Goal: Communication & Community: Answer question/provide support

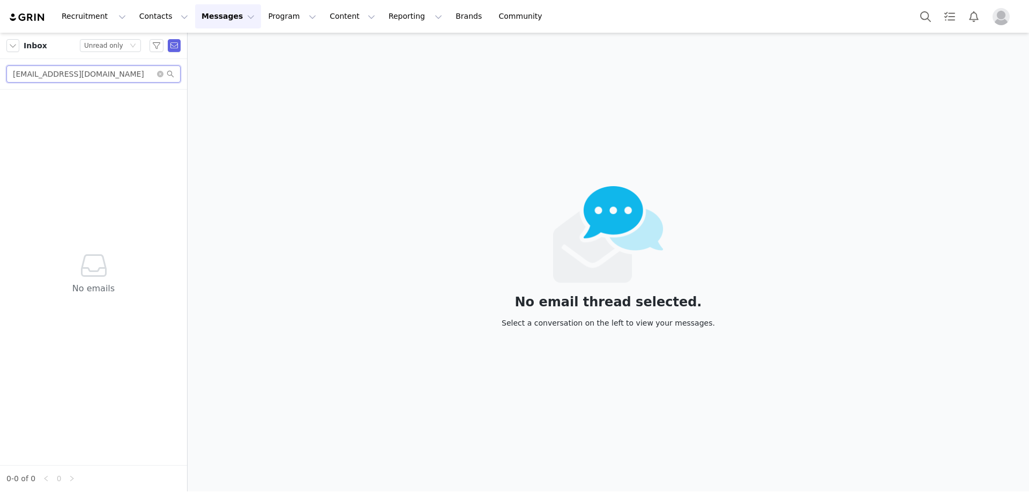
drag, startPoint x: 116, startPoint y: 77, endPoint x: 3, endPoint y: 70, distance: 112.8
click at [3, 70] on div "[EMAIL_ADDRESS][DOMAIN_NAME]" at bounding box center [93, 74] width 187 height 31
paste input "marcothemartian12"
type input "[EMAIL_ADDRESS][DOMAIN_NAME]"
click at [131, 45] on icon "icon: down" at bounding box center [132, 46] width 5 height 4
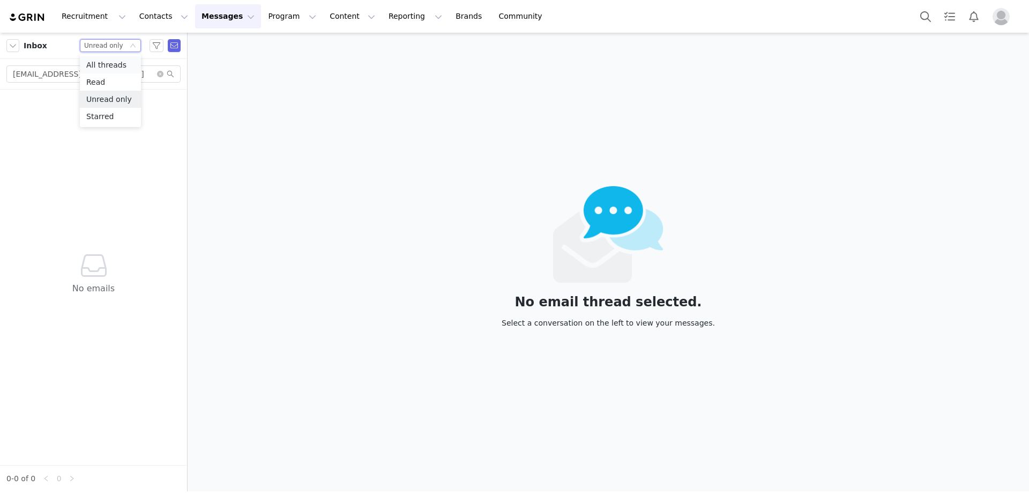
click at [123, 64] on li "All threads" at bounding box center [110, 64] width 61 height 17
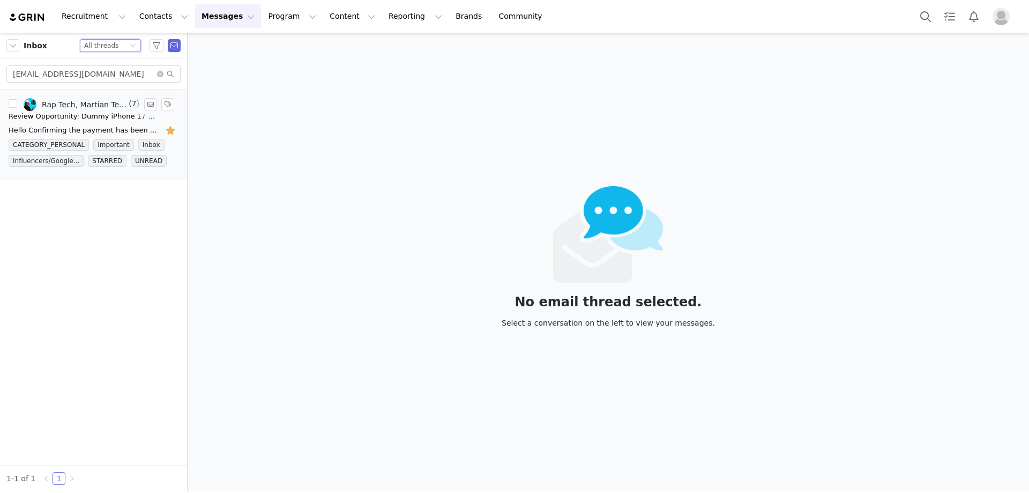
click at [106, 118] on div "Review Opportunity: Dummy iPhone 17 & amFilm OneTouch Screen Protectors" at bounding box center [84, 116] width 150 height 11
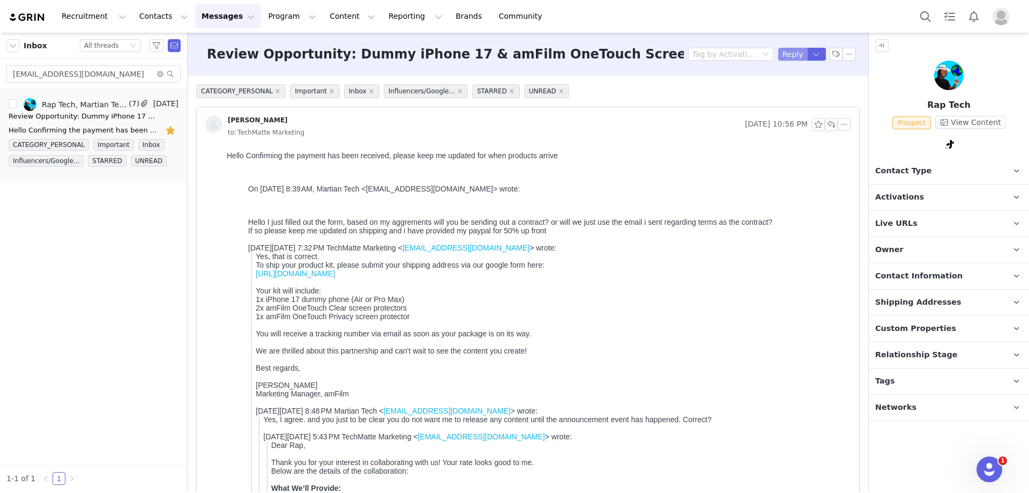
drag, startPoint x: 388, startPoint y: 170, endPoint x: 742, endPoint y: 128, distance: 356.4
click at [783, 50] on button "Reply" at bounding box center [793, 54] width 29 height 13
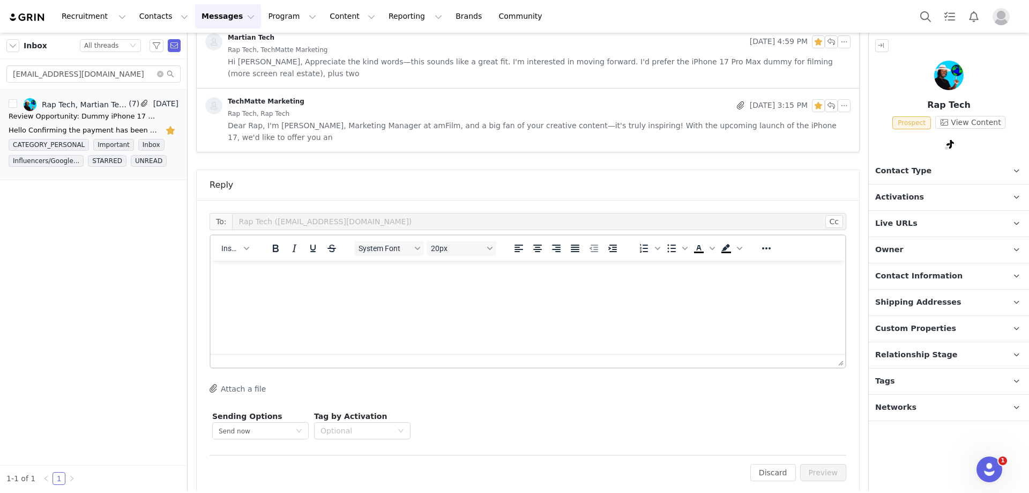
click at [236, 382] on button "Attach a file" at bounding box center [238, 388] width 56 height 13
click at [232, 244] on span "Insert" at bounding box center [230, 248] width 19 height 9
click at [261, 258] on div "Insert Template" at bounding box center [274, 255] width 97 height 13
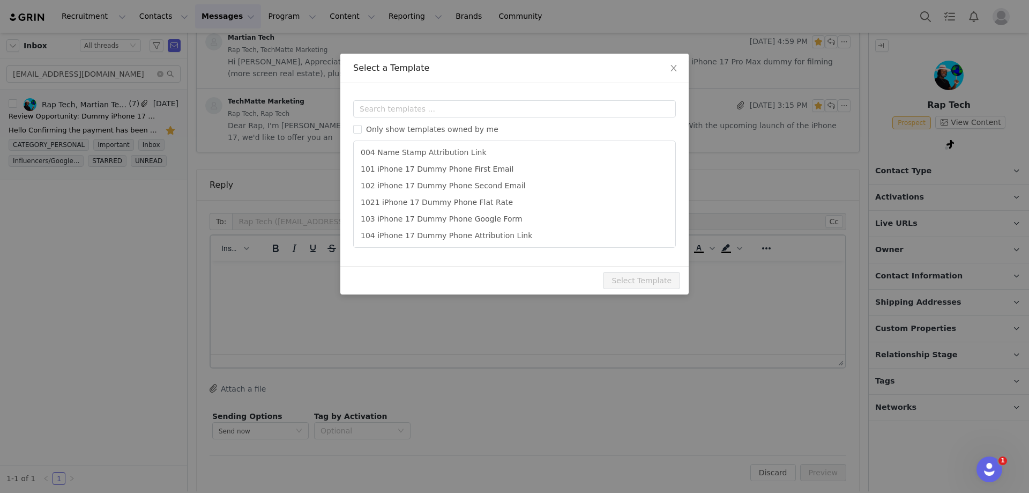
scroll to position [53, 0]
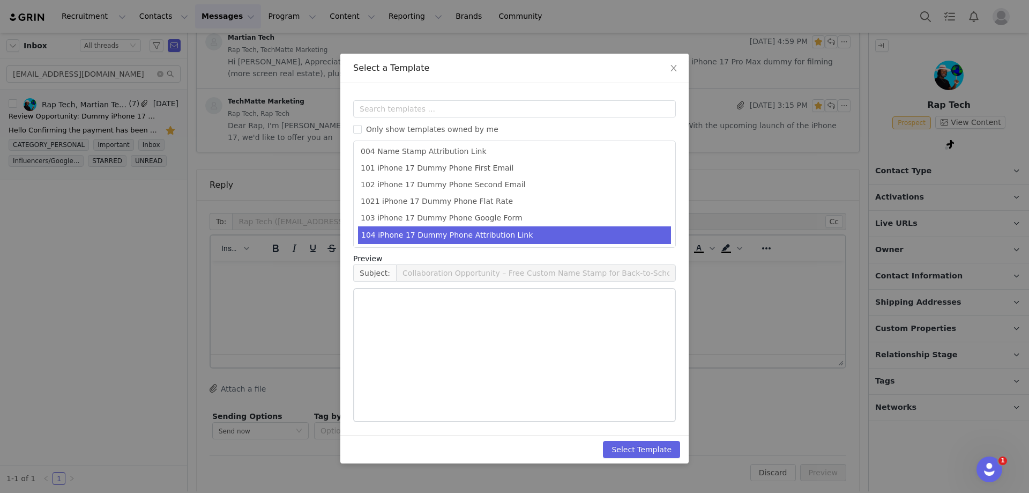
click at [489, 236] on li "104 iPhone 17 Dummy Phone Attribution Link" at bounding box center [514, 235] width 313 height 18
type input "Your amFilm Samples Have Shipped!"
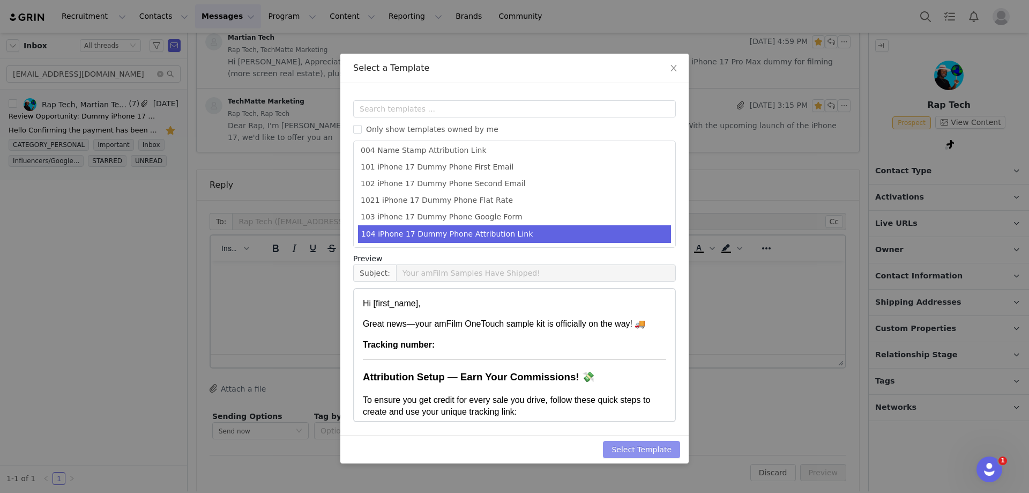
click at [625, 449] on button "Select Template" at bounding box center [641, 449] width 77 height 17
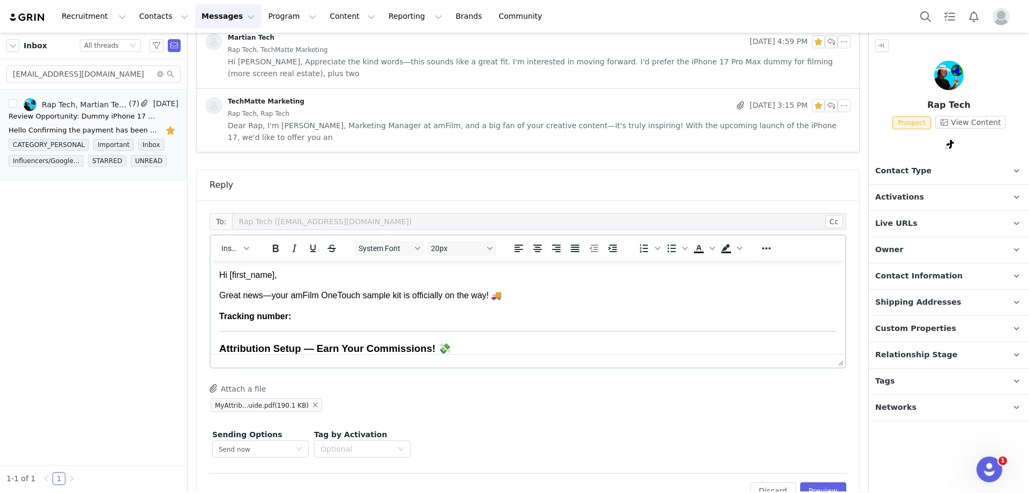
scroll to position [0, 0]
drag, startPoint x: 295, startPoint y: 279, endPoint x: 265, endPoint y: 281, distance: 30.1
click at [265, 281] on p "Hi First Name ﻿ ," at bounding box center [528, 275] width 618 height 12
drag, startPoint x: 265, startPoint y: 281, endPoint x: 386, endPoint y: 293, distance: 121.8
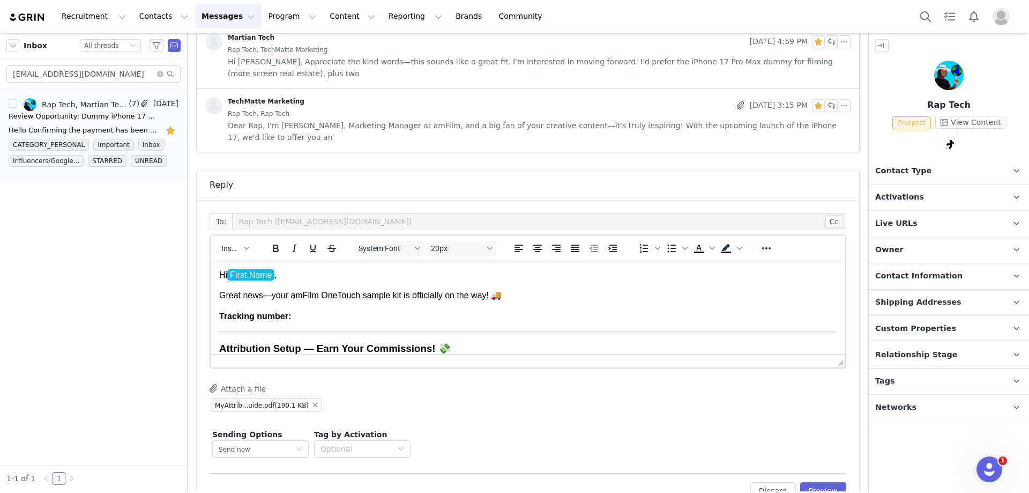
click at [221, 301] on p "Great news—your amFilm OneTouch sample kit is officially on the way! 🚚" at bounding box center [528, 296] width 618 height 12
click at [361, 322] on p "Tracking number:" at bounding box center [528, 316] width 618 height 12
click at [826, 482] on button "Preview" at bounding box center [824, 490] width 47 height 17
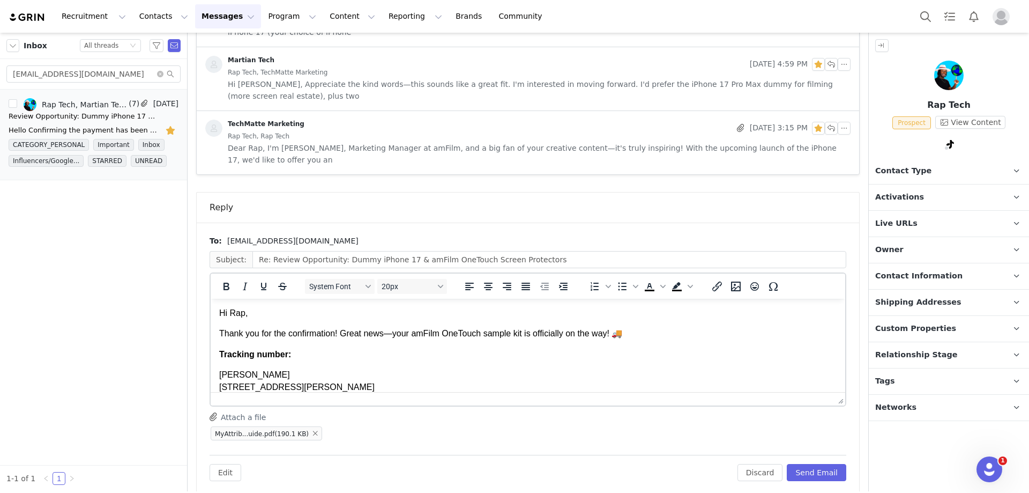
click at [241, 316] on p "Hi Rap," at bounding box center [528, 313] width 618 height 12
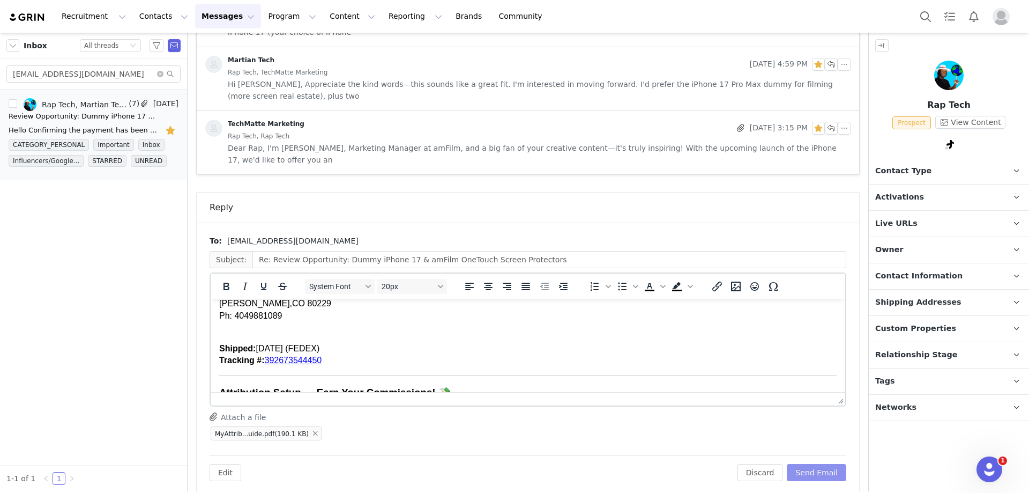
click at [788, 464] on button "Send Email" at bounding box center [817, 472] width 60 height 17
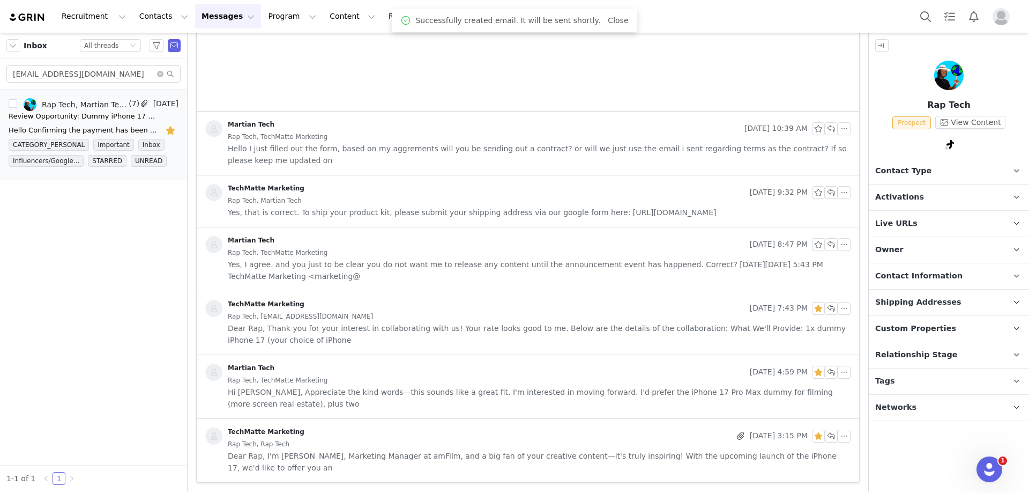
scroll to position [1016, 0]
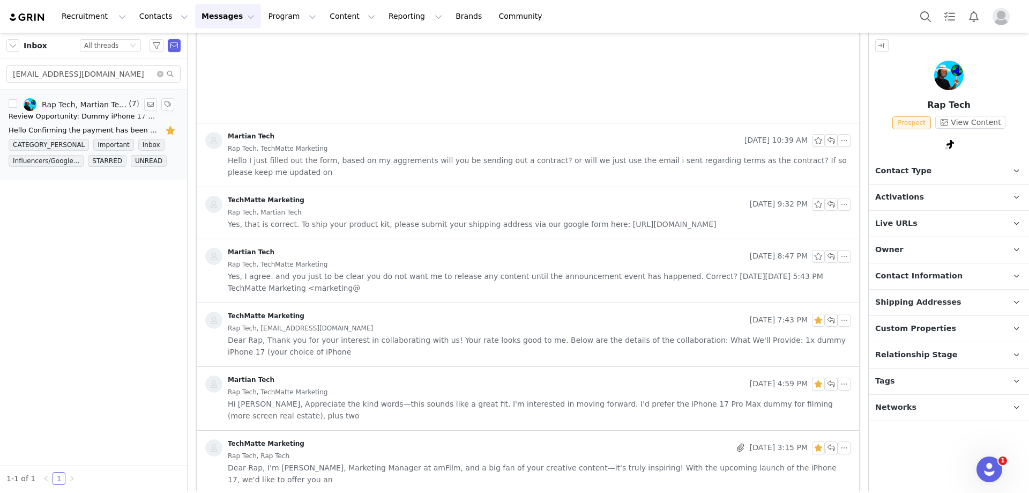
click at [86, 114] on div "Review Opportunity: Dummy iPhone 17 & amFilm OneTouch Screen Protectors" at bounding box center [84, 116] width 150 height 11
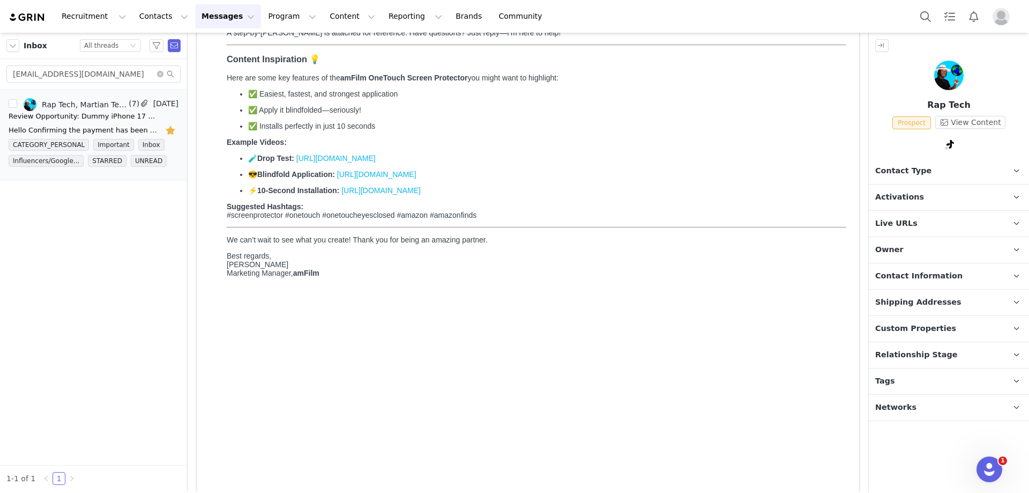
scroll to position [118, 0]
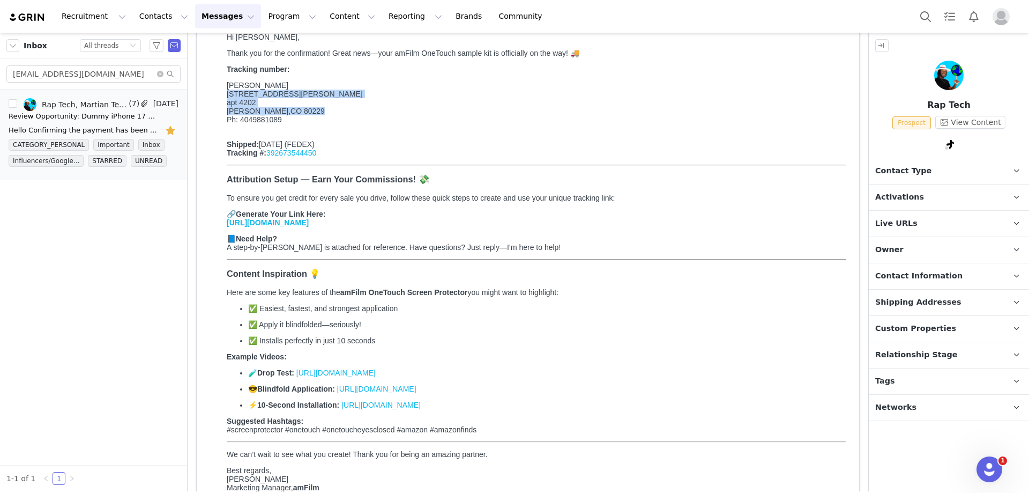
drag, startPoint x: 317, startPoint y: 141, endPoint x: 228, endPoint y: 118, distance: 91.8
click at [228, 115] on div "[PERSON_NAME] [STREET_ADDRESS][PERSON_NAME][PERSON_NAME]" at bounding box center [537, 98] width 620 height 34
click at [54, 73] on input "[EMAIL_ADDRESS][DOMAIN_NAME]" at bounding box center [93, 73] width 174 height 17
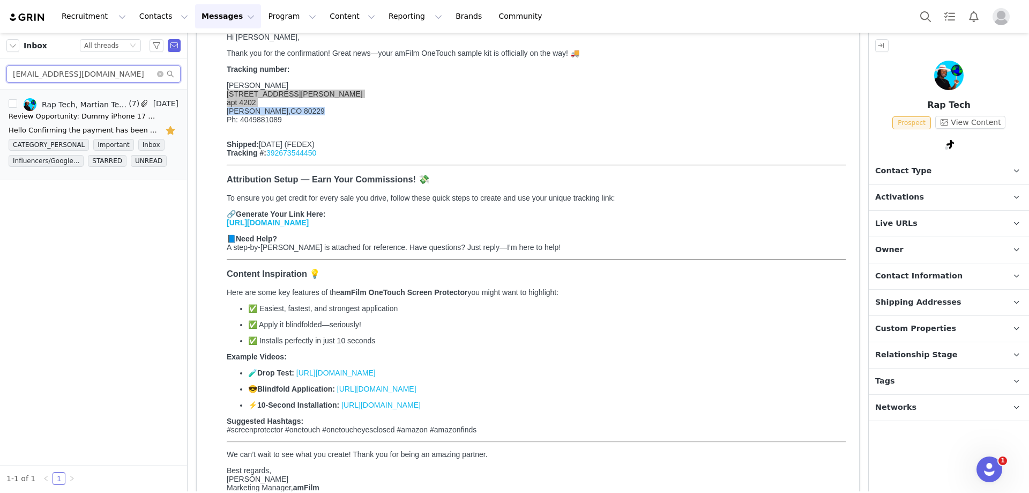
paste input "curiositycafe4444"
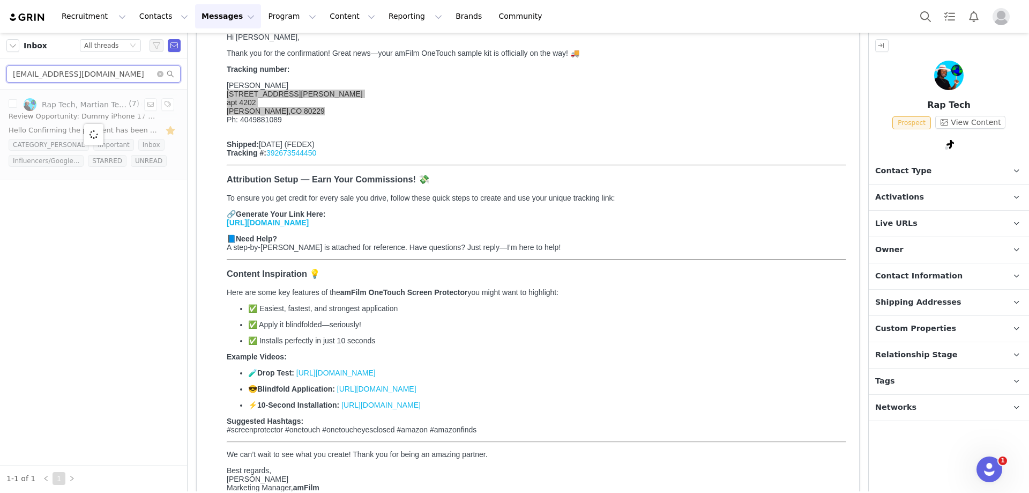
type input "[EMAIL_ADDRESS][DOMAIN_NAME]"
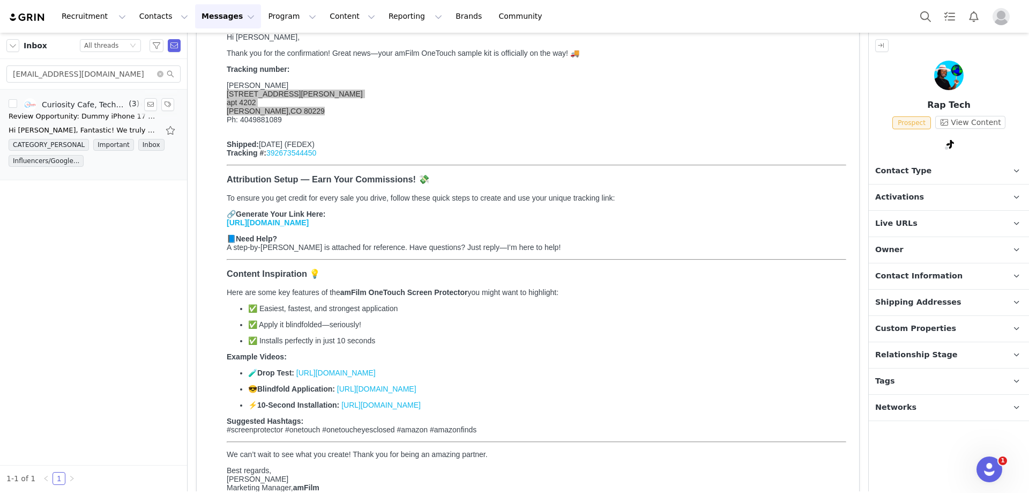
click at [85, 128] on div "Hi [PERSON_NAME], Fantastic! We truly appreciate you sending your mailing addre…" at bounding box center [84, 130] width 150 height 11
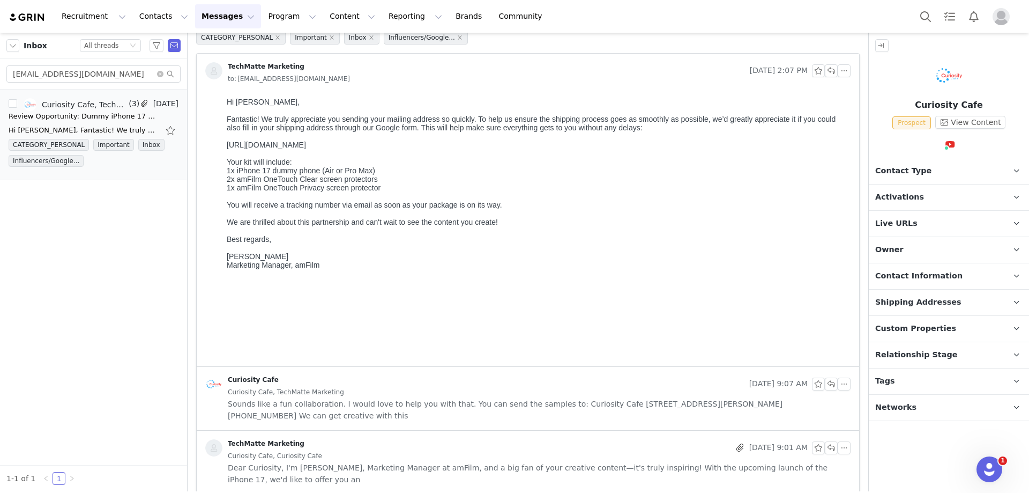
scroll to position [0, 0]
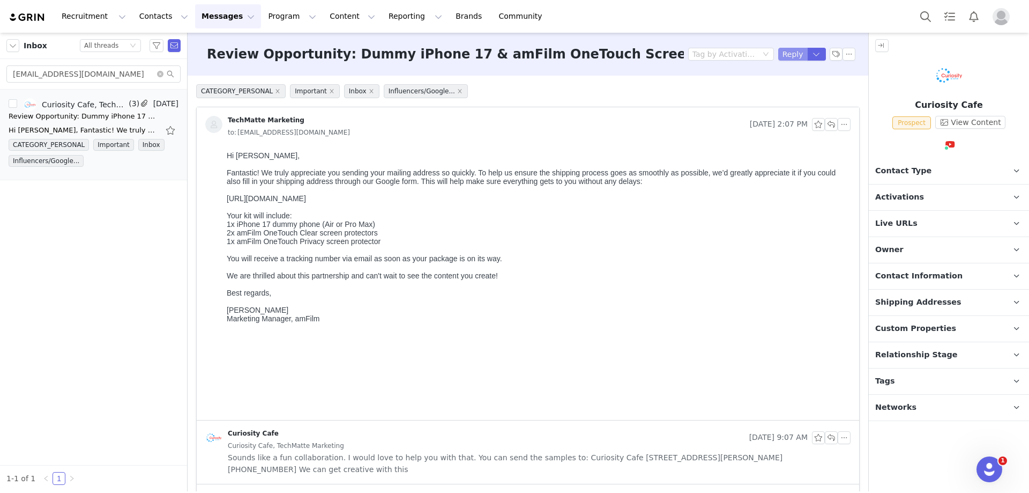
click at [791, 56] on button "Reply" at bounding box center [793, 54] width 29 height 13
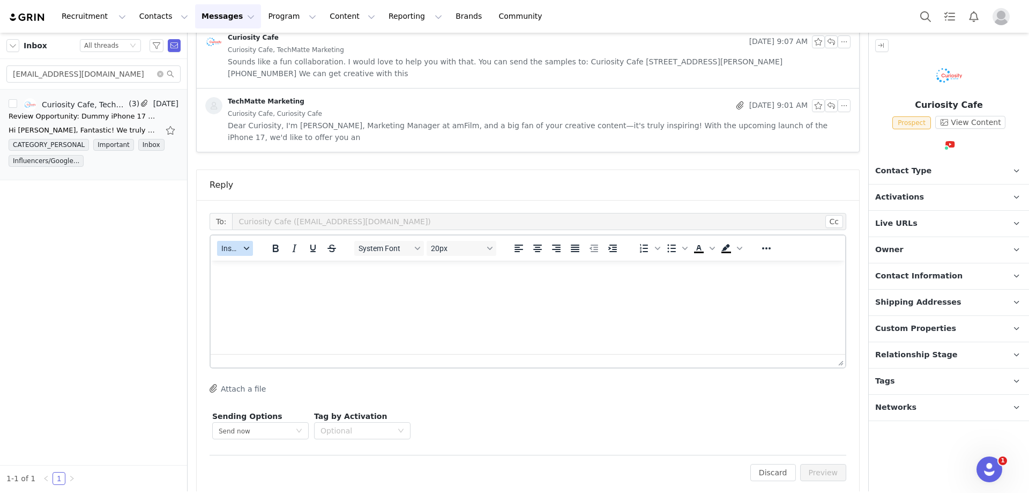
click at [236, 244] on span "Insert" at bounding box center [230, 248] width 19 height 9
click at [247, 257] on div "Insert Template" at bounding box center [274, 255] width 97 height 13
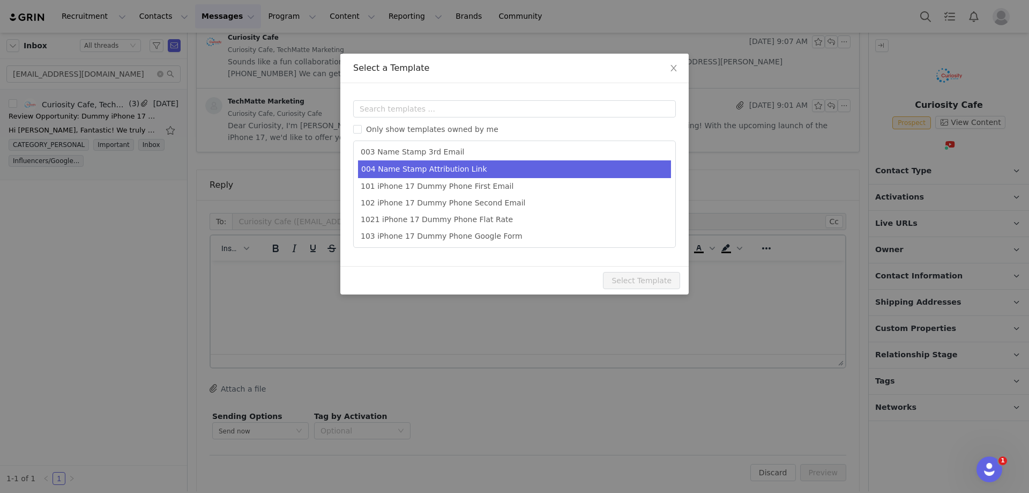
scroll to position [53, 0]
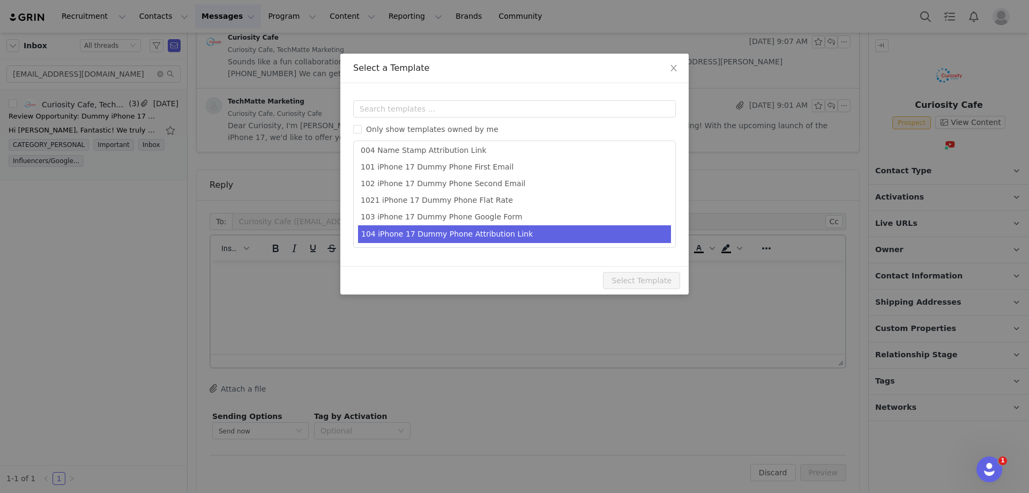
click at [501, 239] on li "104 iPhone 17 Dummy Phone Attribution Link" at bounding box center [514, 234] width 313 height 18
type input "Your amFilm Samples Have Shipped!"
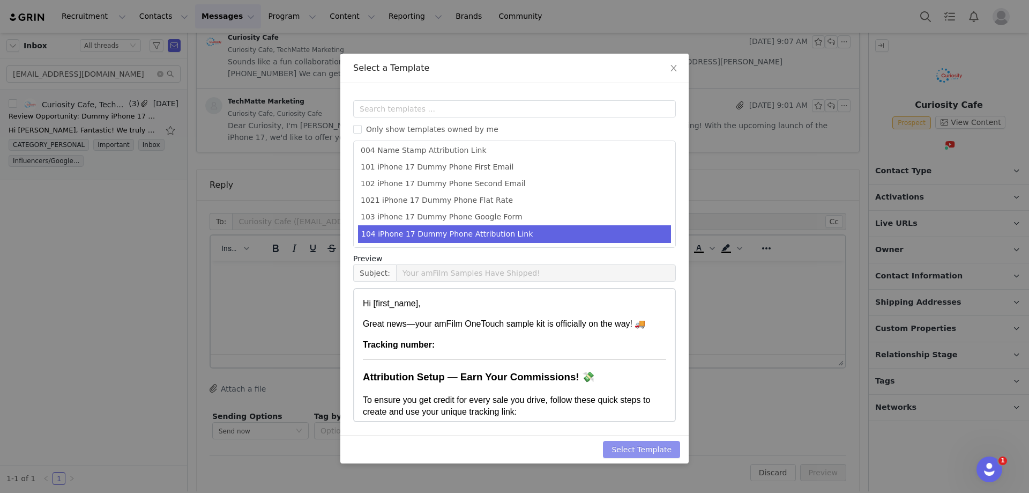
click at [640, 444] on button "Select Template" at bounding box center [641, 449] width 77 height 17
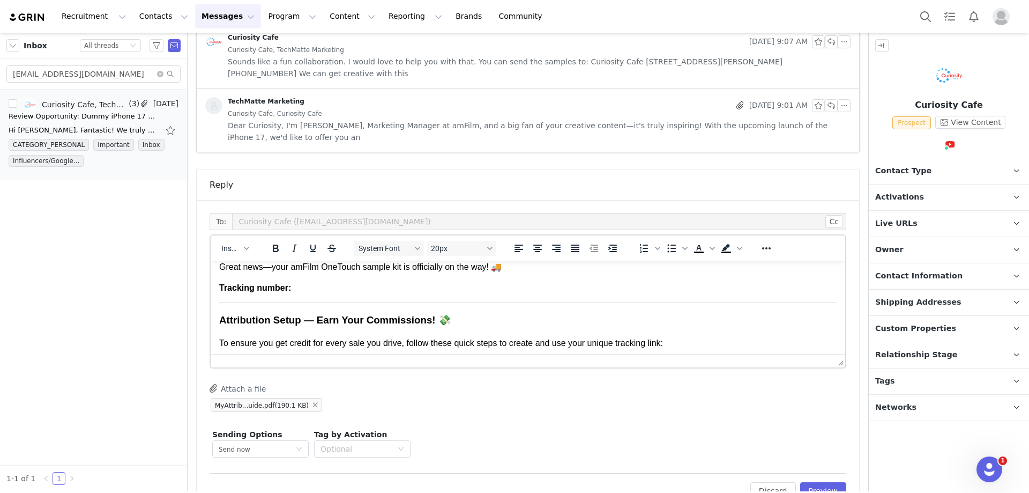
scroll to position [54, 0]
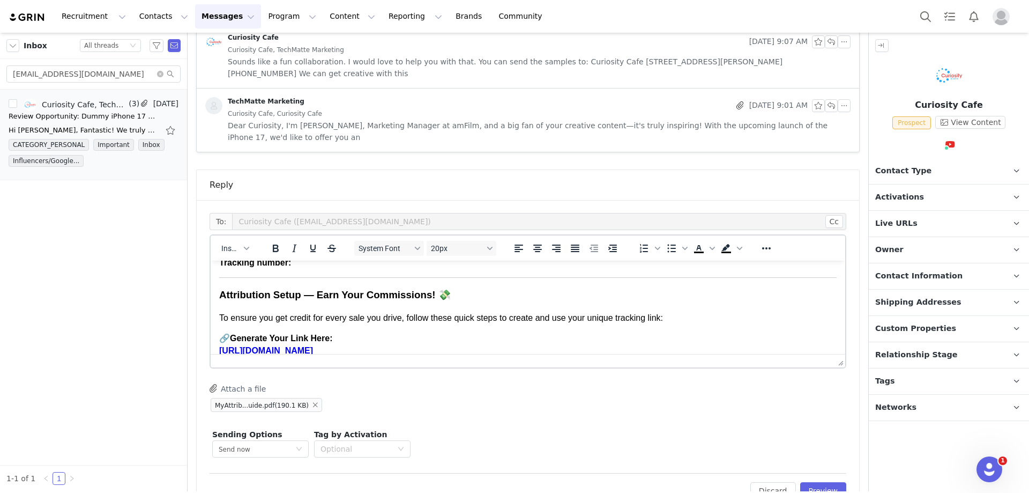
click at [322, 292] on body "Hi [first_name], Great news—your amFilm OneTouch sample kit is officially on th…" at bounding box center [528, 456] width 618 height 480
click at [310, 292] on body "Hi First Name ﻿ , Great news—your amFilm OneTouch sample kit is officially on t…" at bounding box center [528, 456] width 618 height 480
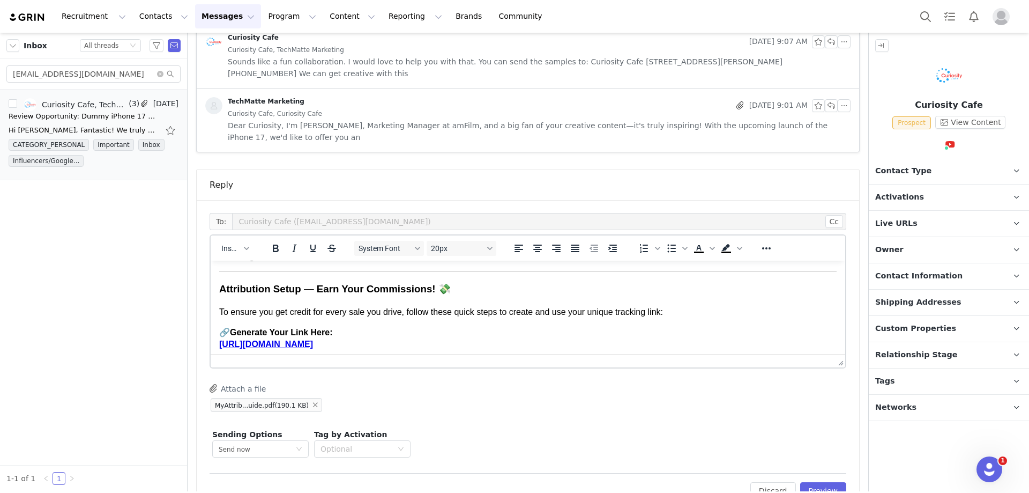
scroll to position [214, 0]
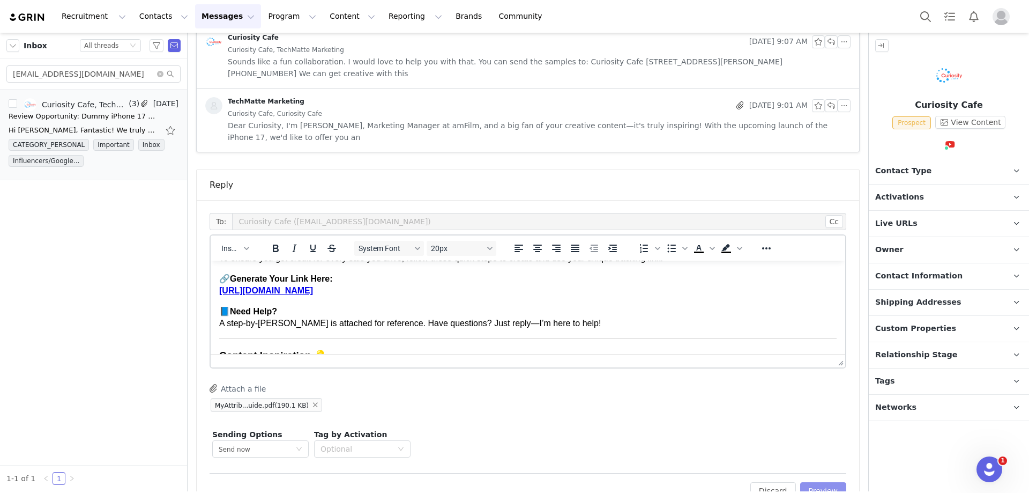
click at [818, 482] on button "Preview" at bounding box center [824, 490] width 47 height 17
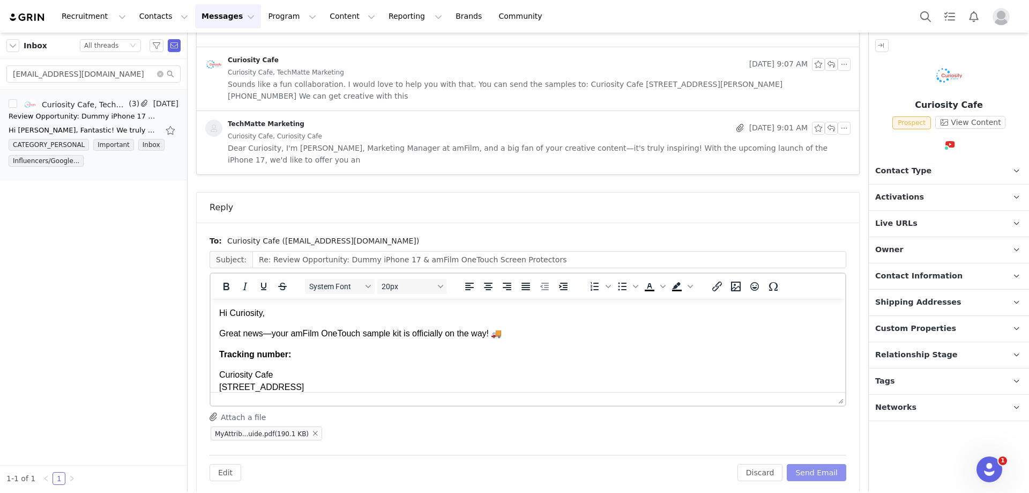
scroll to position [0, 0]
drag, startPoint x: 275, startPoint y: 314, endPoint x: 236, endPoint y: 314, distance: 38.6
click at [236, 314] on p "Hi Curiosity," at bounding box center [528, 313] width 618 height 12
click at [223, 339] on p "Great news—your amFilm OneTouch sample kit is officially on the way! 🚚" at bounding box center [528, 334] width 618 height 12
click at [813, 464] on button "Send Email" at bounding box center [817, 472] width 60 height 17
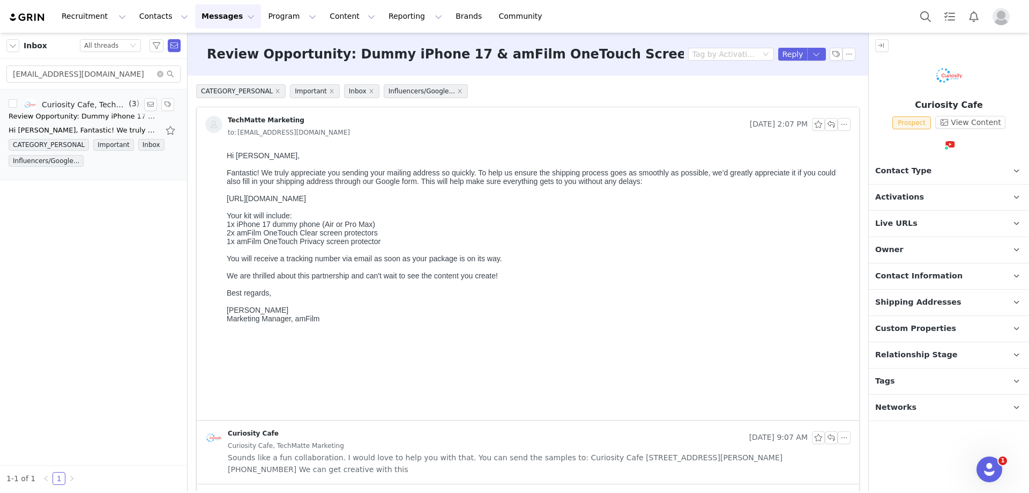
click at [109, 112] on div "Review Opportunity: Dummy iPhone 17 & amFilm OneTouch Screen Protectors" at bounding box center [84, 116] width 150 height 11
click at [116, 128] on div "Hi [PERSON_NAME], Fantastic! We truly appreciate you sending your mailing addre…" at bounding box center [84, 130] width 150 height 11
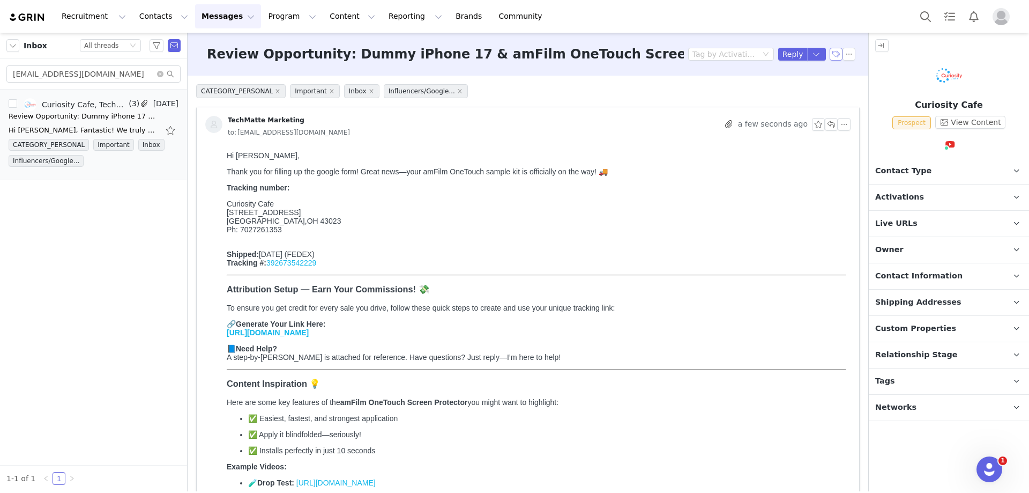
click at [830, 54] on button "button" at bounding box center [836, 54] width 13 height 13
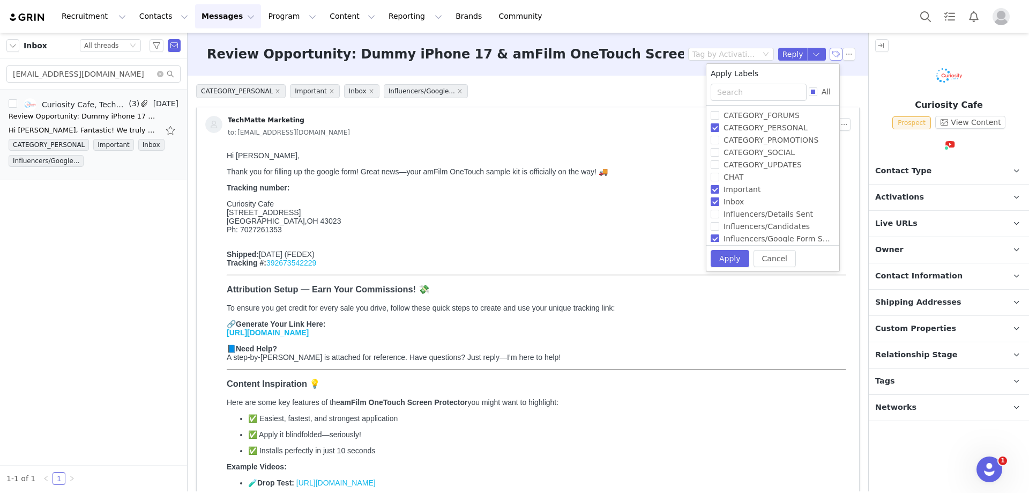
scroll to position [54, 0]
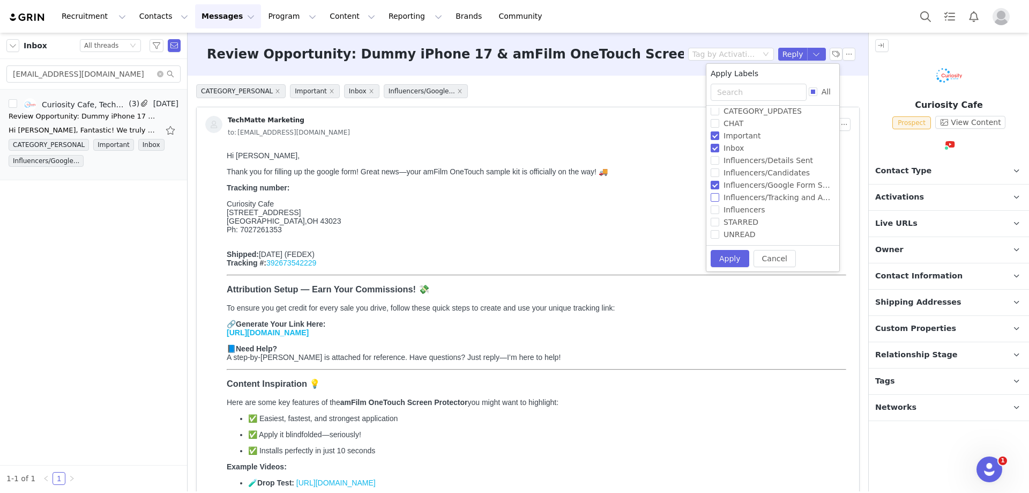
click at [713, 200] on input "Influencers/Tracking and Attribution Sent" at bounding box center [715, 197] width 9 height 9
checkbox input "true"
click at [709, 184] on input "Influencers/Google Form Sent" at bounding box center [710, 184] width 9 height 9
checkbox input "false"
click at [724, 254] on button "Apply" at bounding box center [725, 257] width 39 height 17
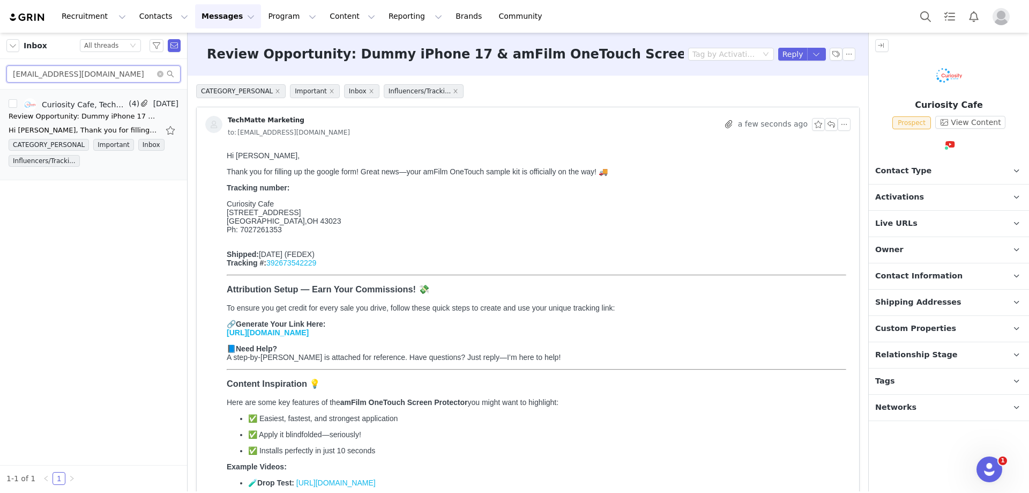
drag, startPoint x: 117, startPoint y: 76, endPoint x: 10, endPoint y: 76, distance: 107.8
click at [10, 76] on input "[EMAIL_ADDRESS][DOMAIN_NAME]" at bounding box center [93, 73] width 174 height 17
paste input "[PERSON_NAME]"
click at [113, 114] on div "Review Opportunity: Dummy iPhone 17 & amFilm OneTouch Screen Protectors" at bounding box center [84, 116] width 150 height 11
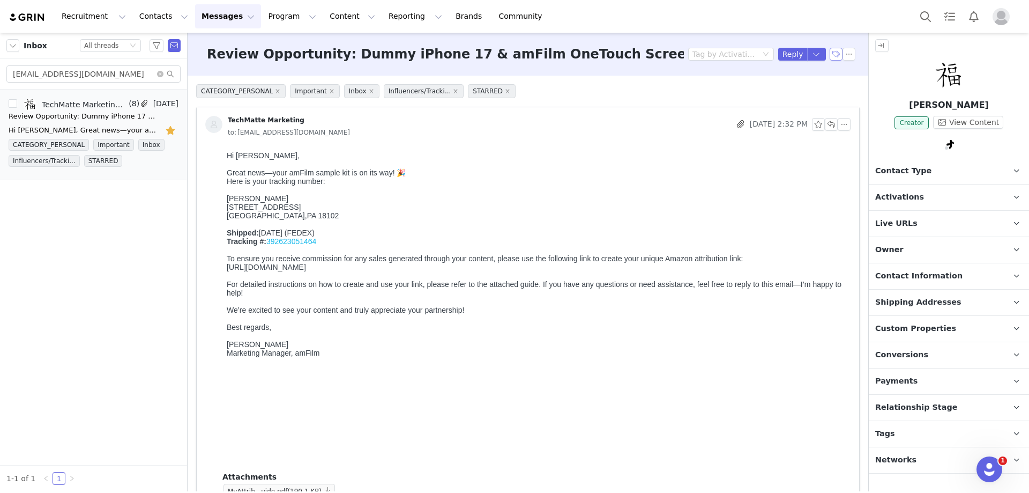
scroll to position [0, 0]
click at [831, 53] on button "button" at bounding box center [836, 54] width 13 height 13
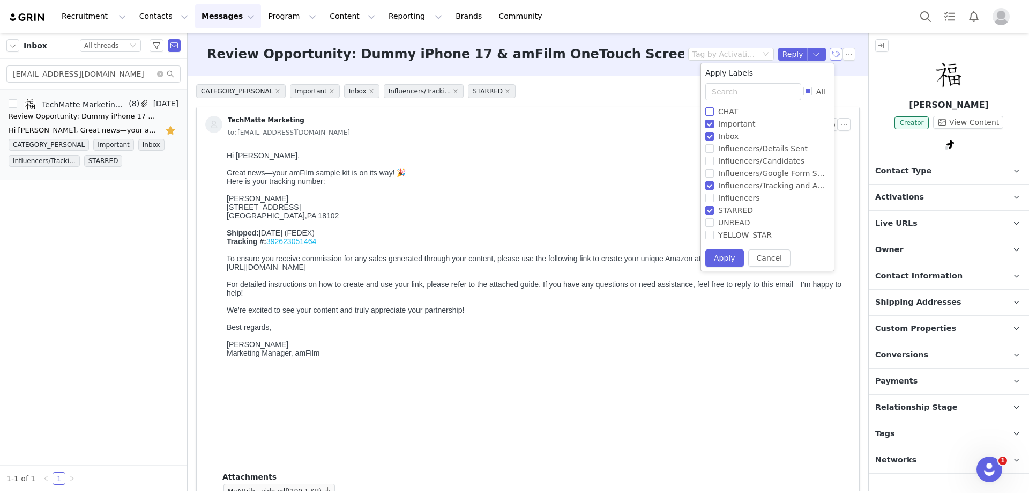
scroll to position [65, 0]
click at [727, 258] on button "Apply" at bounding box center [725, 257] width 39 height 17
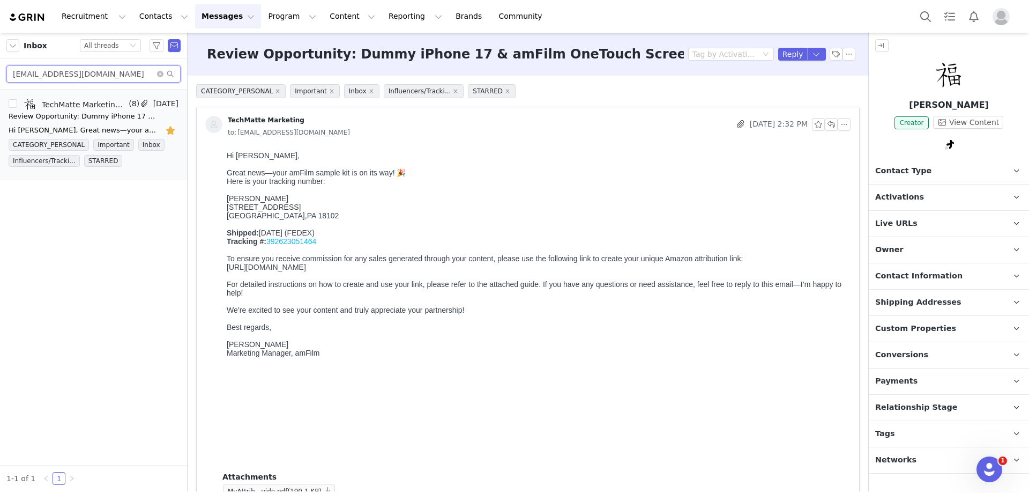
drag, startPoint x: 60, startPoint y: 73, endPoint x: 8, endPoint y: 75, distance: 51.5
click at [8, 75] on input "[EMAIL_ADDRESS][DOMAIN_NAME]" at bounding box center [93, 73] width 174 height 17
paste input "marcothemartian12"
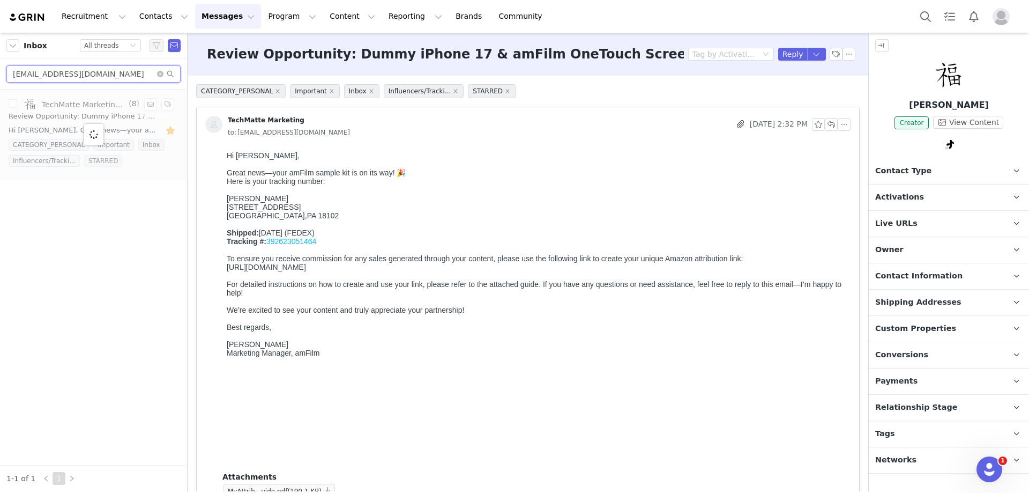
type input "[EMAIL_ADDRESS][DOMAIN_NAME]"
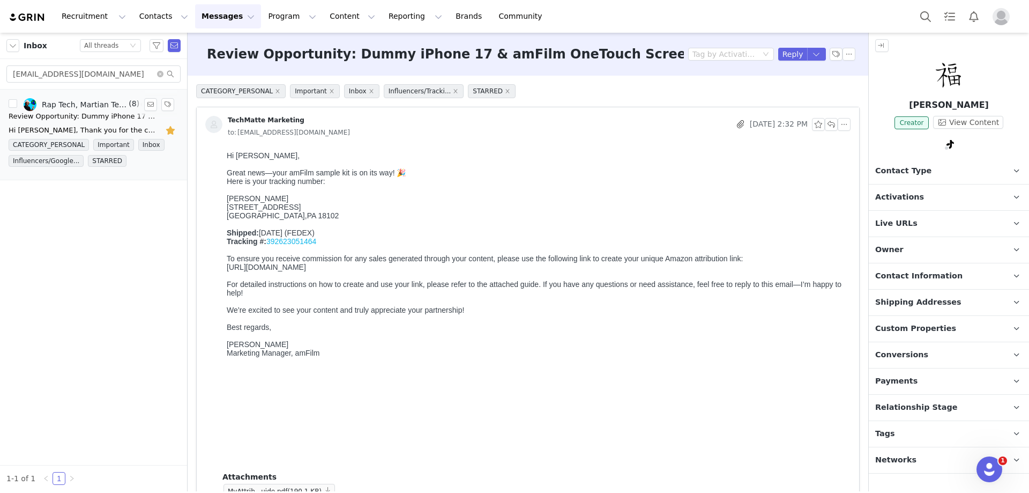
click at [117, 118] on div "Review Opportunity: Dummy iPhone 17 & amFilm OneTouch Screen Protectors" at bounding box center [84, 116] width 150 height 11
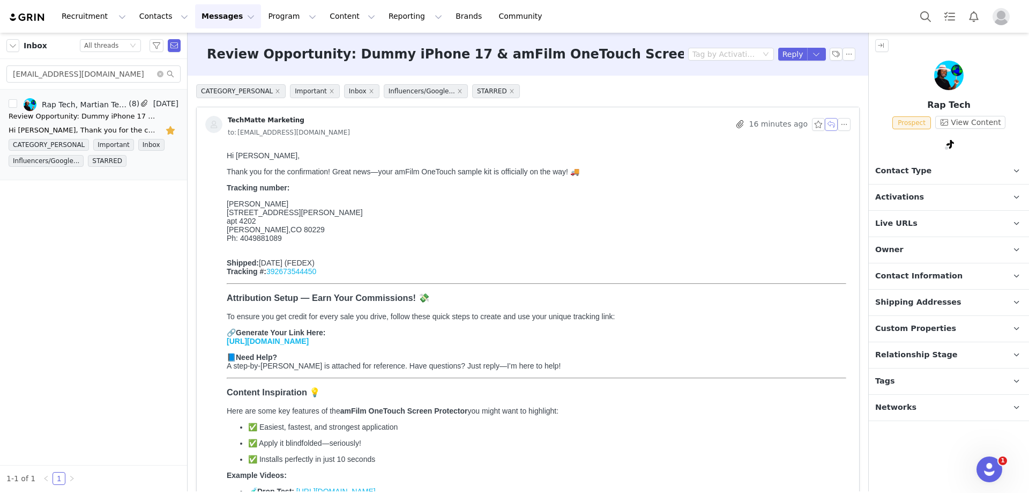
scroll to position [0, 0]
click at [830, 53] on button "button" at bounding box center [836, 54] width 13 height 13
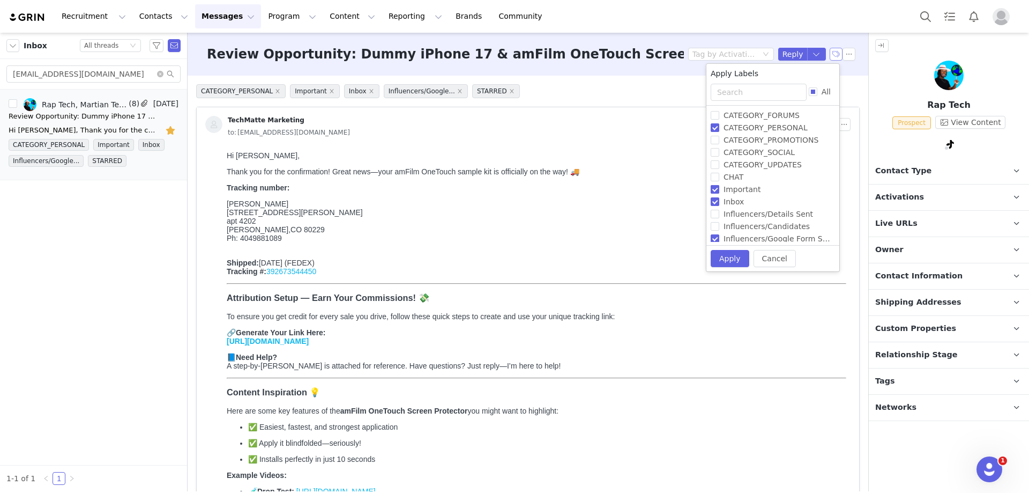
scroll to position [54, 0]
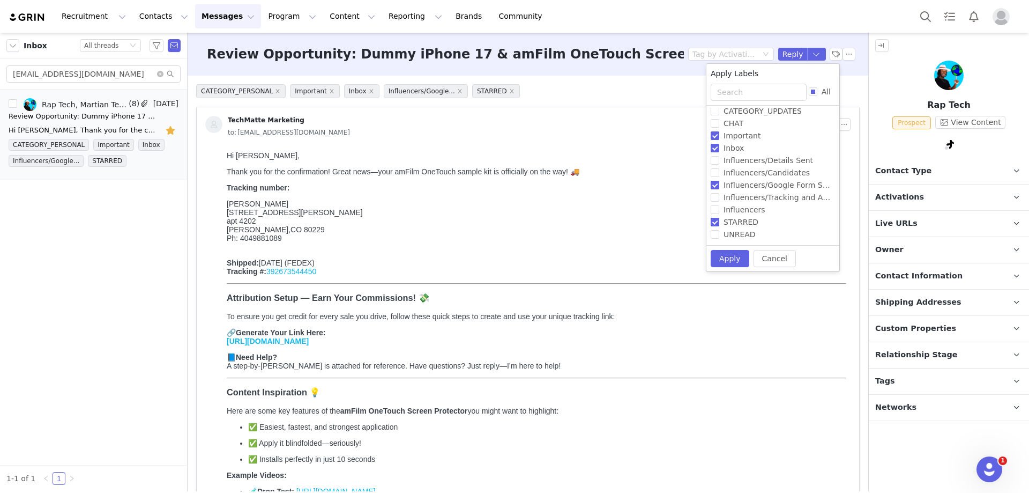
click at [716, 185] on input "Influencers/Google Form Sent" at bounding box center [715, 185] width 9 height 9
checkbox input "false"
click at [708, 196] on input "Influencers/Tracking and Attribution Sent" at bounding box center [710, 196] width 9 height 9
checkbox input "true"
click at [719, 258] on button "Apply" at bounding box center [725, 257] width 39 height 17
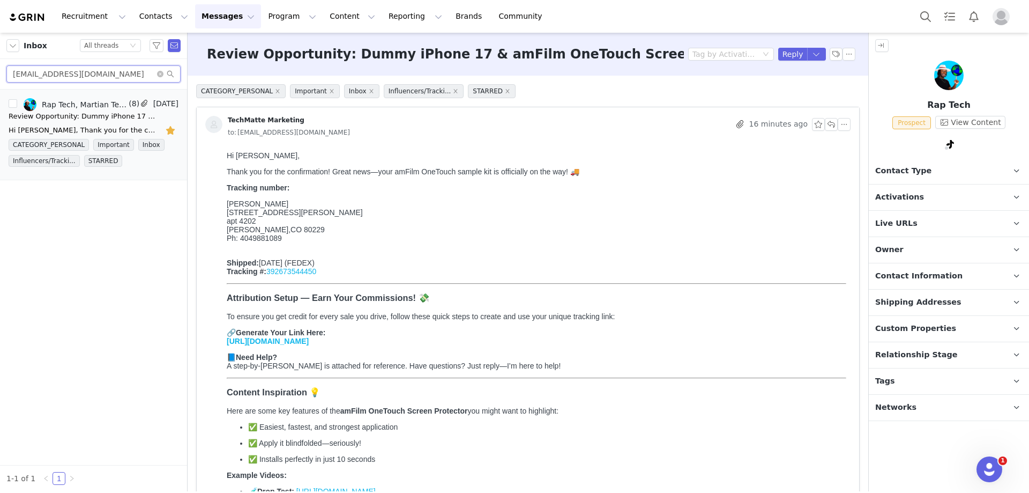
drag, startPoint x: 95, startPoint y: 69, endPoint x: 11, endPoint y: 65, distance: 84.3
click at [10, 65] on input "[EMAIL_ADDRESS][DOMAIN_NAME]" at bounding box center [93, 73] width 174 height 17
paste input "chandlergonzalez11"
click at [102, 122] on div "You're most welcome, [PERSON_NAME]! We'd love it if you could share the direct …" at bounding box center [94, 130] width 170 height 17
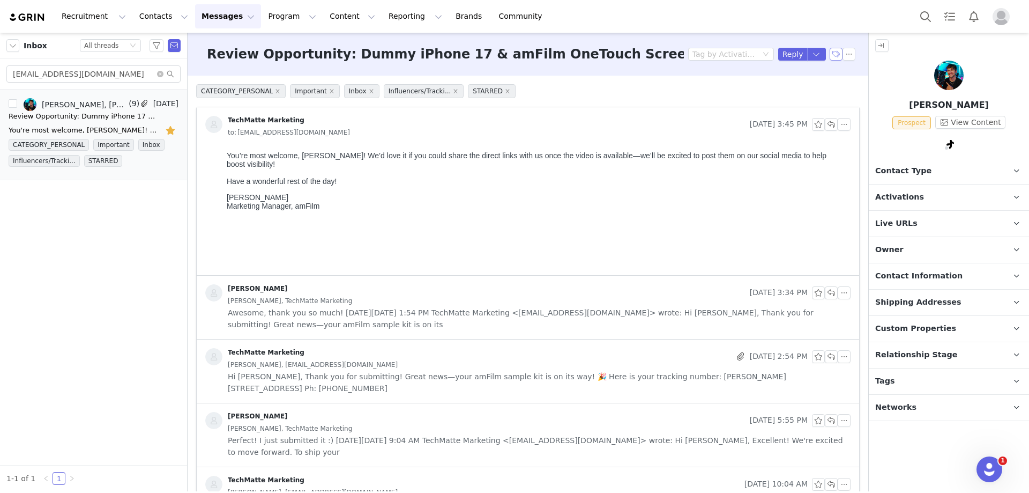
scroll to position [0, 0]
click at [830, 55] on button "button" at bounding box center [836, 54] width 13 height 13
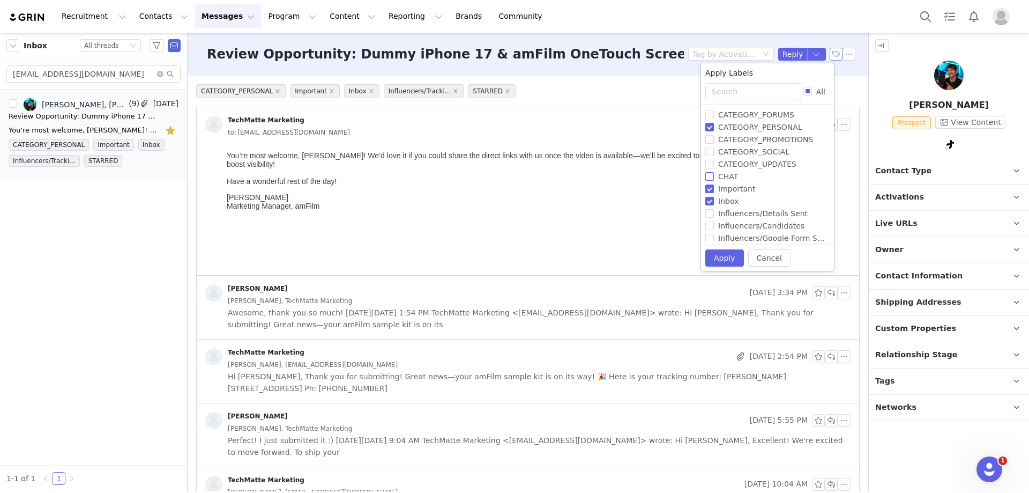
scroll to position [65, 0]
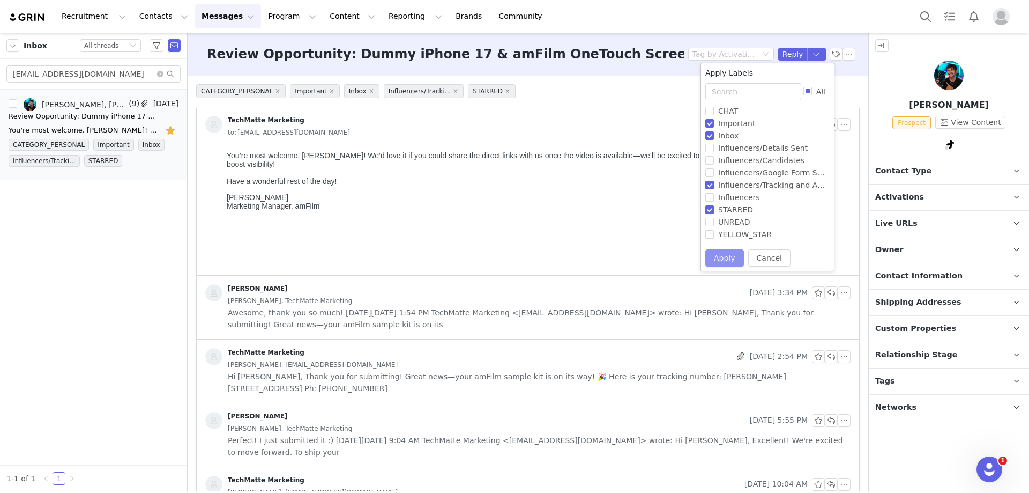
click at [735, 262] on button "Apply" at bounding box center [725, 257] width 39 height 17
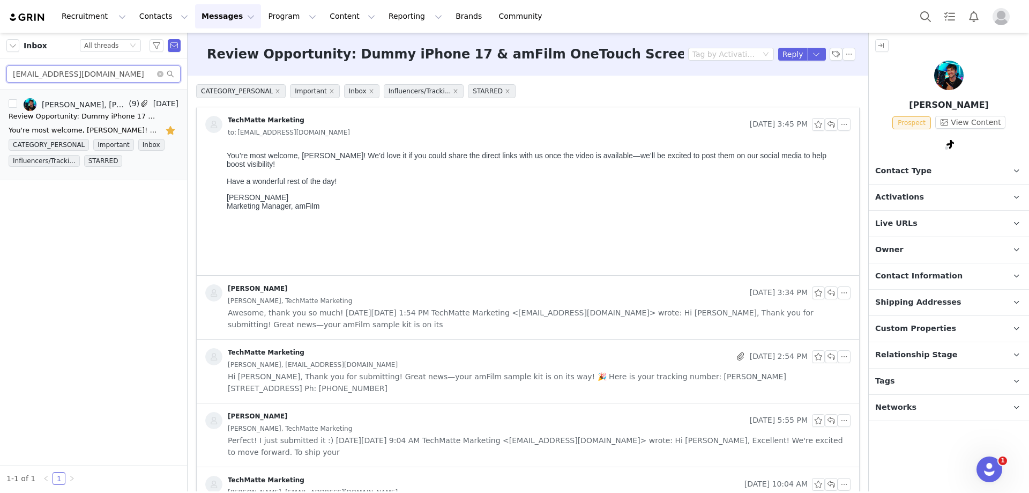
drag, startPoint x: 120, startPoint y: 75, endPoint x: -19, endPoint y: 77, distance: 138.9
click at [0, 77] on html "Recruitment Recruitment Creator Search Curated Lists Landing Pages Web Extensio…" at bounding box center [514, 246] width 1029 height 493
paste input "stevesulli095"
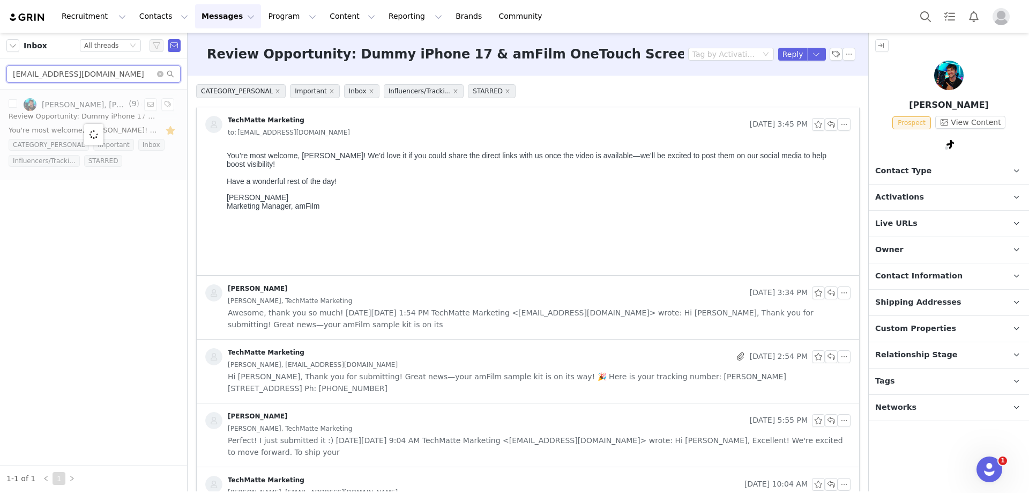
type input "[EMAIL_ADDRESS][DOMAIN_NAME]"
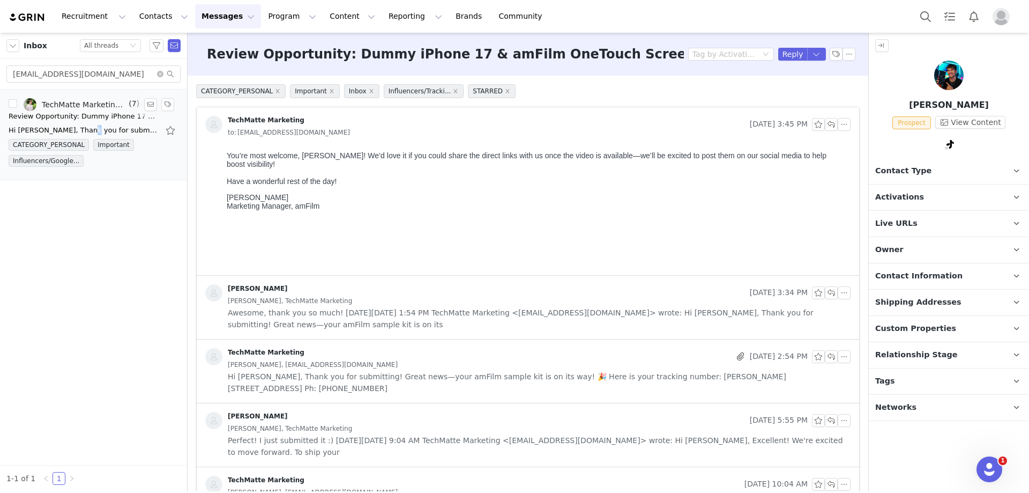
click at [76, 125] on div "Hi [PERSON_NAME], Thank you for submitting the form! Great news—your amFilm sam…" at bounding box center [84, 130] width 150 height 11
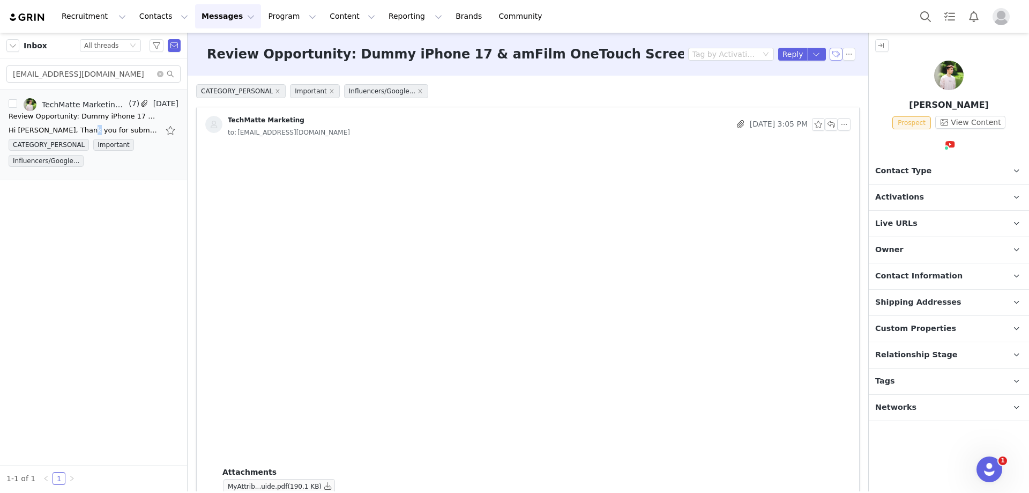
click at [830, 54] on button "button" at bounding box center [836, 54] width 13 height 13
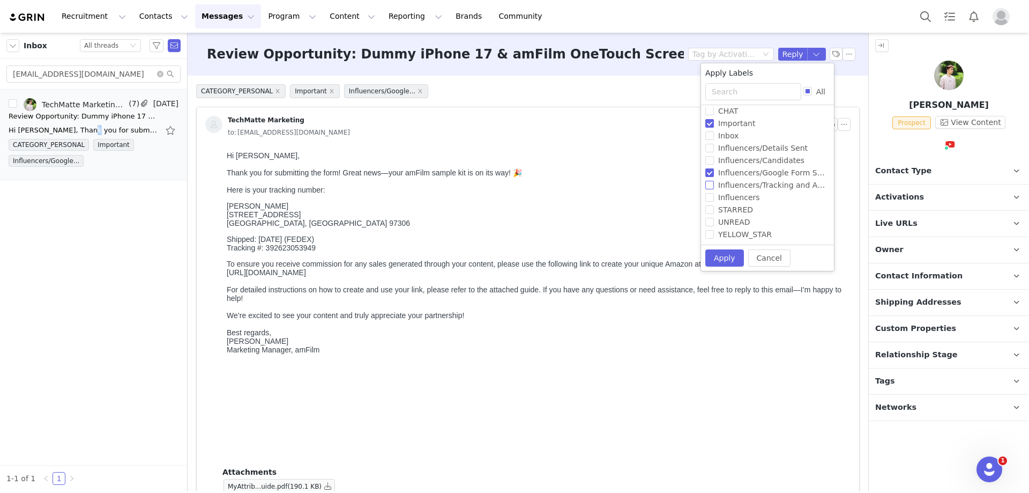
click at [708, 186] on input "Influencers/Tracking and Attribution Sent" at bounding box center [710, 185] width 9 height 9
checkbox input "true"
click at [710, 173] on input "Influencers/Google Form Sent" at bounding box center [710, 172] width 9 height 9
checkbox input "false"
click at [720, 257] on button "Apply" at bounding box center [725, 257] width 39 height 17
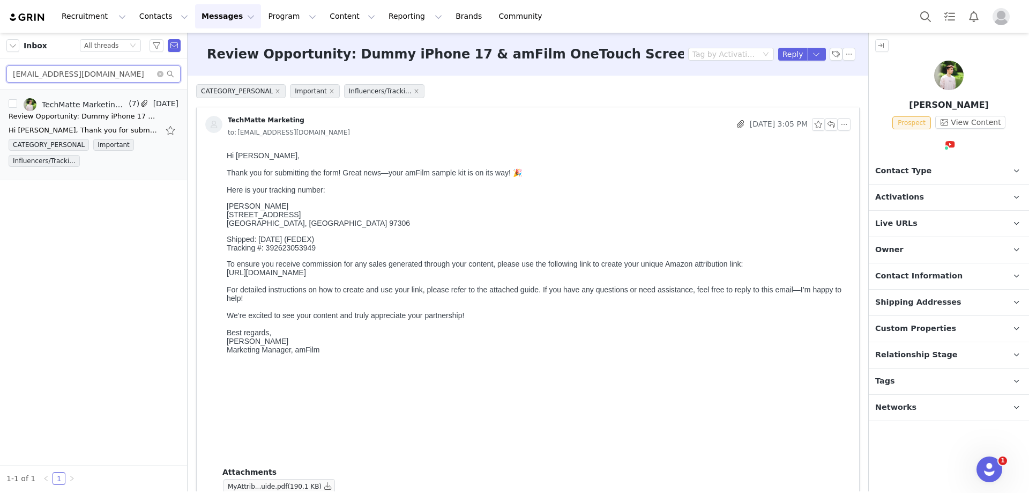
drag, startPoint x: 79, startPoint y: 73, endPoint x: -28, endPoint y: 67, distance: 107.4
click at [0, 67] on html "Recruitment Recruitment Creator Search Curated Lists Landing Pages Web Extensio…" at bounding box center [514, 246] width 1029 height 493
paste input "tecnovickz"
click at [61, 125] on div "Hi [PERSON_NAME], Great news—your amFilm sample kit is on its way! 🎉 Here is yo…" at bounding box center [84, 130] width 150 height 11
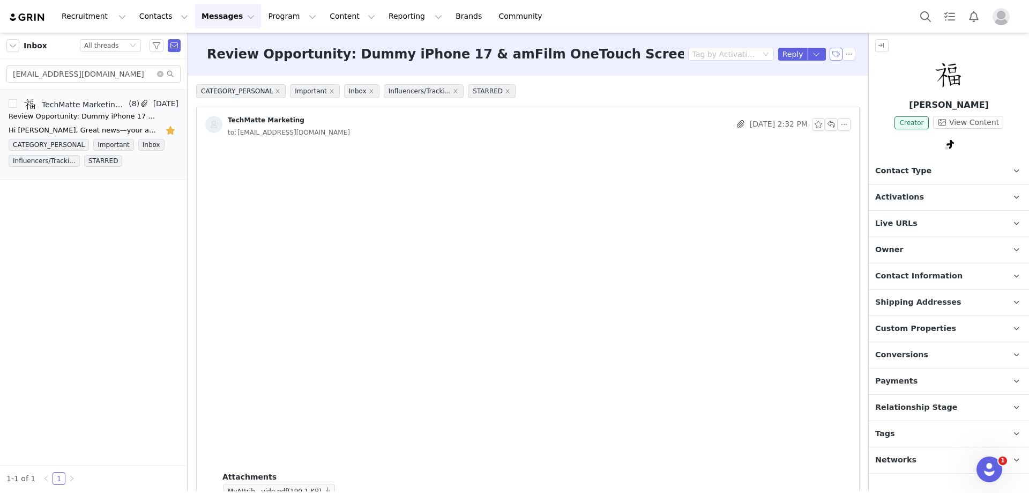
click at [830, 54] on button "button" at bounding box center [836, 54] width 13 height 13
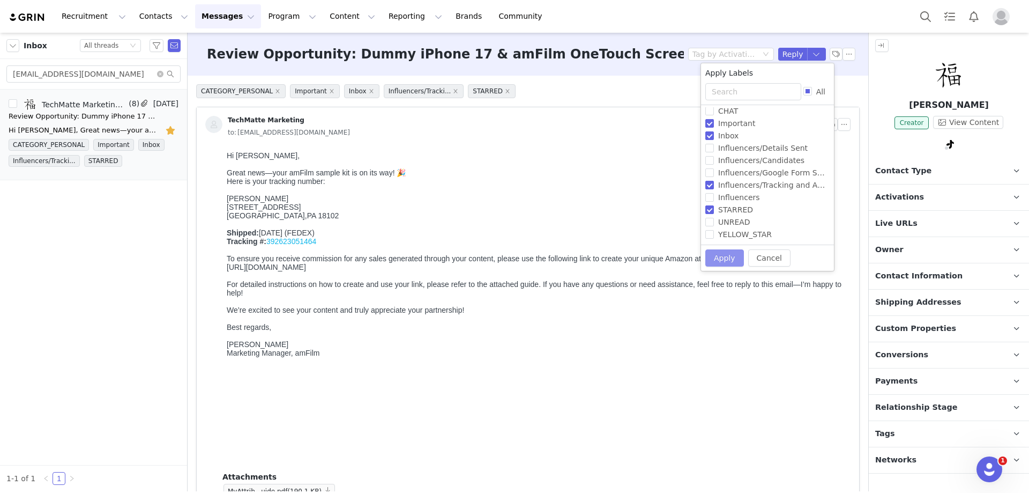
click at [725, 257] on button "Apply" at bounding box center [725, 257] width 39 height 17
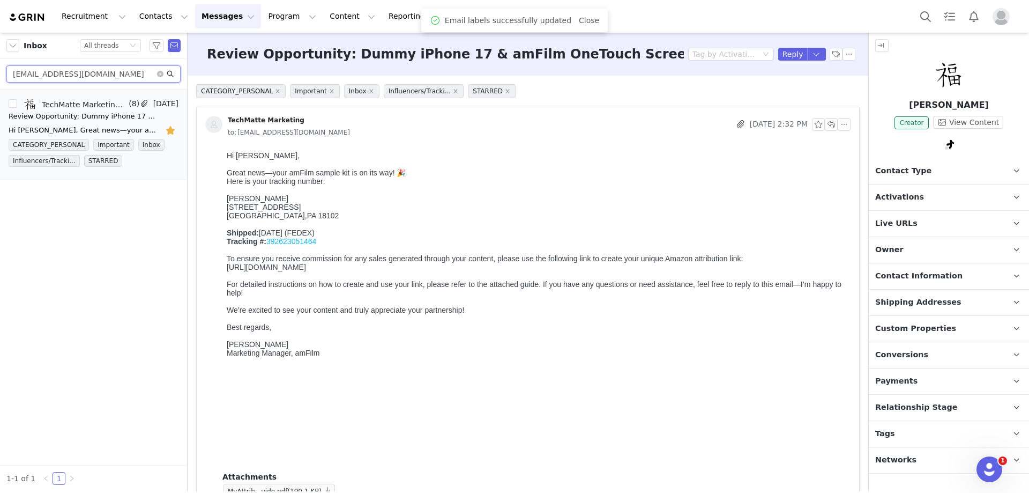
click at [0, 73] on html "Recruitment Recruitment Creator Search Curated Lists Landing Pages Web Extensio…" at bounding box center [514, 246] width 1029 height 493
click at [57, 72] on input "[EMAIL_ADDRESS][DOMAIN_NAME]" at bounding box center [93, 73] width 174 height 17
click at [81, 74] on input "[EMAIL_ADDRESS][DOMAIN_NAME]" at bounding box center [93, 73] width 174 height 17
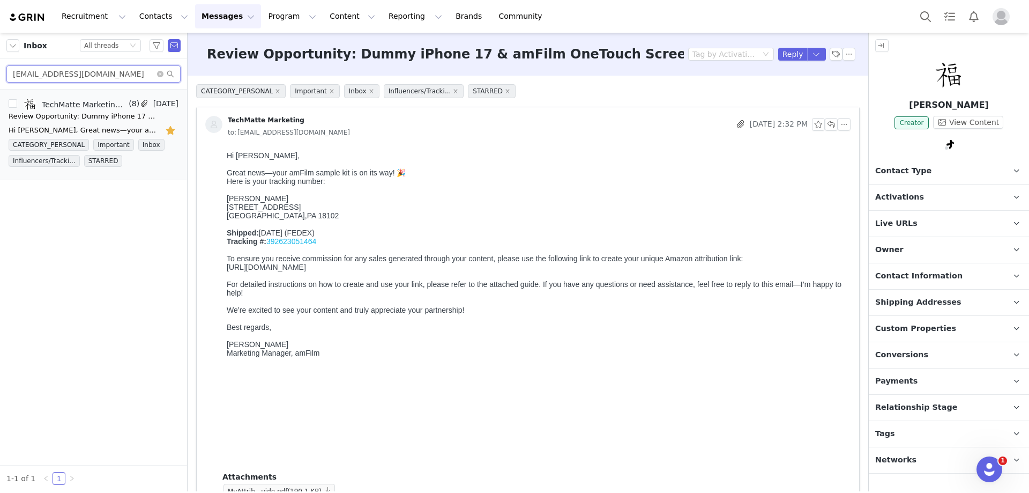
click at [75, 71] on input "[EMAIL_ADDRESS][DOMAIN_NAME]" at bounding box center [93, 73] width 174 height 17
paste input "[EMAIL_ADDRESS]"
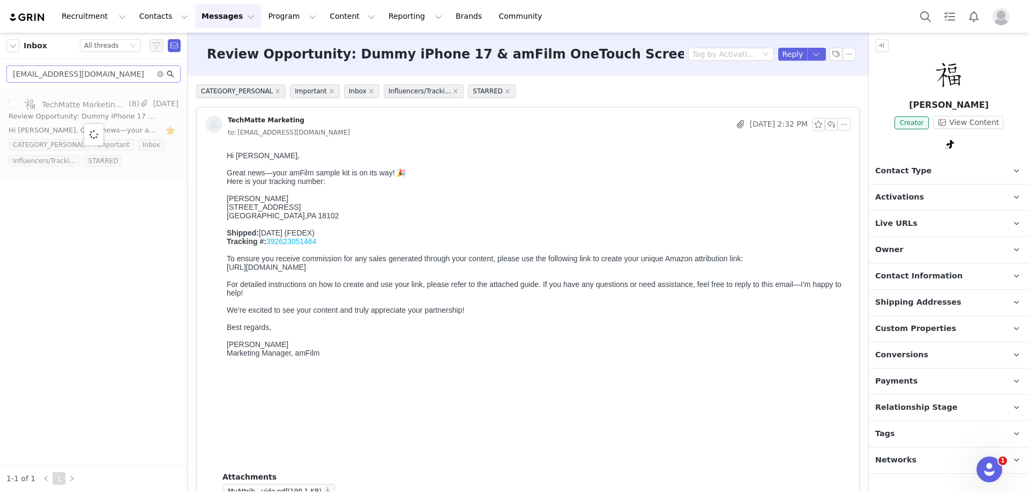
click at [172, 77] on icon "icon: search" at bounding box center [171, 74] width 8 height 8
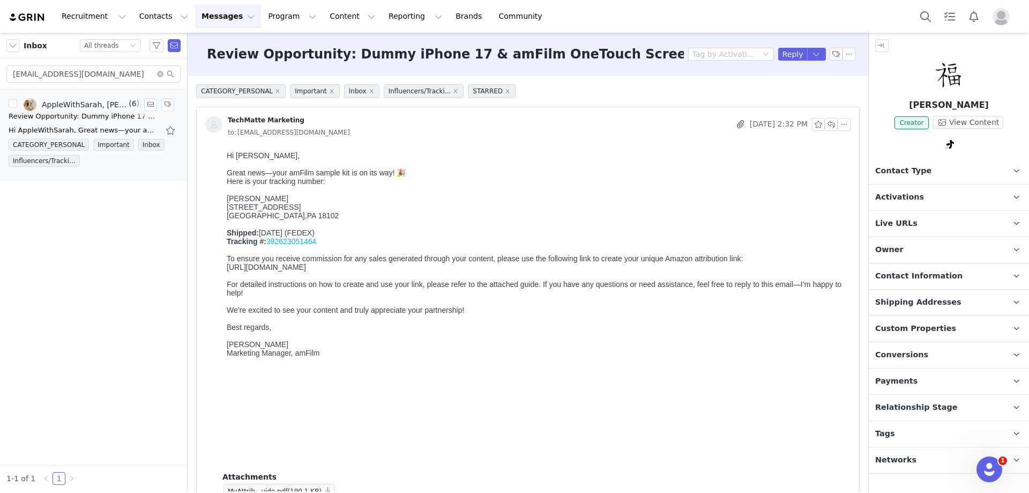
click at [90, 116] on div "Review Opportunity: Dummy iPhone 17 & amFilm OneTouch Screen Protectors" at bounding box center [84, 116] width 150 height 11
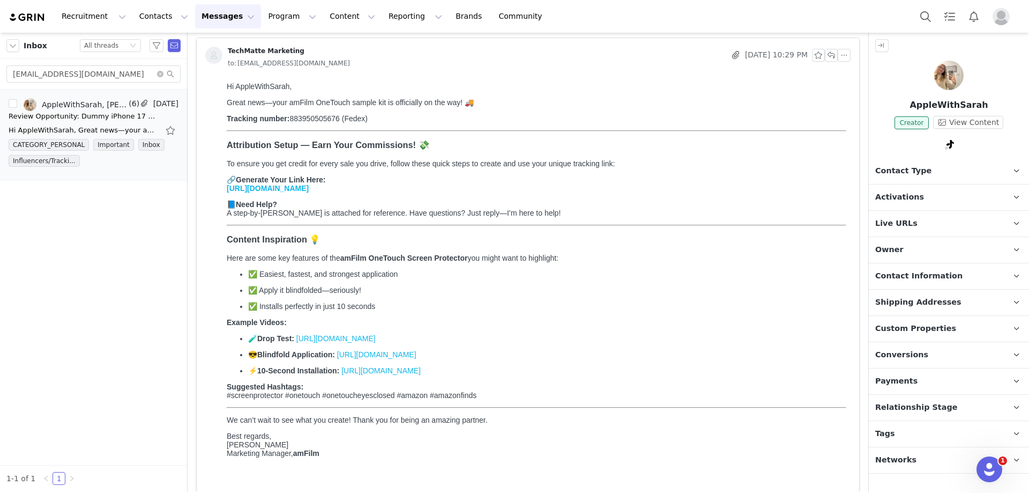
scroll to position [0, 0]
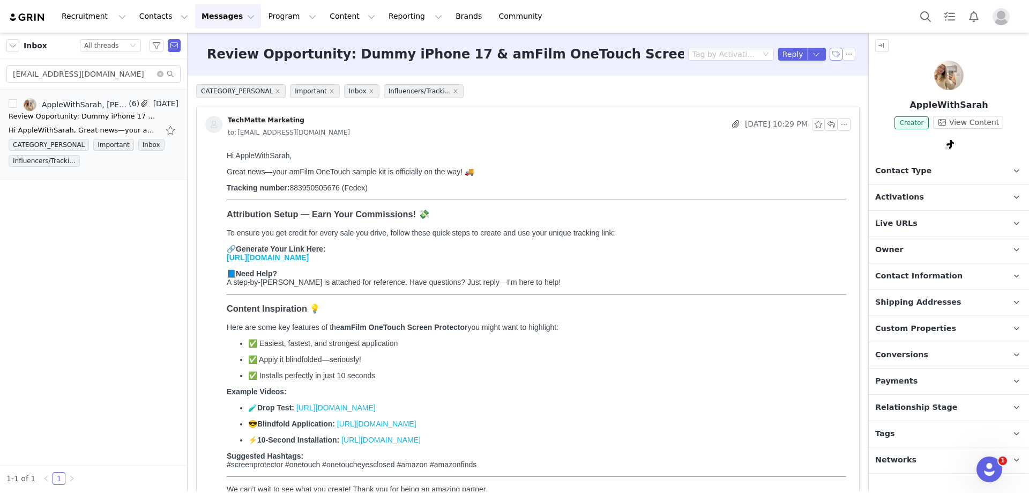
click at [832, 51] on button "button" at bounding box center [836, 54] width 13 height 13
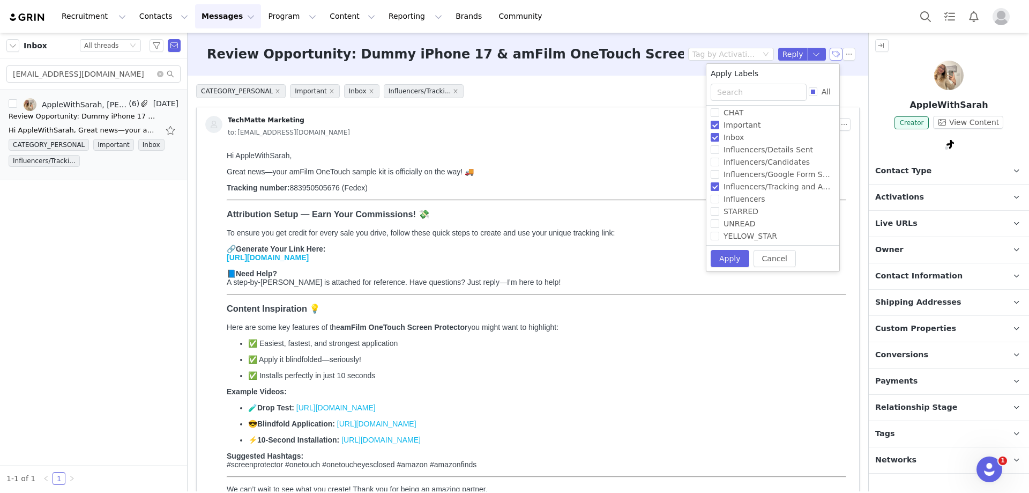
scroll to position [65, 0]
click at [112, 80] on input "[EMAIL_ADDRESS][DOMAIN_NAME]" at bounding box center [93, 73] width 174 height 17
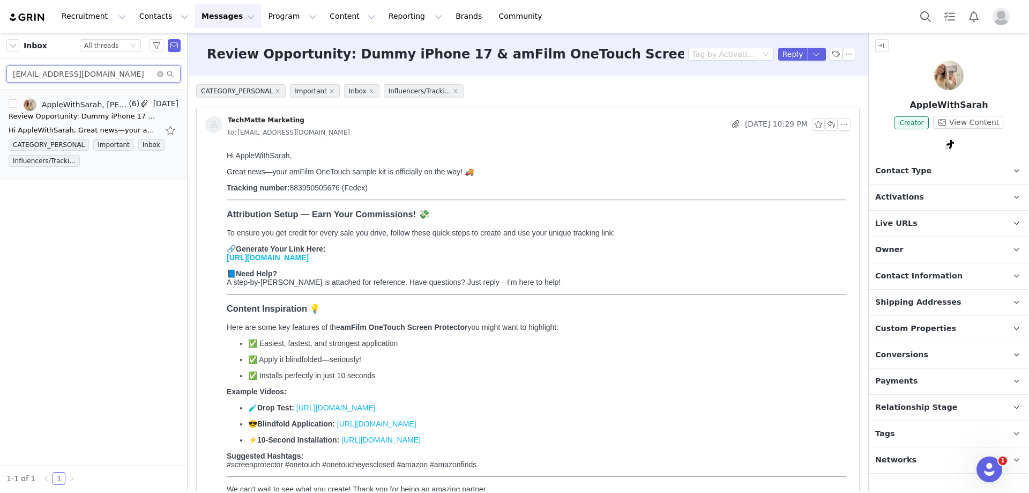
drag, startPoint x: 116, startPoint y: 76, endPoint x: 12, endPoint y: 82, distance: 104.7
click at [12, 82] on input "[EMAIL_ADDRESS][DOMAIN_NAME]" at bounding box center [93, 73] width 174 height 17
paste input "business@thebeardeditguy"
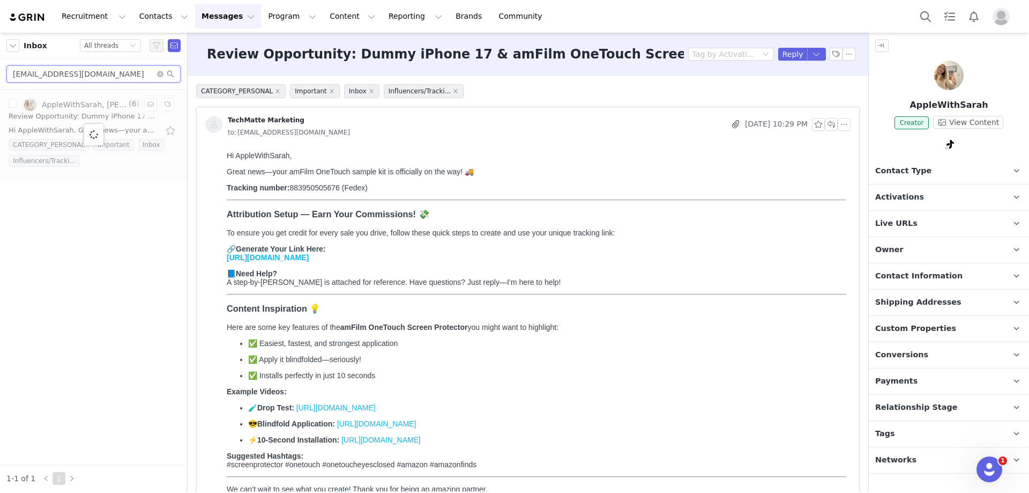
type input "[EMAIL_ADDRESS][DOMAIN_NAME]"
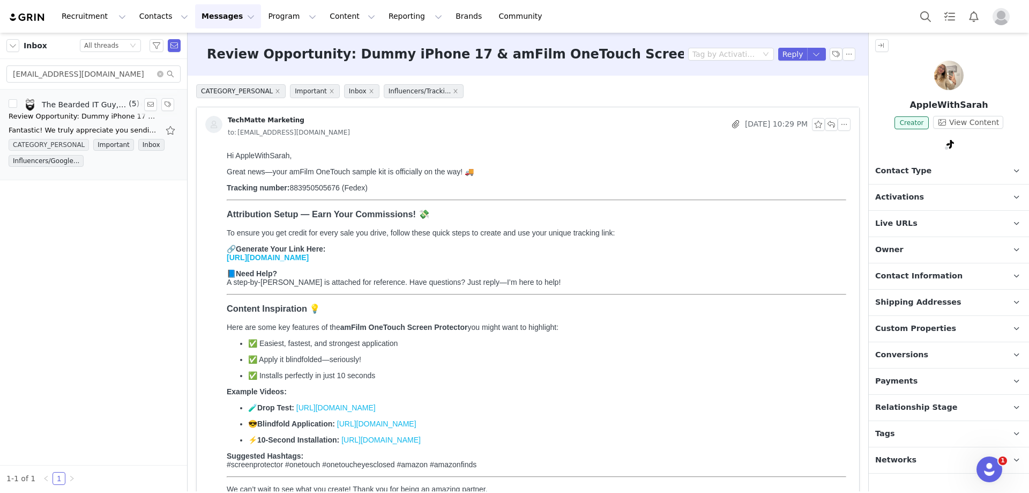
drag, startPoint x: 88, startPoint y: 124, endPoint x: 10, endPoint y: 143, distance: 80.5
click at [88, 125] on div "Fantastic! We truly appreciate you sending your mailing address so quickly. To …" at bounding box center [84, 130] width 150 height 11
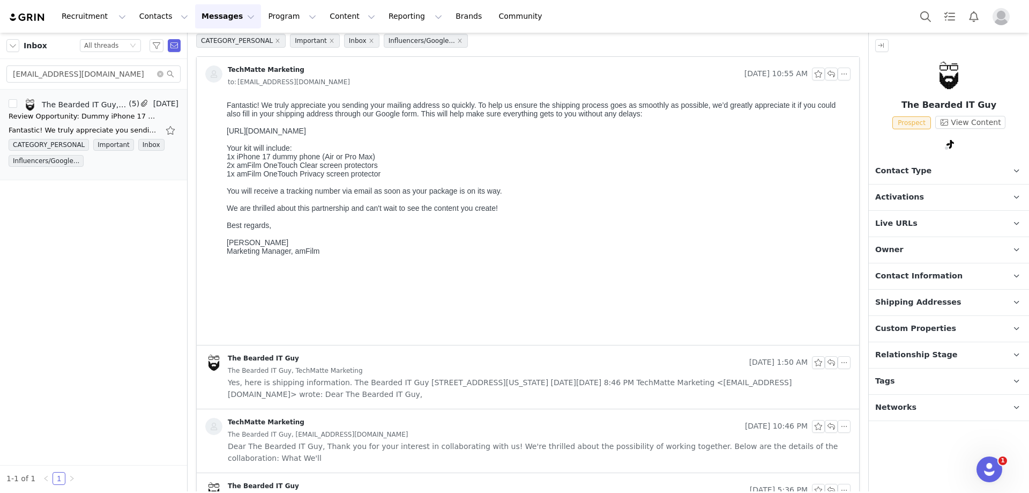
scroll to position [0, 0]
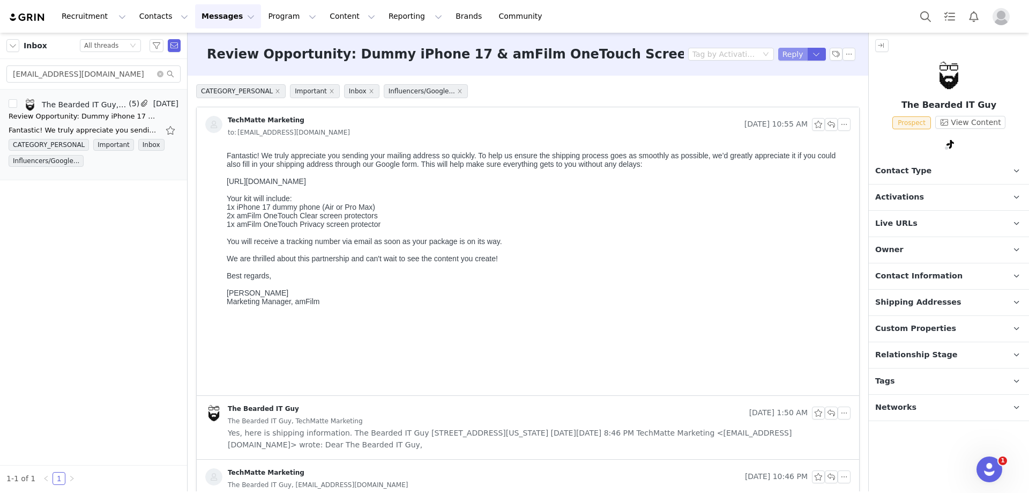
drag, startPoint x: 783, startPoint y: 53, endPoint x: 760, endPoint y: 102, distance: 54.0
click at [783, 53] on button "Reply" at bounding box center [793, 54] width 29 height 13
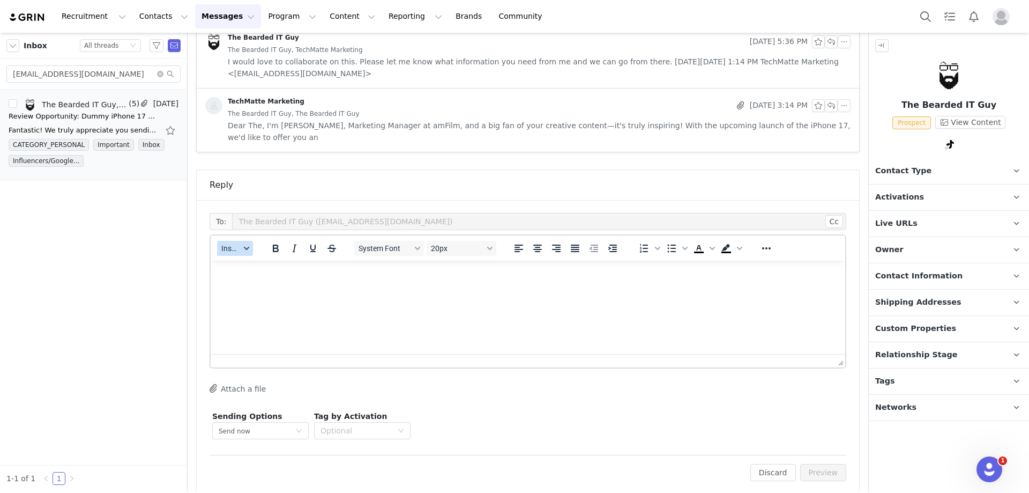
click at [232, 244] on span "Insert" at bounding box center [230, 248] width 19 height 9
click at [241, 254] on div "Insert Template" at bounding box center [274, 255] width 97 height 13
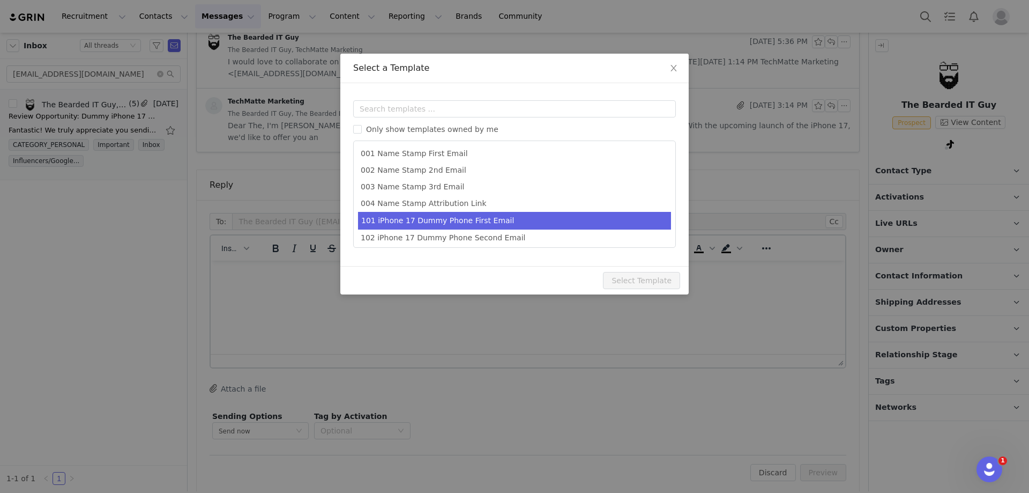
scroll to position [53, 0]
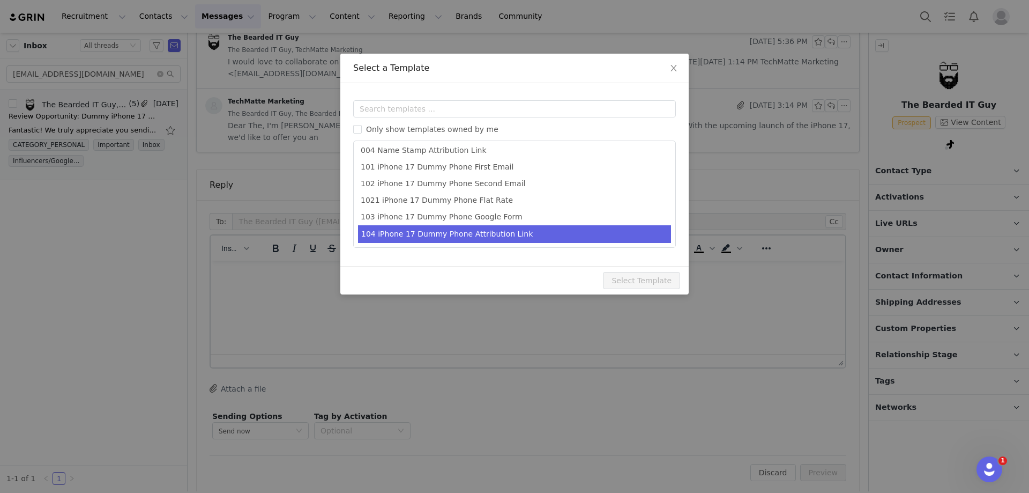
click at [514, 240] on li "104 iPhone 17 Dummy Phone Attribution Link" at bounding box center [514, 234] width 313 height 18
type input "Your amFilm Samples Have Shipped!"
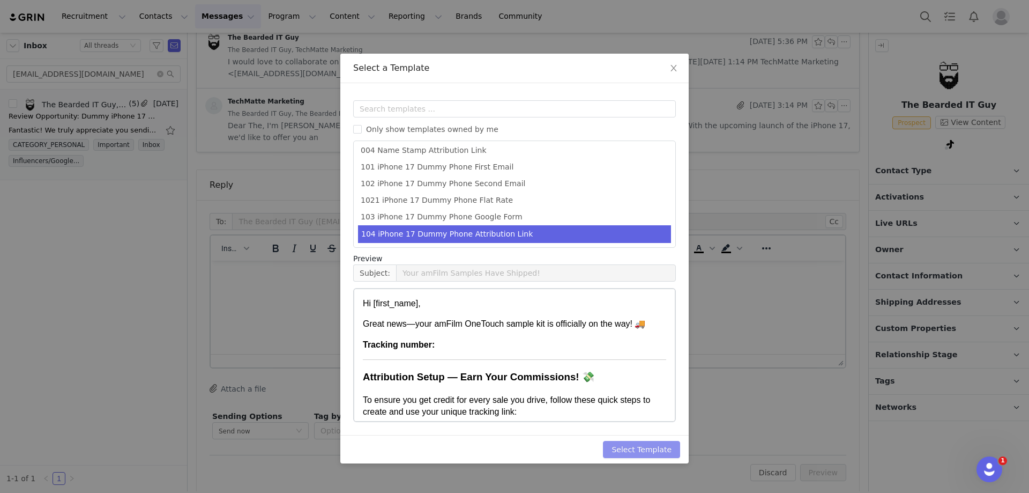
click at [631, 448] on button "Select Template" at bounding box center [641, 449] width 77 height 17
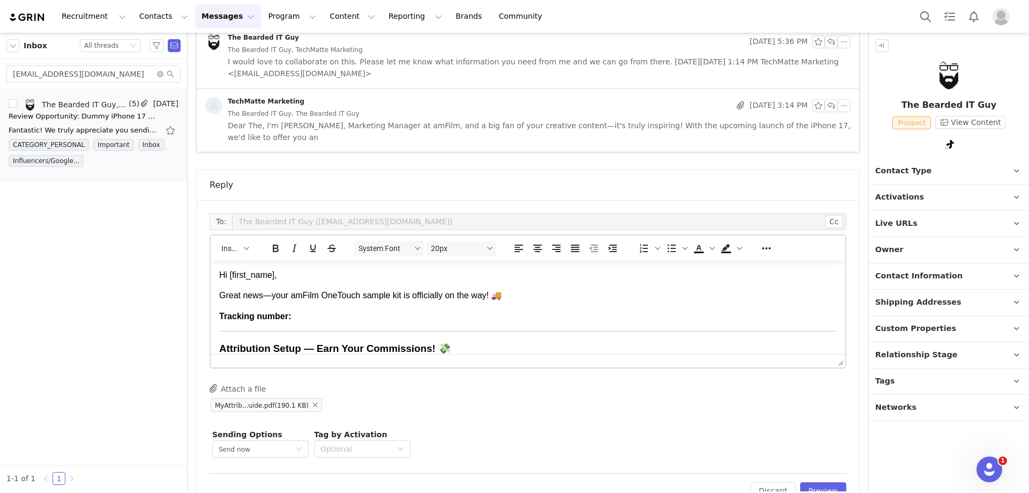
scroll to position [517, 0]
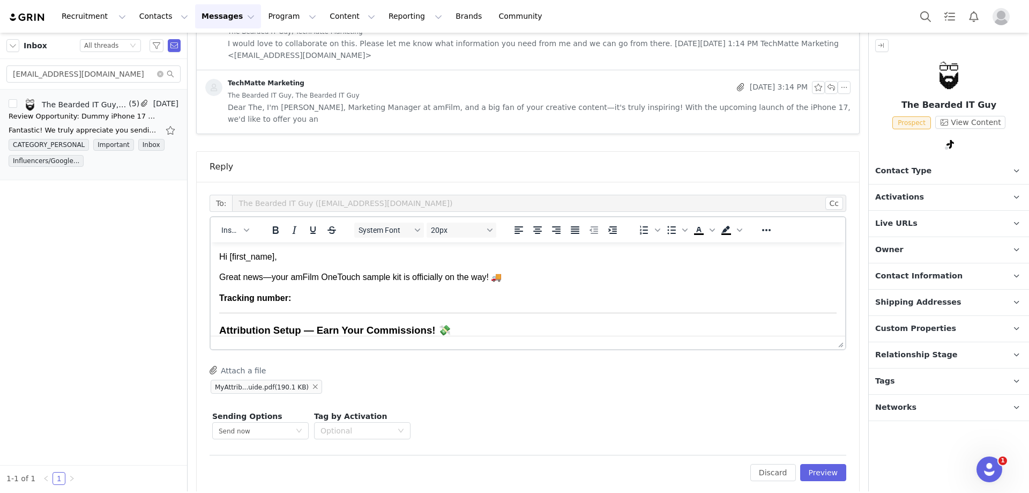
click at [343, 331] on body "Hi [first_name], Great news—your amFilm OneTouch sample kit is officially on th…" at bounding box center [528, 491] width 618 height 480
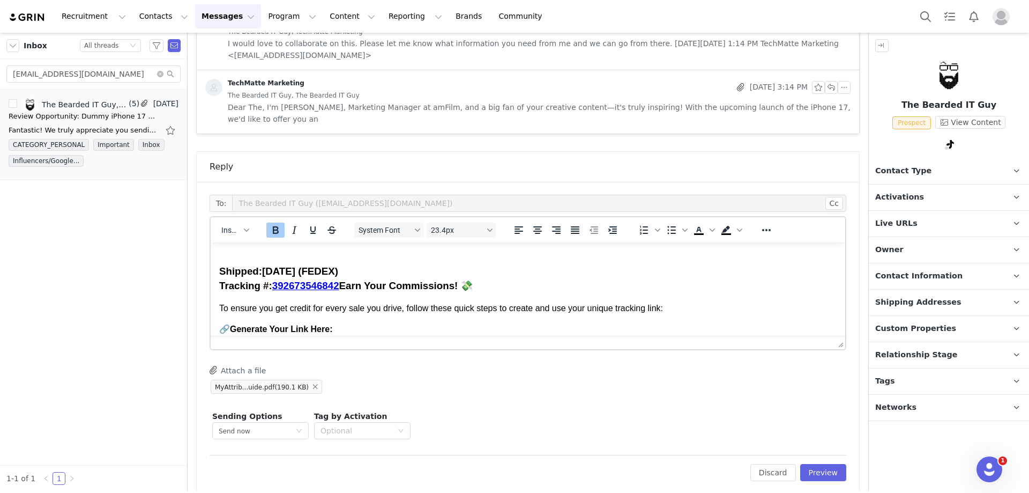
scroll to position [161, 0]
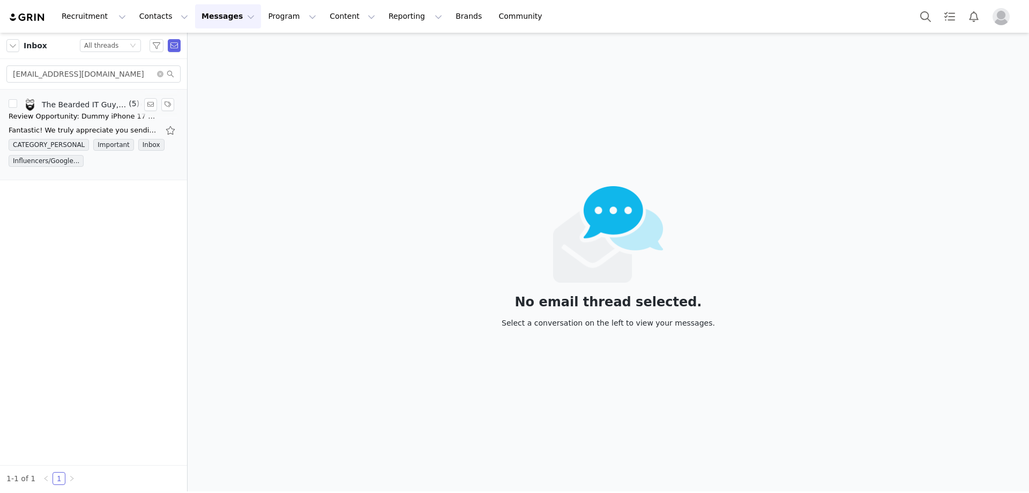
click at [134, 132] on div "Fantastic! We truly appreciate you sending your mailing address so quickly. To …" at bounding box center [84, 130] width 150 height 11
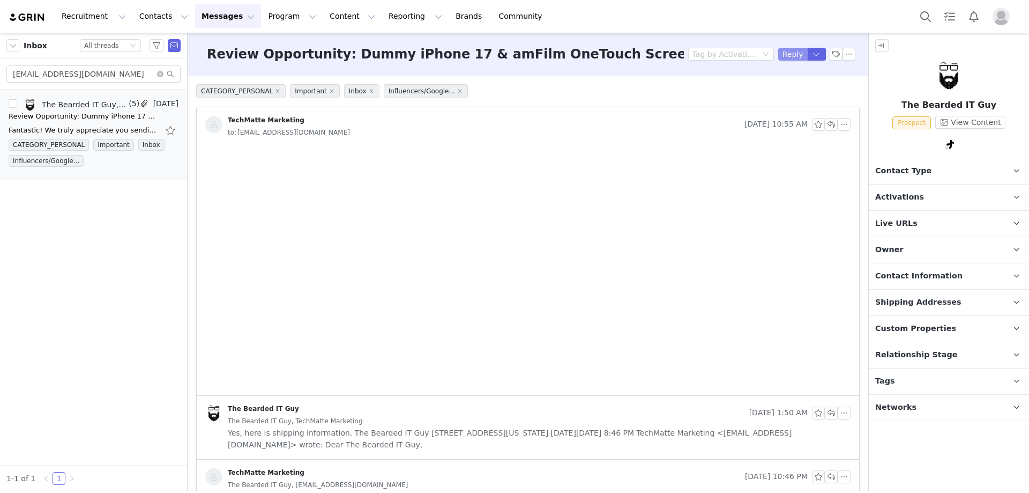
click at [787, 53] on button "Reply" at bounding box center [793, 54] width 29 height 13
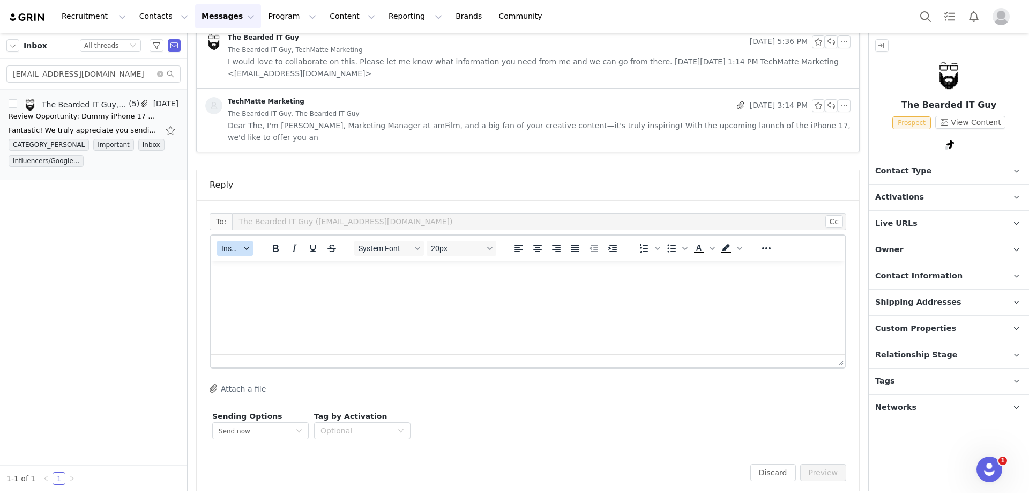
click at [238, 244] on span "Insert" at bounding box center [230, 248] width 19 height 9
click at [253, 254] on div "Insert Template" at bounding box center [274, 255] width 97 height 13
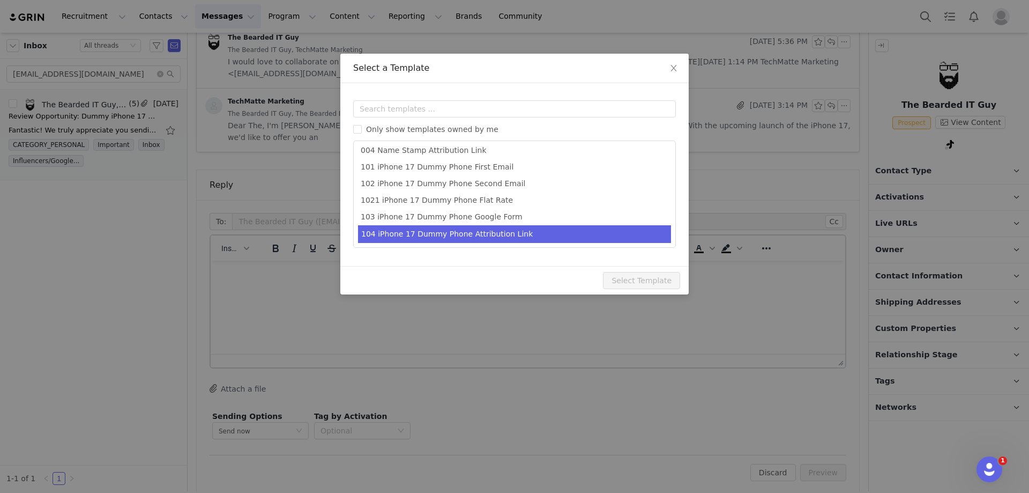
click at [438, 230] on li "104 iPhone 17 Dummy Phone Attribution Link" at bounding box center [514, 234] width 313 height 18
type input "Your amFilm Samples Have Shipped!"
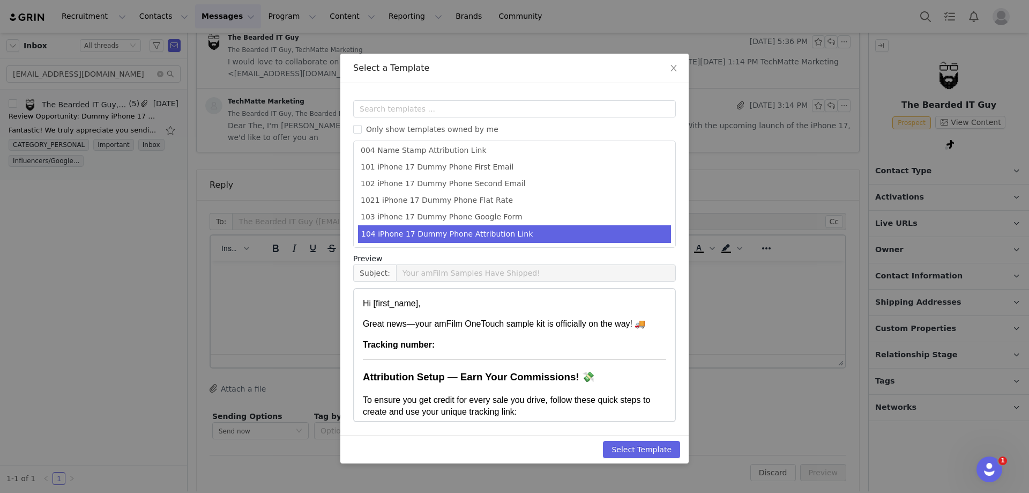
scroll to position [53, 0]
click at [645, 453] on button "Select Template" at bounding box center [641, 449] width 77 height 17
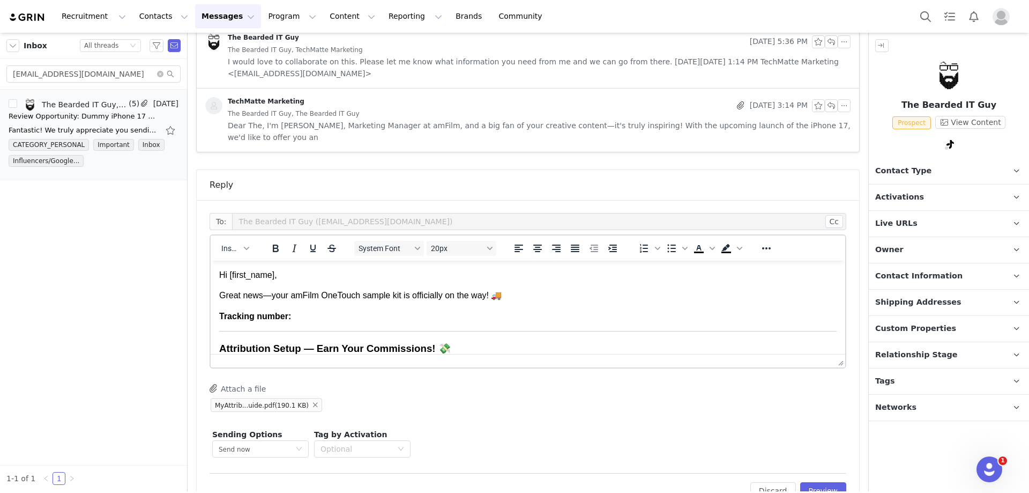
scroll to position [54, 0]
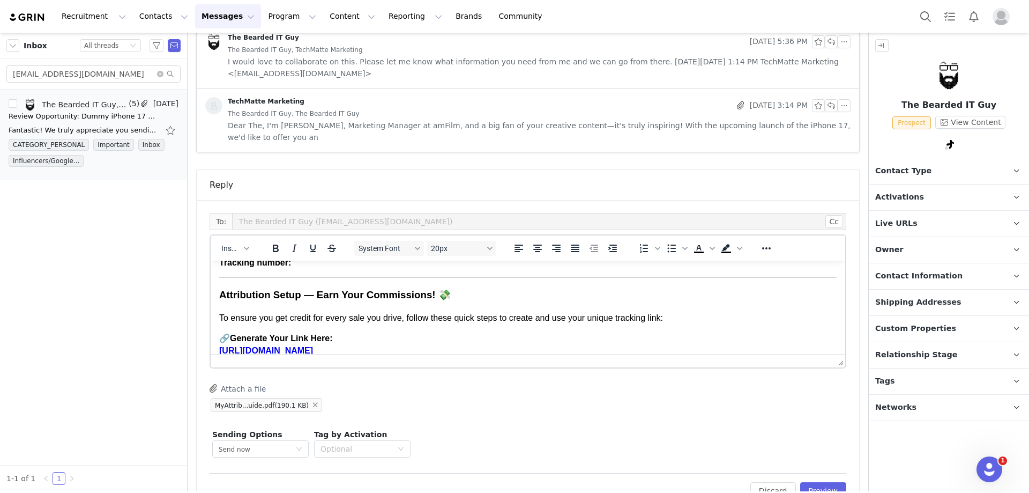
click at [317, 285] on body "Hi First Name ﻿ , Great news—your amFilm OneTouch sample kit is officially on t…" at bounding box center [528, 456] width 618 height 480
click at [300, 291] on body "Hi First Name ﻿ , Great news—your amFilm OneTouch sample kit is officially on t…" at bounding box center [528, 456] width 618 height 480
click at [303, 287] on body "Hi First Name , Great news—your amFilm OneTouch sample kit is officially on the…" at bounding box center [528, 456] width 618 height 480
click at [318, 269] on p "Tracking number:" at bounding box center [528, 263] width 618 height 12
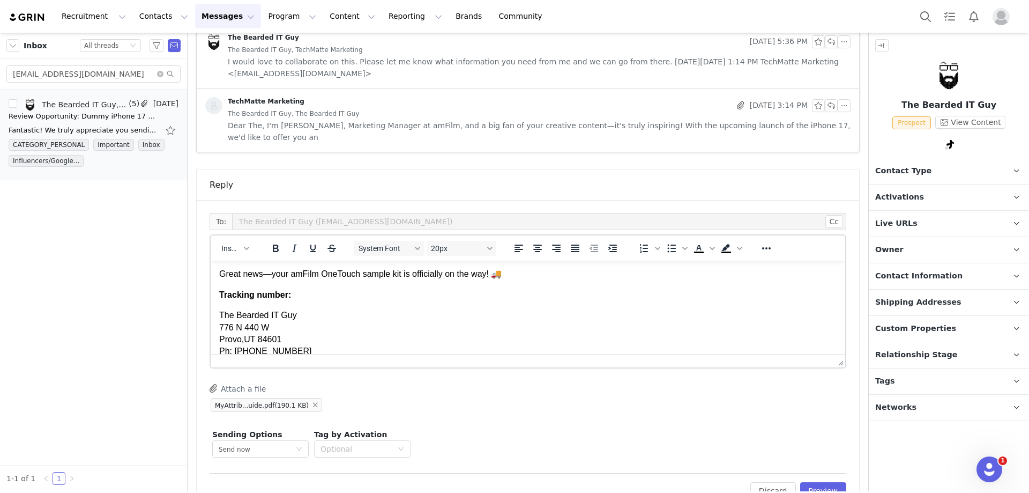
scroll to position [3, 0]
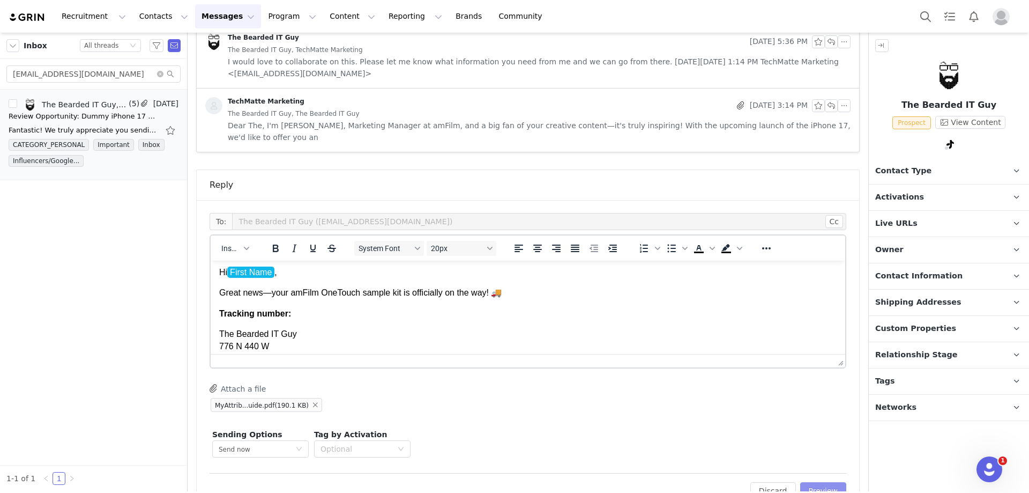
click at [812, 482] on button "Preview" at bounding box center [824, 490] width 47 height 17
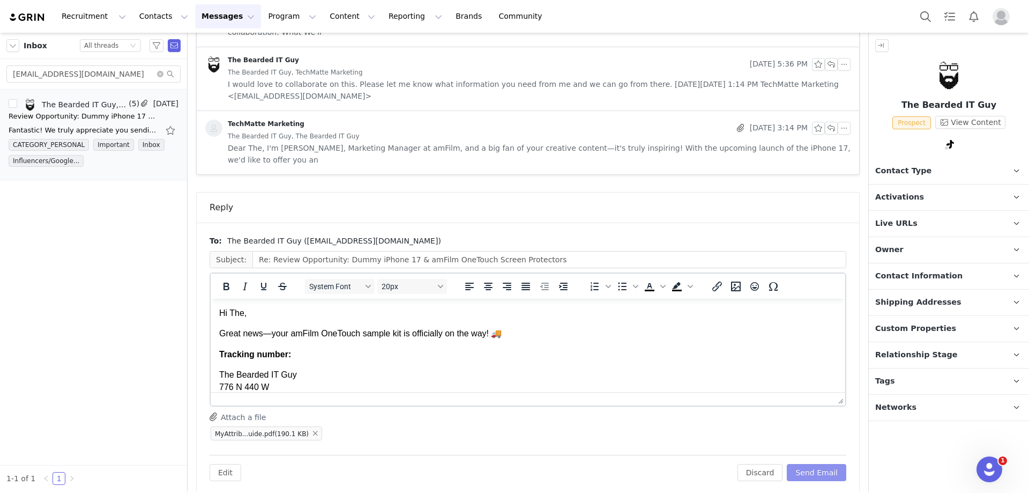
scroll to position [0, 0]
click at [242, 317] on p "Hi The," at bounding box center [528, 313] width 618 height 12
click at [224, 339] on p "Great news—your amFilm OneTouch sample kit is officially on the way! 🚚" at bounding box center [528, 334] width 618 height 12
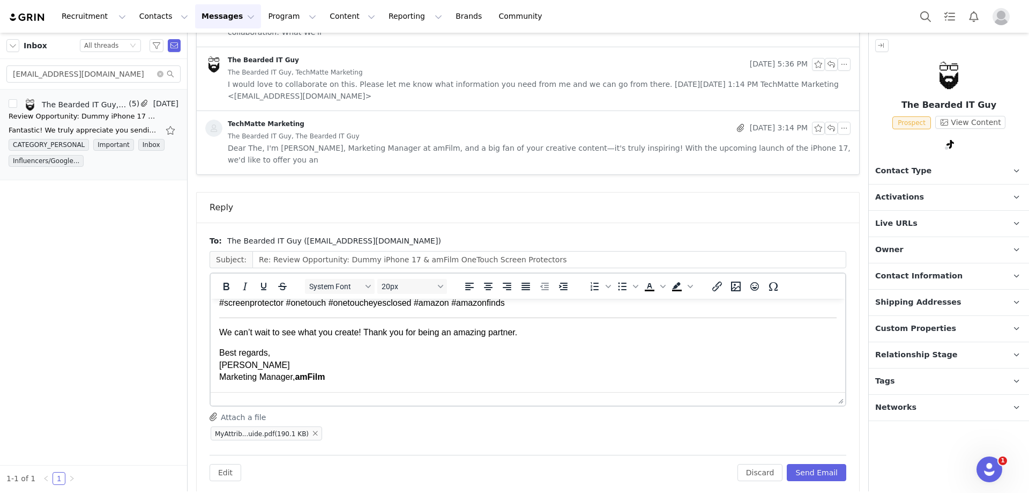
scroll to position [654, 0]
click at [792, 464] on button "Send Email" at bounding box center [817, 472] width 60 height 17
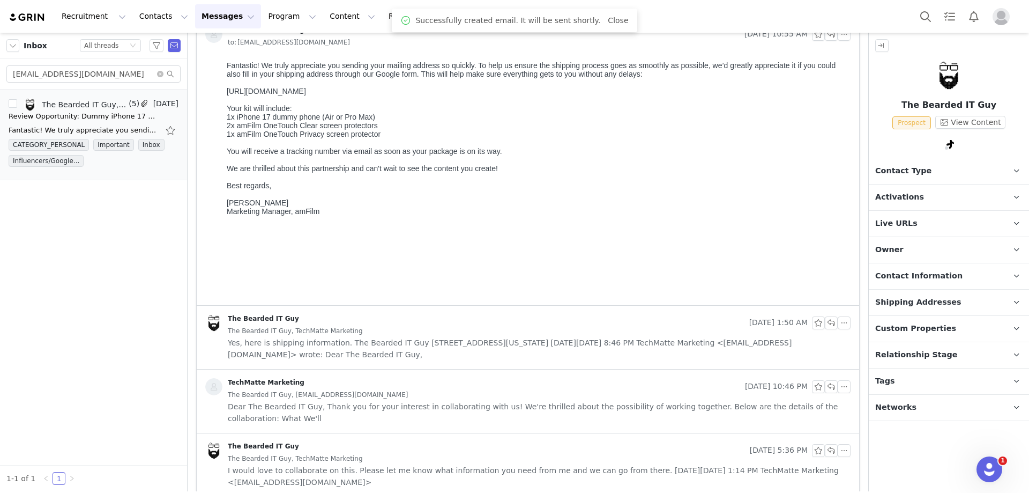
scroll to position [0, 0]
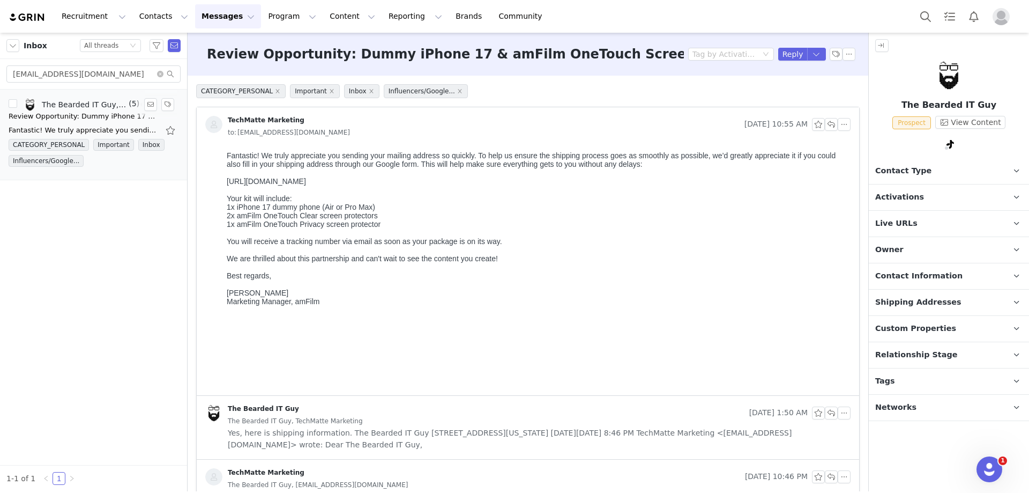
click at [68, 128] on div "Fantastic! We truly appreciate you sending your mailing address so quickly. To …" at bounding box center [84, 130] width 150 height 11
click at [73, 124] on div "Fantastic! We truly appreciate you sending your mailing address so quickly. To …" at bounding box center [94, 130] width 170 height 17
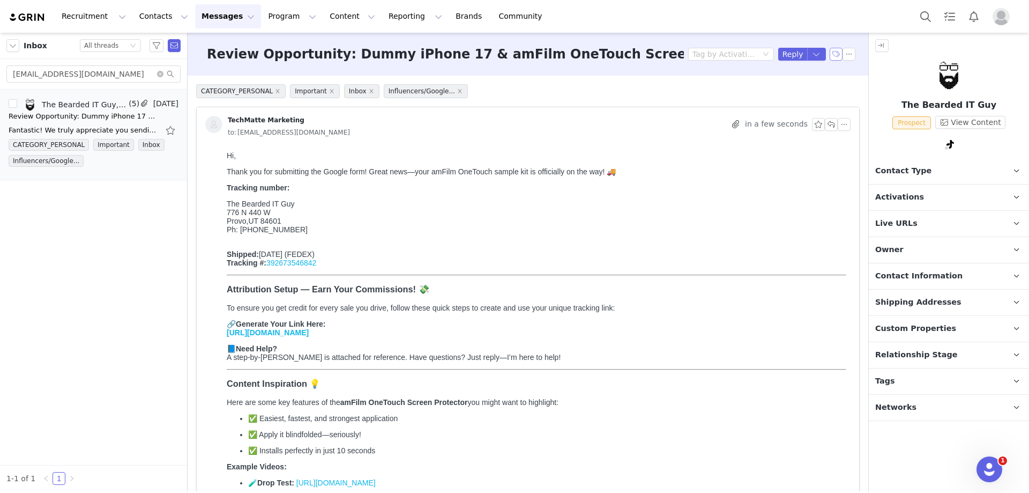
click at [830, 49] on button "button" at bounding box center [836, 54] width 13 height 13
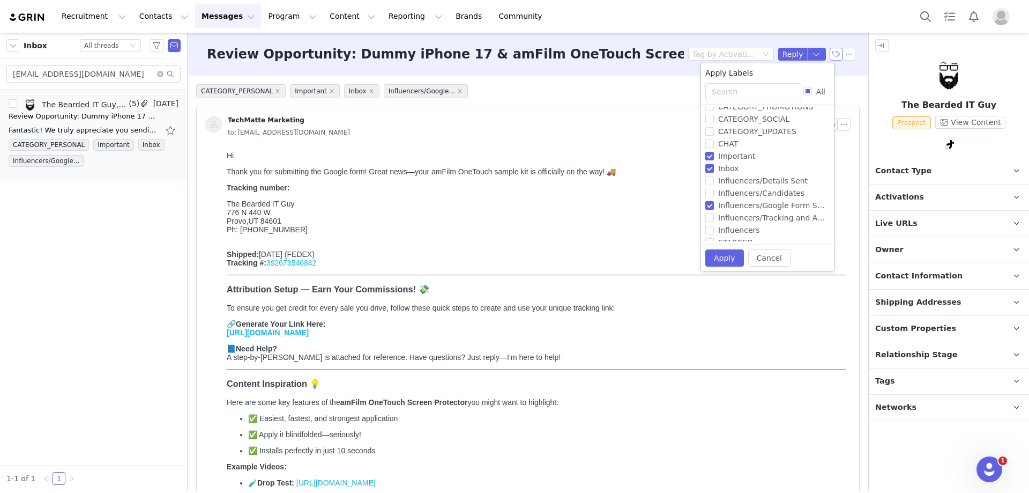
scroll to position [65, 0]
click at [710, 187] on input "Influencers/Tracking and Attribution Sent" at bounding box center [710, 185] width 9 height 9
checkbox input "true"
click at [711, 174] on input "Influencers/Google Form Sent" at bounding box center [710, 172] width 9 height 9
checkbox input "false"
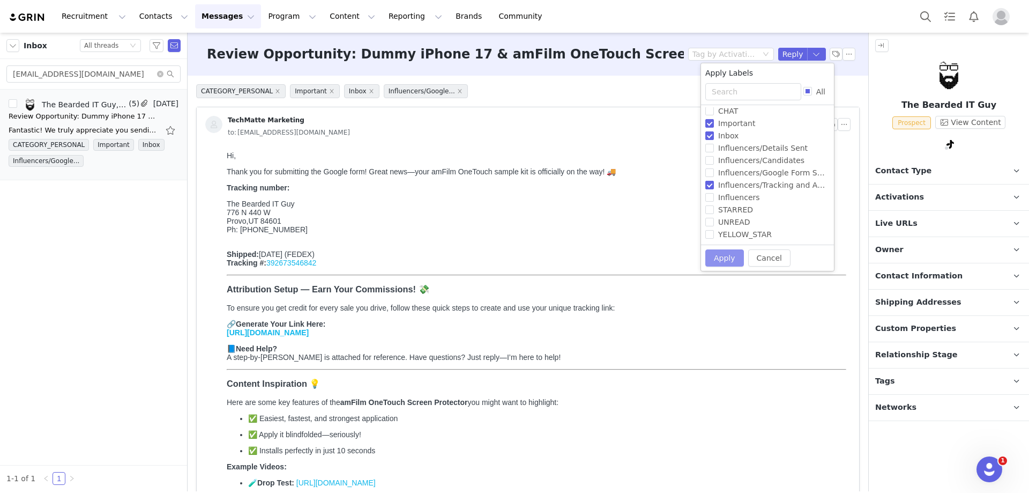
click at [730, 255] on button "Apply" at bounding box center [725, 257] width 39 height 17
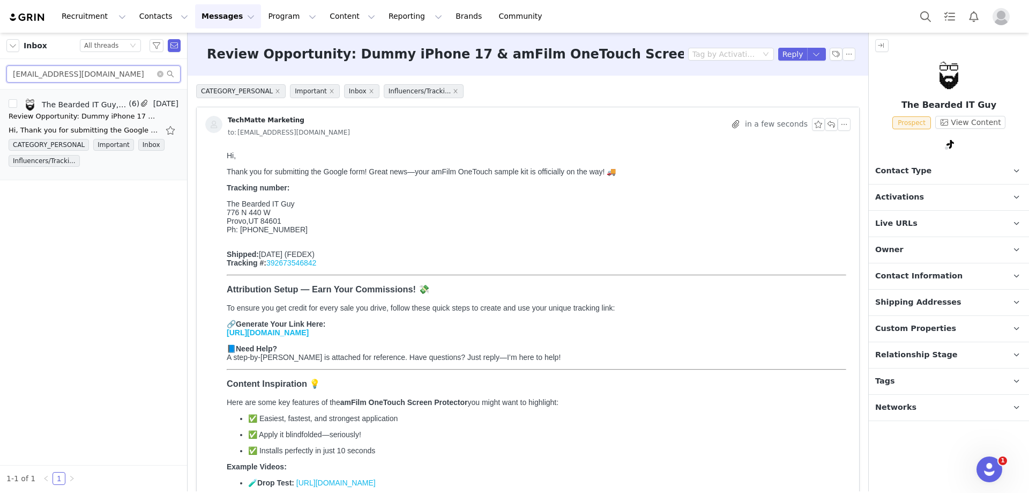
drag, startPoint x: 120, startPoint y: 72, endPoint x: 13, endPoint y: 75, distance: 107.3
click at [13, 75] on input "[EMAIL_ADDRESS][DOMAIN_NAME]" at bounding box center [93, 73] width 174 height 17
paste input "mariuscontracontent@gmail"
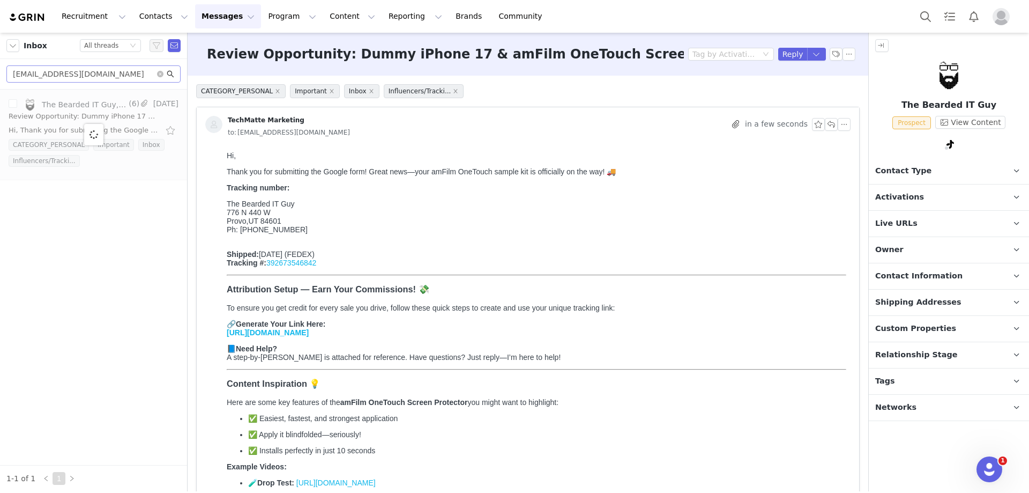
click at [172, 76] on icon "icon: search" at bounding box center [171, 74] width 8 height 8
click at [830, 56] on button "button" at bounding box center [836, 54] width 13 height 13
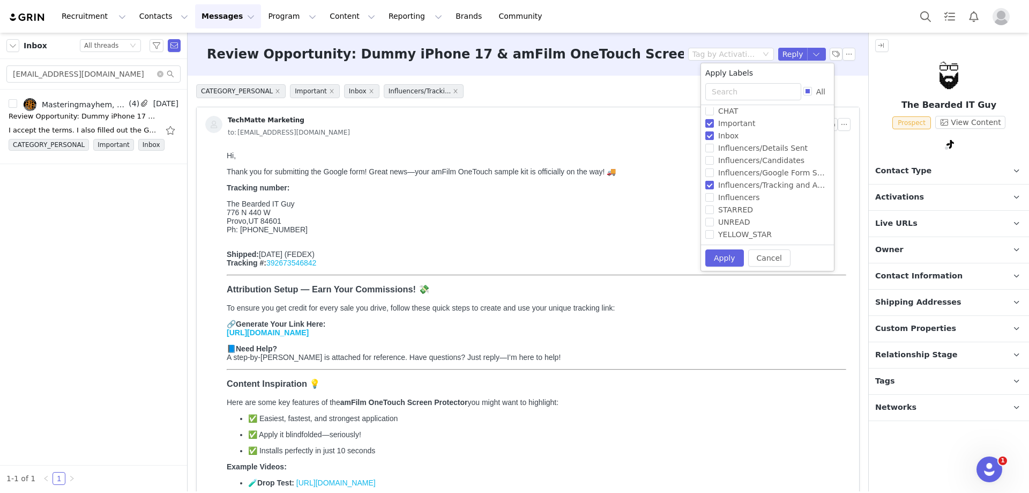
click at [564, 267] on p "Shipped: 2025/08/29 (FEDEX) Tracking #: 392673546842" at bounding box center [537, 254] width 620 height 26
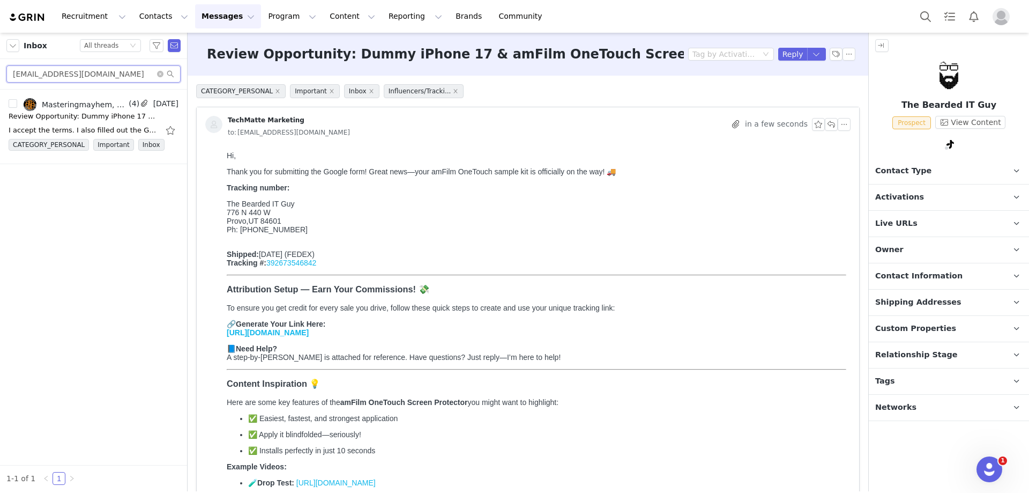
drag, startPoint x: 129, startPoint y: 73, endPoint x: 11, endPoint y: 75, distance: 118.0
click at [11, 75] on input "mariuscontracontent@gmail.com" at bounding box center [93, 73] width 174 height 17
paste input "Mgarry3@tampabay.rr"
type input "Mgarry3@tampabay.rr.com"
click at [71, 120] on div "Review Opportunity: Dummy iPhone 17 & amFilm OneTouch Screen Protectors" at bounding box center [84, 116] width 150 height 11
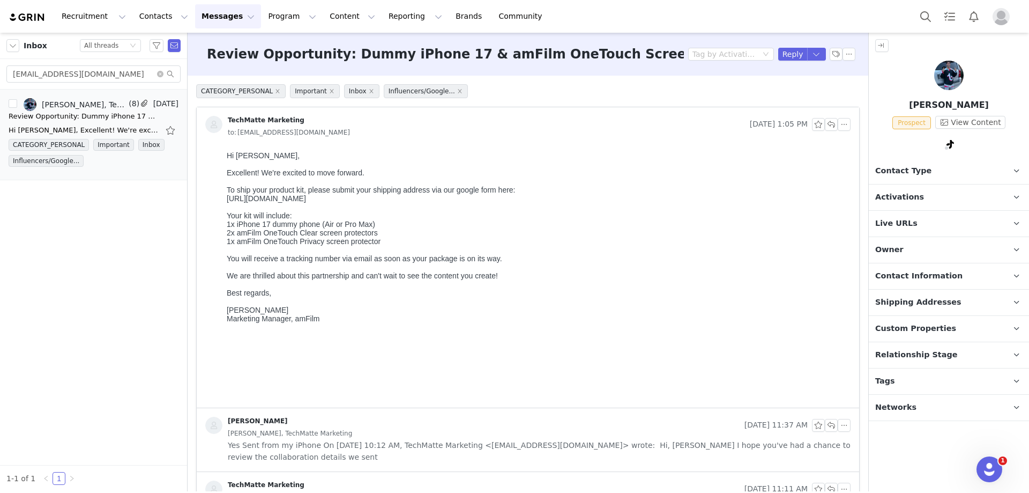
scroll to position [0, 0]
click at [791, 54] on button "Reply" at bounding box center [793, 54] width 29 height 13
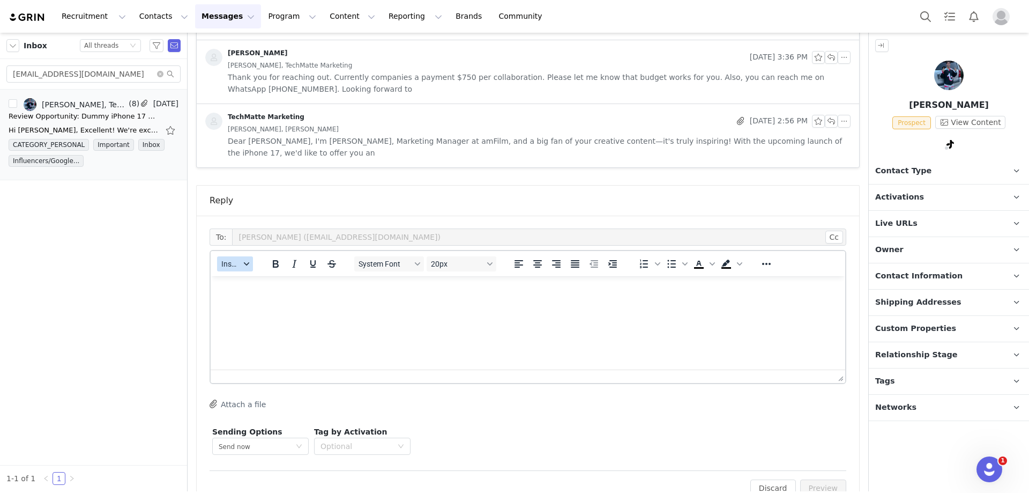
click at [225, 260] on span "Insert" at bounding box center [230, 264] width 19 height 9
click at [233, 268] on div "Insert Template" at bounding box center [274, 270] width 97 height 13
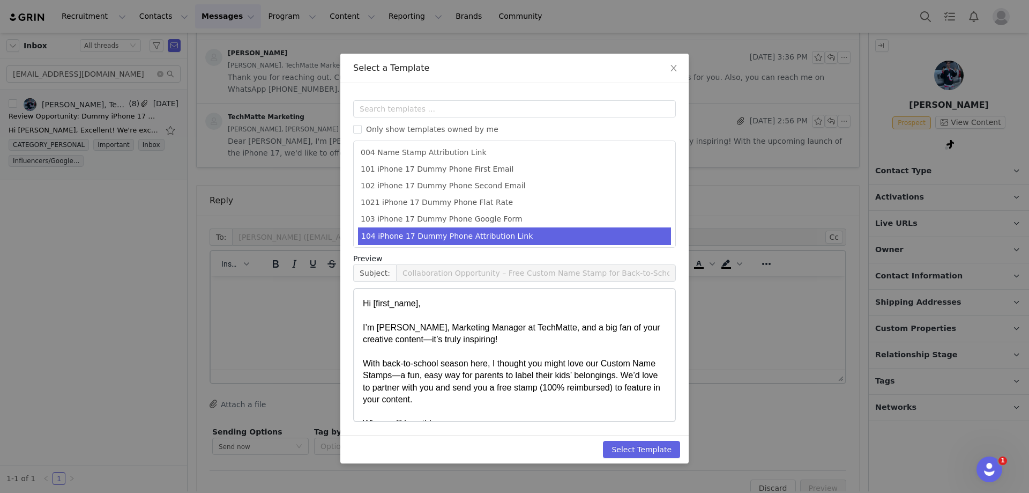
click at [468, 232] on li "104 iPhone 17 Dummy Phone Attribution Link" at bounding box center [514, 236] width 313 height 18
type input "Your amFilm Samples Have Shipped!"
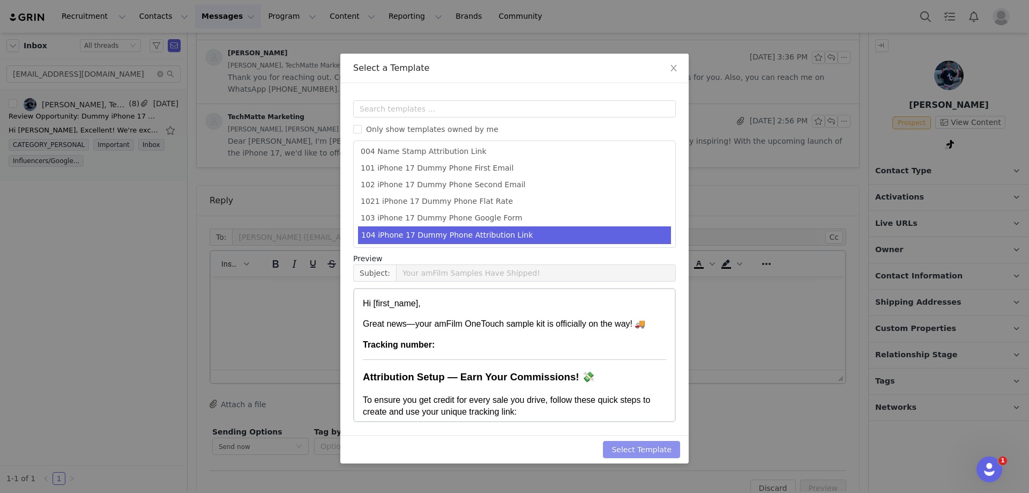
click at [633, 448] on button "Select Template" at bounding box center [641, 449] width 77 height 17
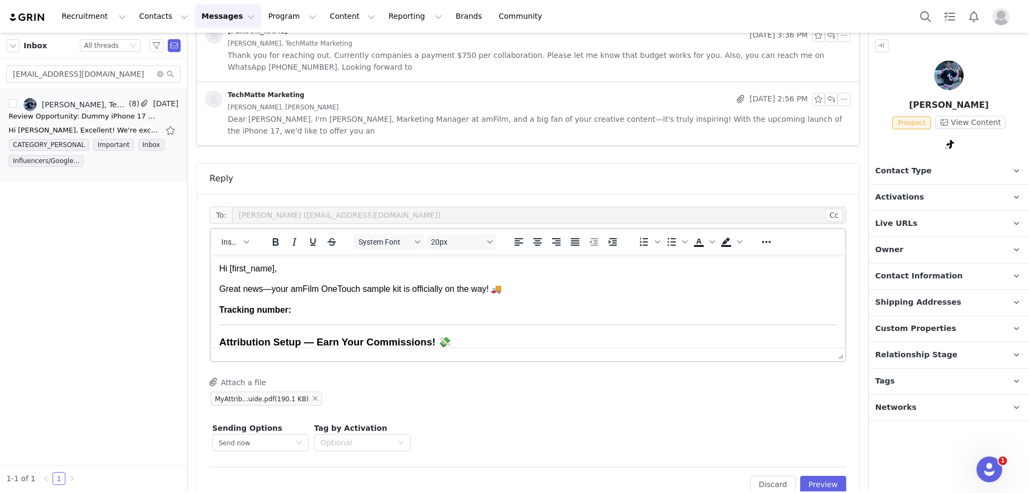
scroll to position [721, 0]
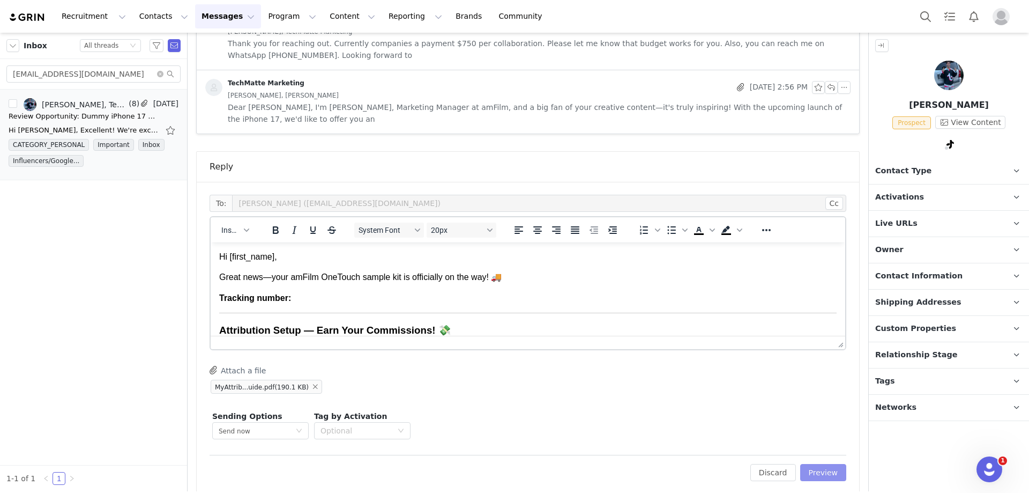
click at [822, 464] on button "Preview" at bounding box center [824, 472] width 47 height 17
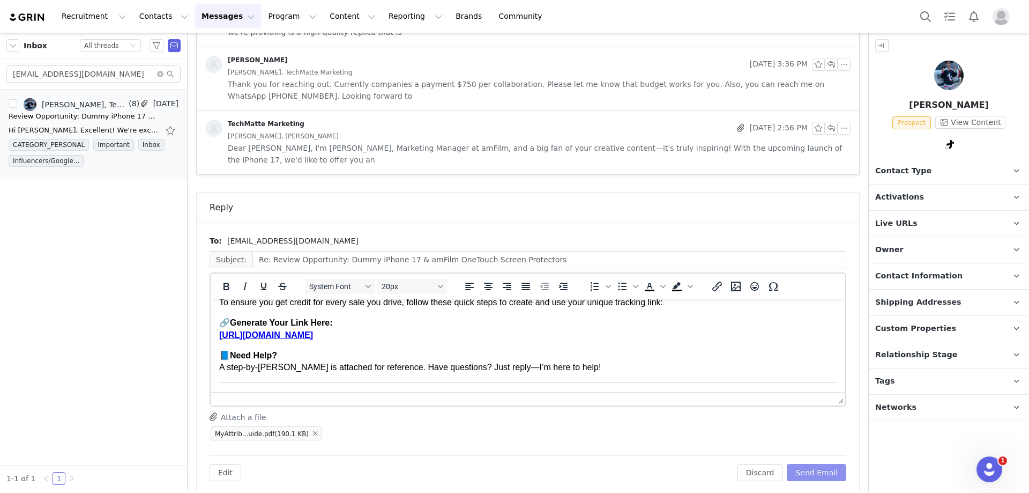
scroll to position [54, 0]
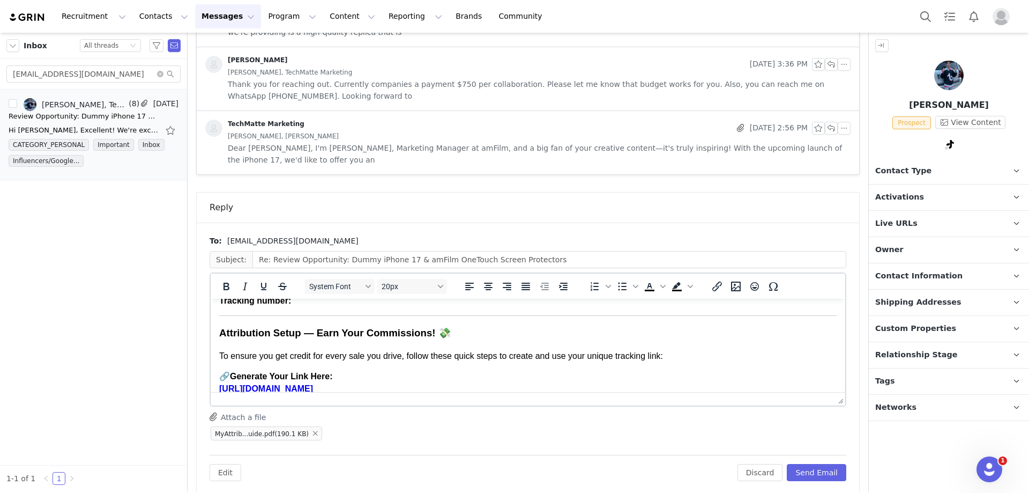
click at [321, 307] on p "Tracking number:" at bounding box center [528, 301] width 618 height 12
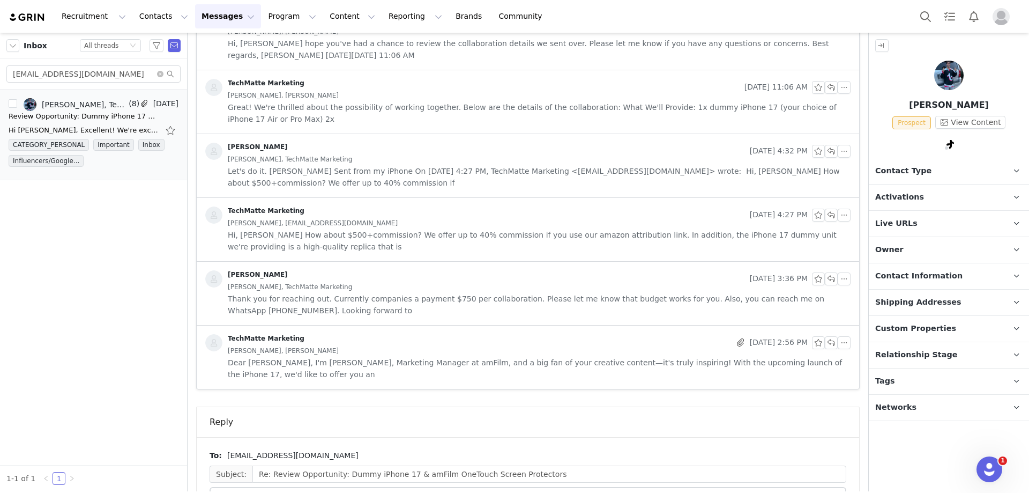
scroll to position [680, 0]
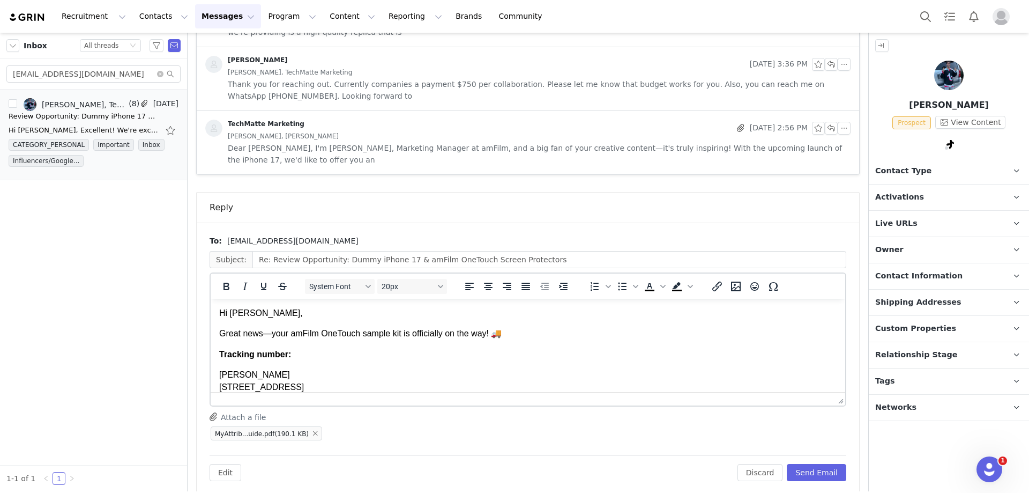
click at [224, 339] on p "Great news—your amFilm OneTouch sample kit is officially on the way! 🚚" at bounding box center [528, 334] width 618 height 12
click at [363, 339] on p "Thank you for submitted the google form! Great news—your amFilm OneTouch sample…" at bounding box center [528, 334] width 618 height 12
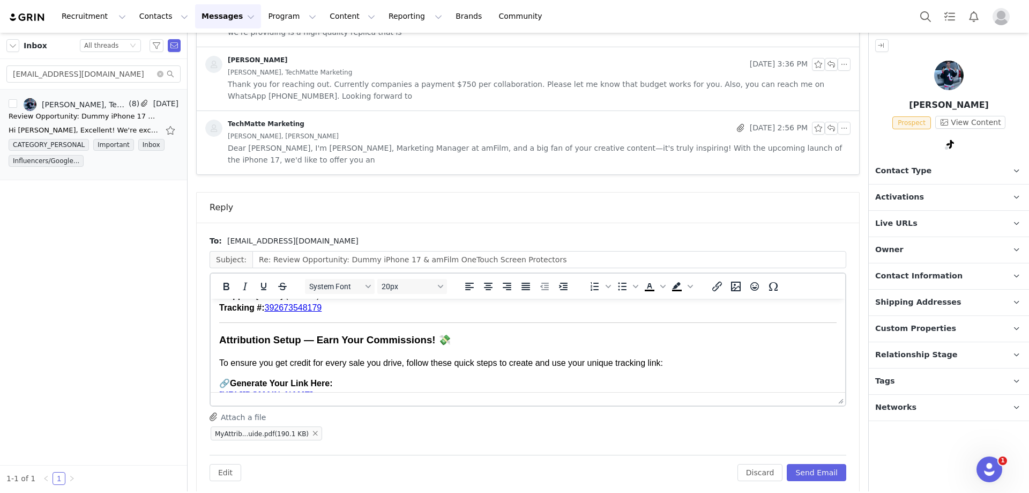
scroll to position [161, 0]
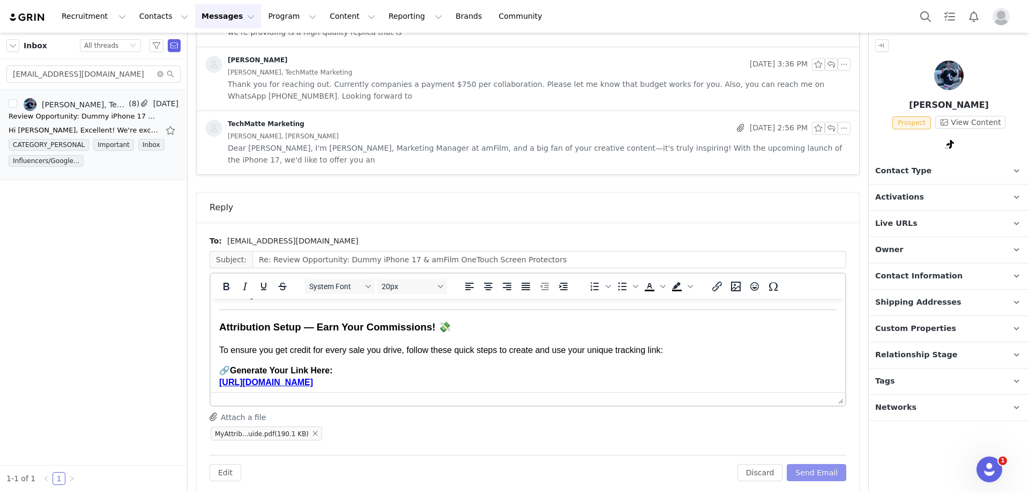
click at [794, 464] on button "Send Email" at bounding box center [817, 472] width 60 height 17
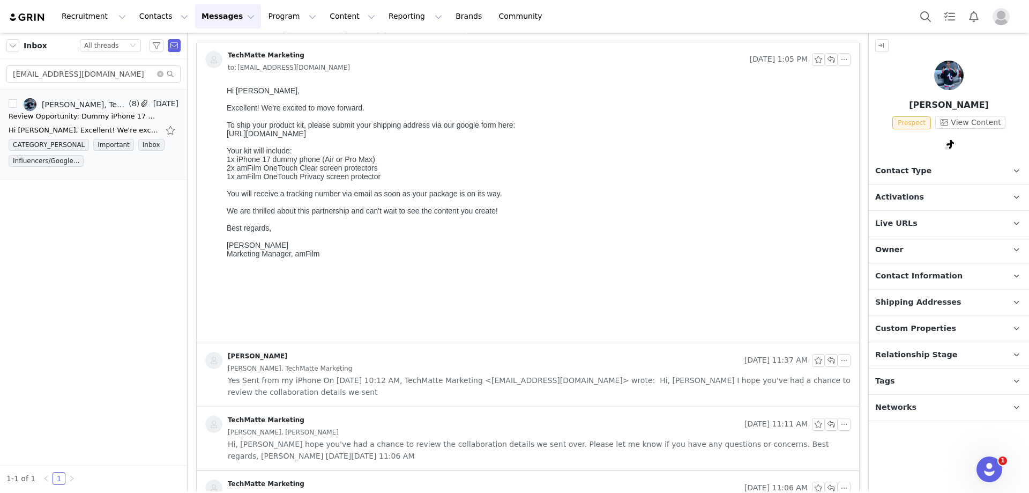
scroll to position [0, 0]
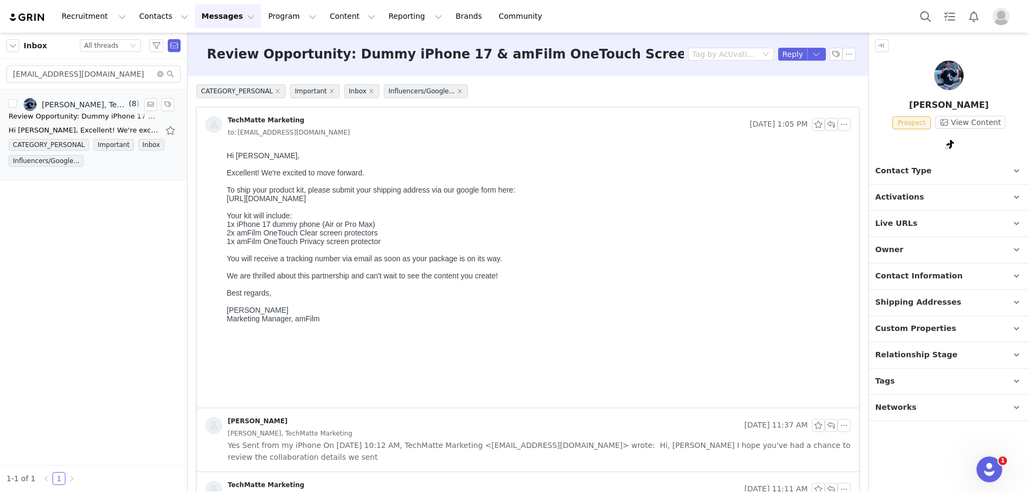
click at [128, 117] on div "Review Opportunity: Dummy iPhone 17 & amFilm OneTouch Screen Protectors" at bounding box center [84, 116] width 150 height 11
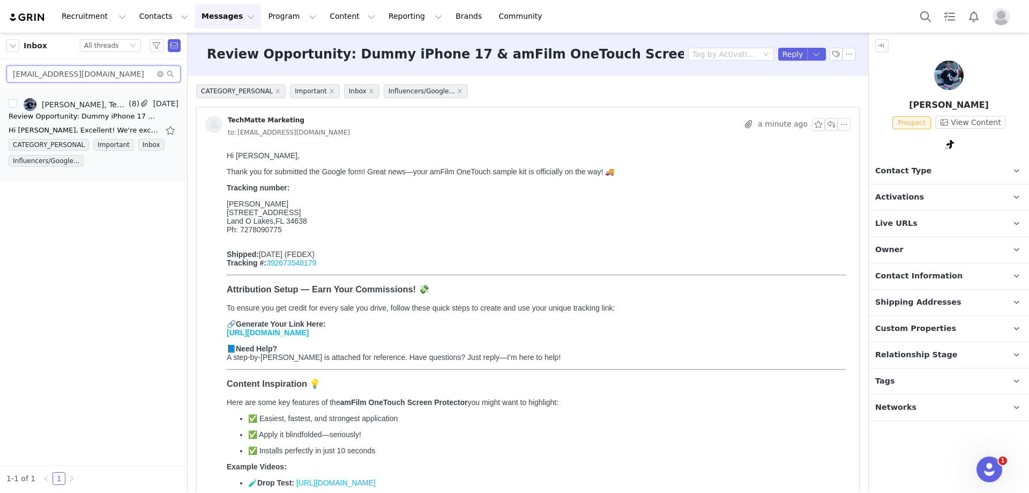
drag, startPoint x: 109, startPoint y: 76, endPoint x: 12, endPoint y: 74, distance: 97.1
click at [9, 74] on input "Mgarry3@tampabay.rr.com" at bounding box center [93, 73] width 174 height 17
paste input "sigmatechh.business@gmail"
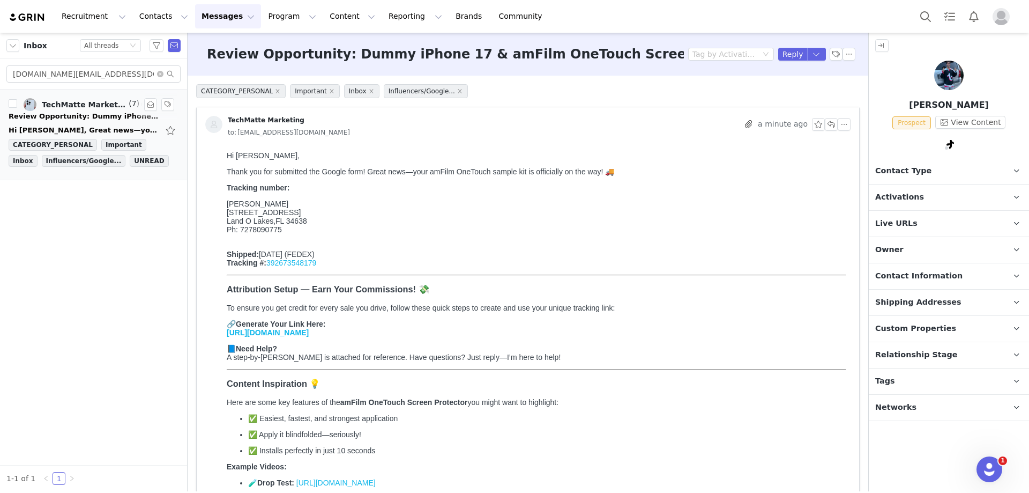
click at [68, 107] on div "TechMatte Marketing, sigmaa 📱" at bounding box center [84, 104] width 85 height 9
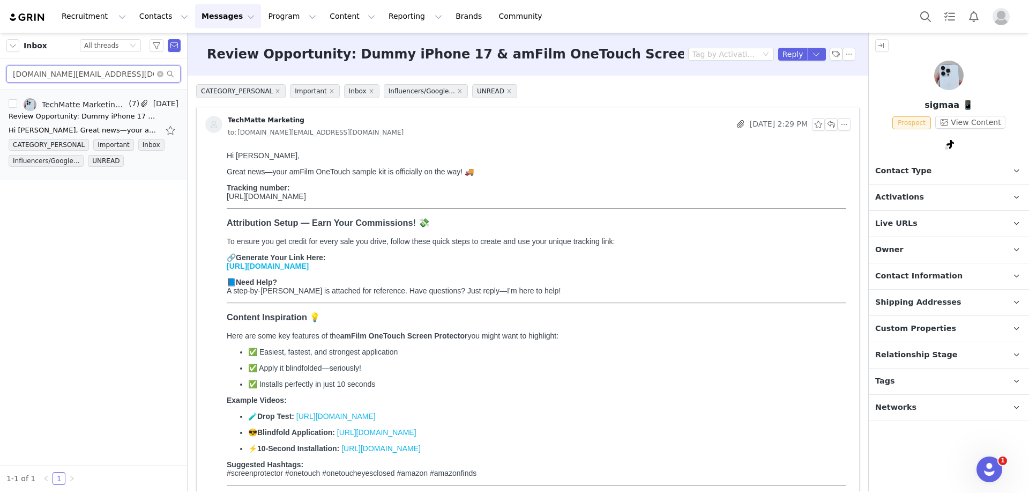
drag, startPoint x: 123, startPoint y: 80, endPoint x: 13, endPoint y: 80, distance: 109.9
click at [13, 80] on input "sigmatechh.business@gmail.com" at bounding box center [93, 73] width 174 height 17
paste input "imtix"
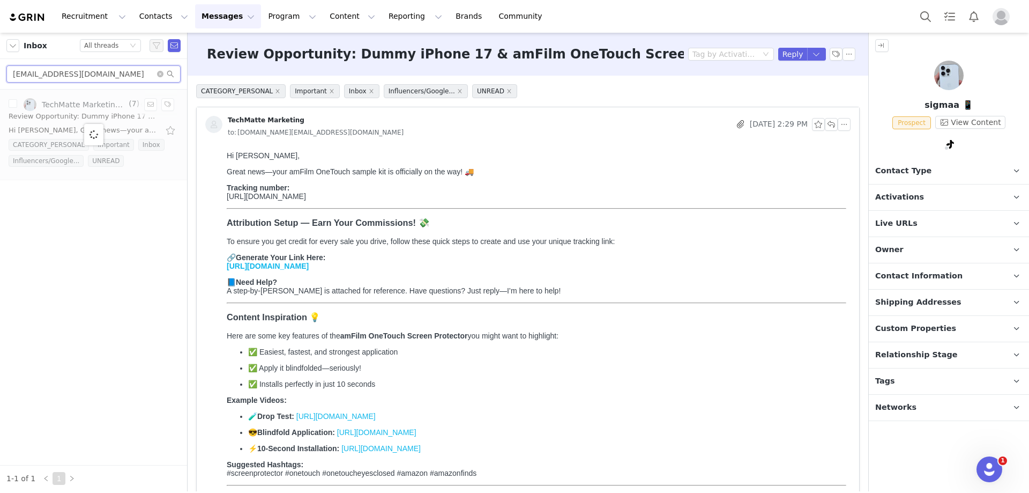
type input "imtixbusiness@gmail.com"
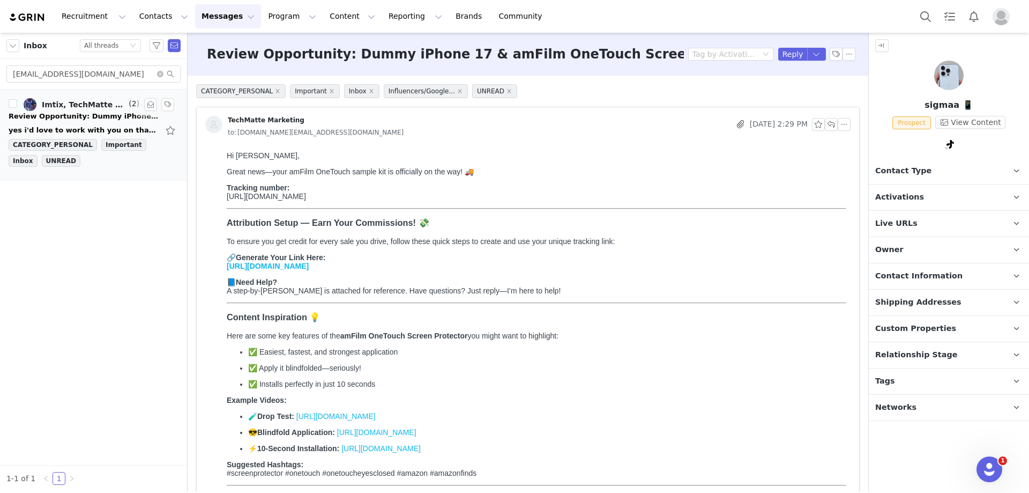
click at [55, 120] on div "Review Opportunity: Dummy iPhone 17 & amFilm OneTouch Screen Protectors" at bounding box center [84, 116] width 150 height 11
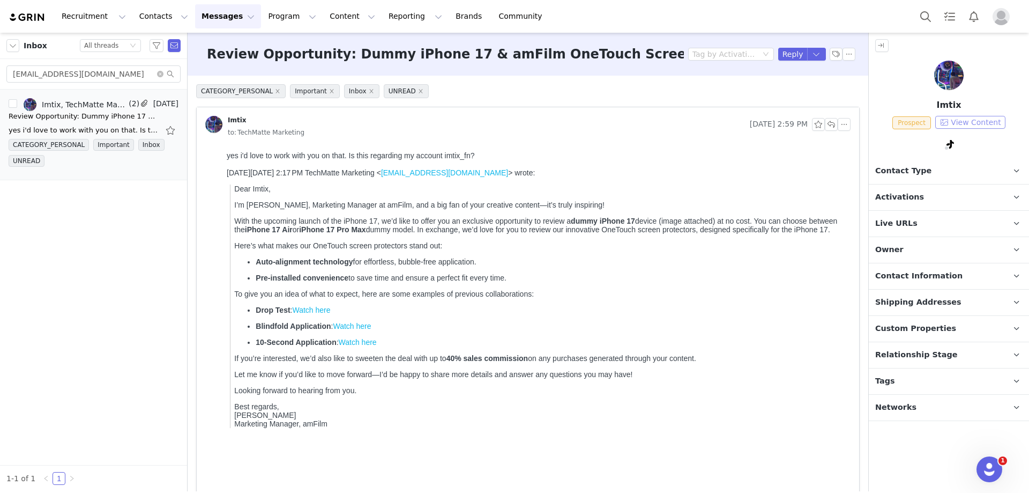
click at [953, 121] on button "View Content" at bounding box center [971, 122] width 70 height 13
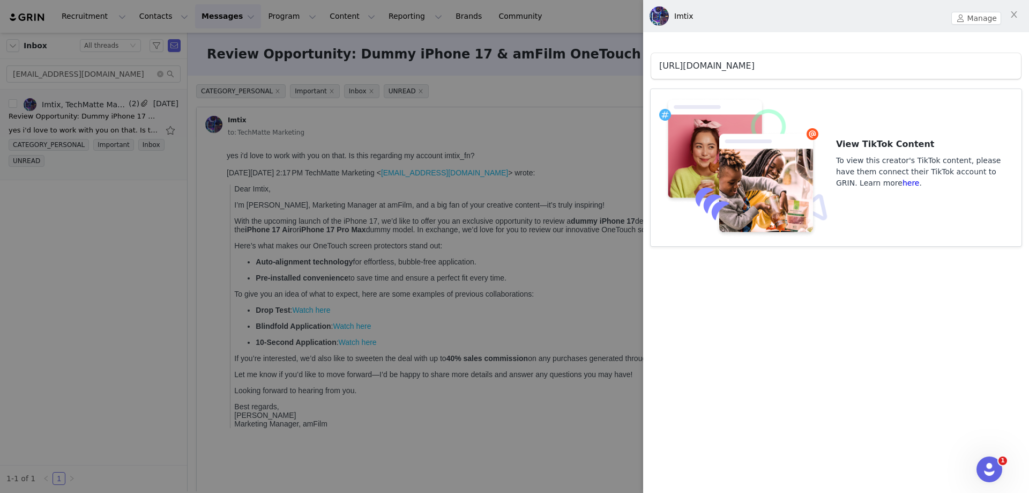
click at [755, 65] on link "https://www.tiktok.com/@imtix_fn" at bounding box center [706, 66] width 95 height 10
click at [454, 131] on div at bounding box center [514, 246] width 1029 height 493
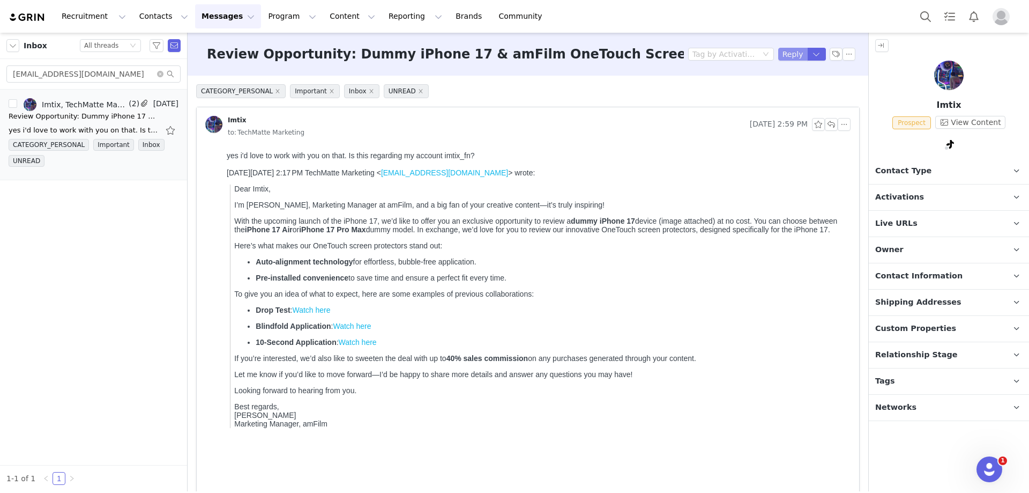
click at [780, 53] on button "Reply" at bounding box center [793, 54] width 29 height 13
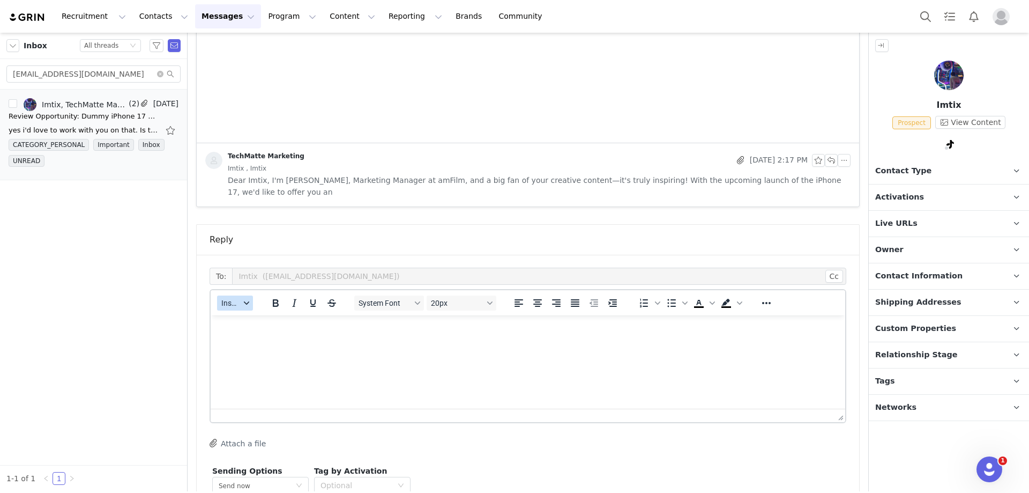
click at [221, 299] on span "Insert" at bounding box center [230, 303] width 19 height 9
click at [249, 313] on div "Insert Template" at bounding box center [274, 309] width 97 height 13
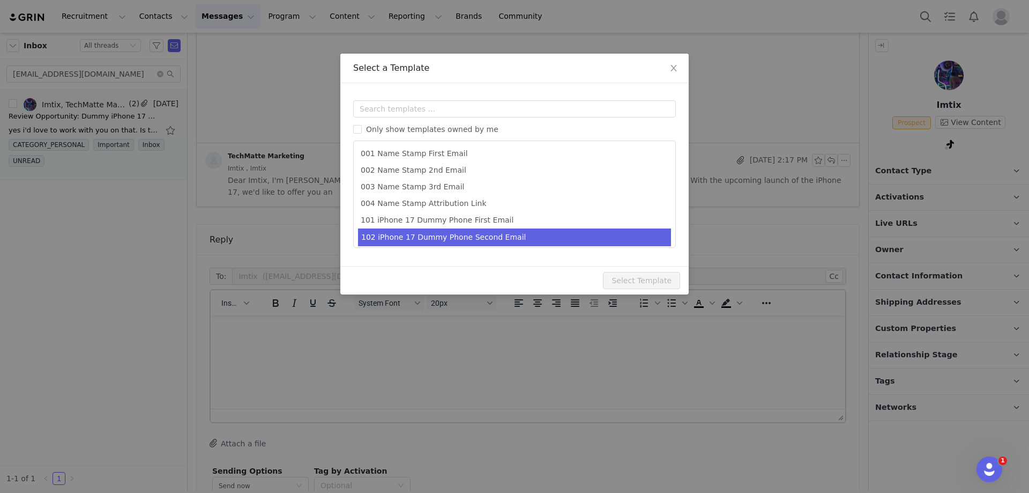
click at [488, 239] on li "102 iPhone 17 Dummy Phone Second Email" at bounding box center [514, 237] width 313 height 18
type input "Collaboration Details: Dummy iPhone 17 & amFilm OneTouch Screen Protectors"
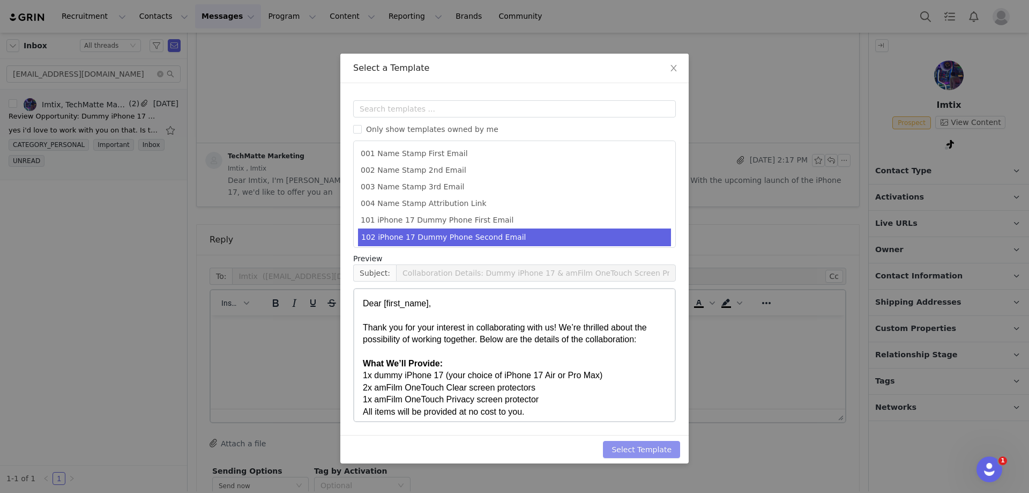
click at [644, 448] on button "Select Template" at bounding box center [641, 449] width 77 height 17
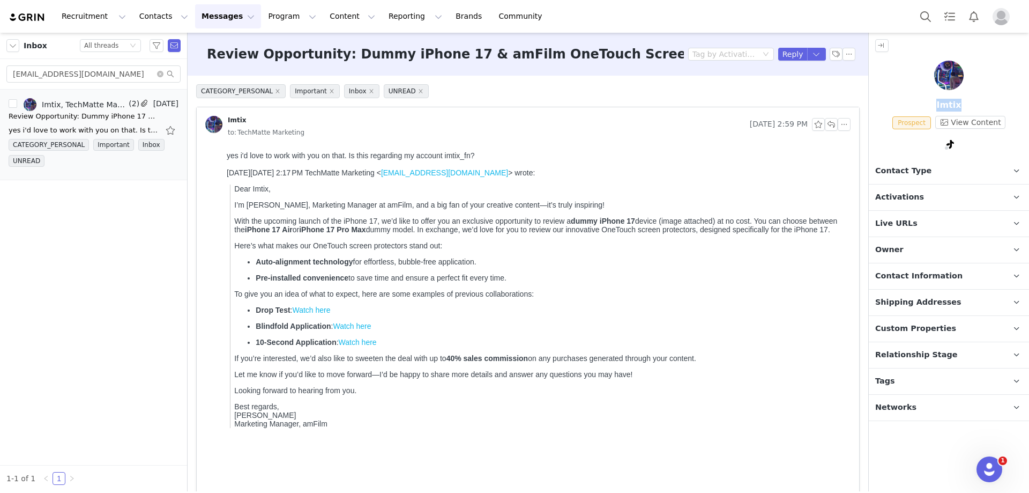
drag, startPoint x: 960, startPoint y: 105, endPoint x: 940, endPoint y: 107, distance: 20.6
click at [940, 107] on p "Imtix" at bounding box center [949, 105] width 160 height 13
copy p "Imtix"
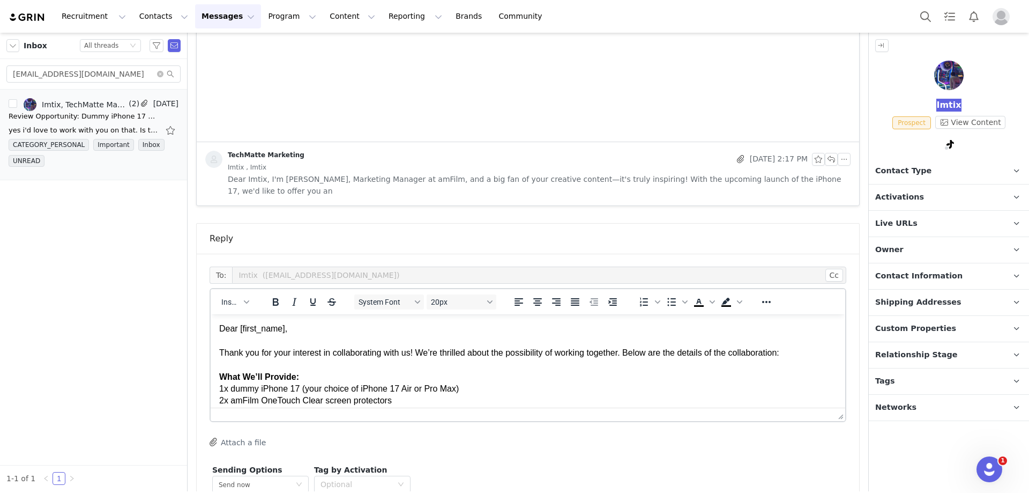
click at [462, 359] on div "Thank you for your interest in collaborating with us! We’re thrilled about the …" at bounding box center [528, 353] width 618 height 12
click at [478, 346] on div "Rich Text Area. Press ALT-0 for help." at bounding box center [528, 341] width 618 height 12
click at [459, 359] on div "Thank you for your interest in collaborating with us! We’re thrilled about the …" at bounding box center [528, 353] width 618 height 12
click at [461, 359] on div "Thank you for your interest in collaborating with us! We’re thrilled about the …" at bounding box center [528, 353] width 618 height 12
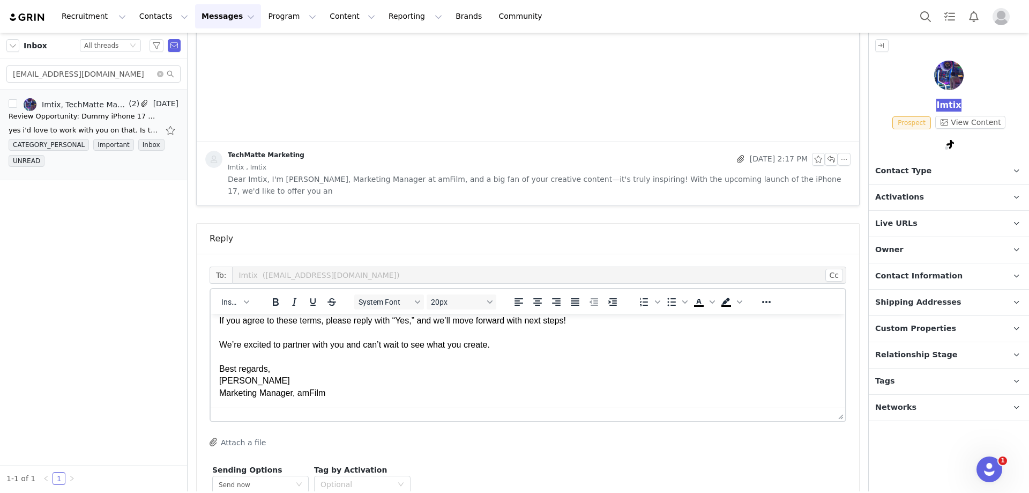
scroll to position [488, 0]
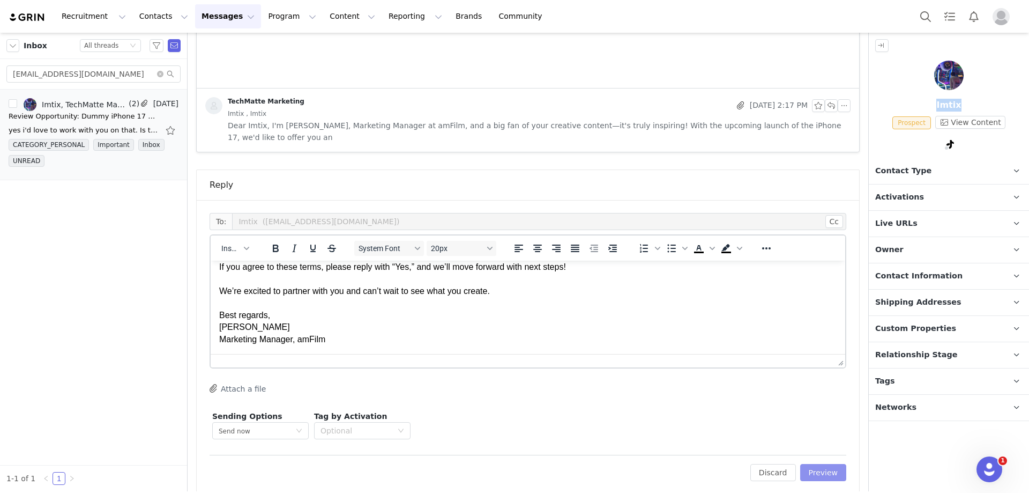
click at [811, 464] on button "Preview" at bounding box center [824, 472] width 47 height 17
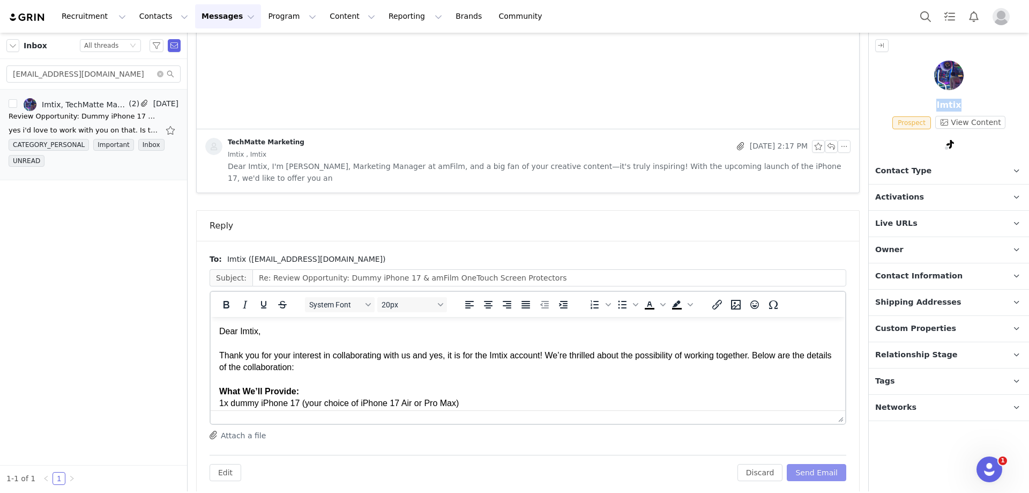
scroll to position [0, 0]
click at [801, 464] on button "Send Email" at bounding box center [817, 472] width 60 height 17
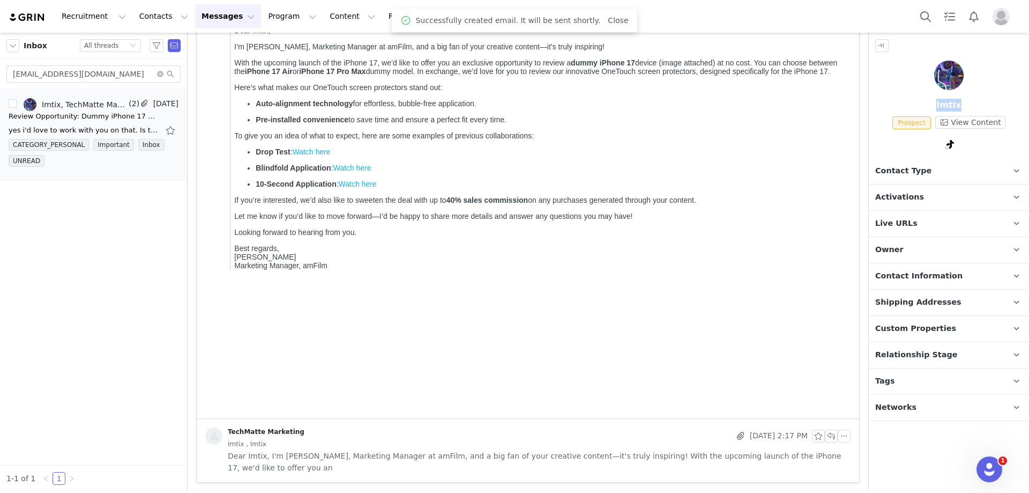
scroll to position [146, 0]
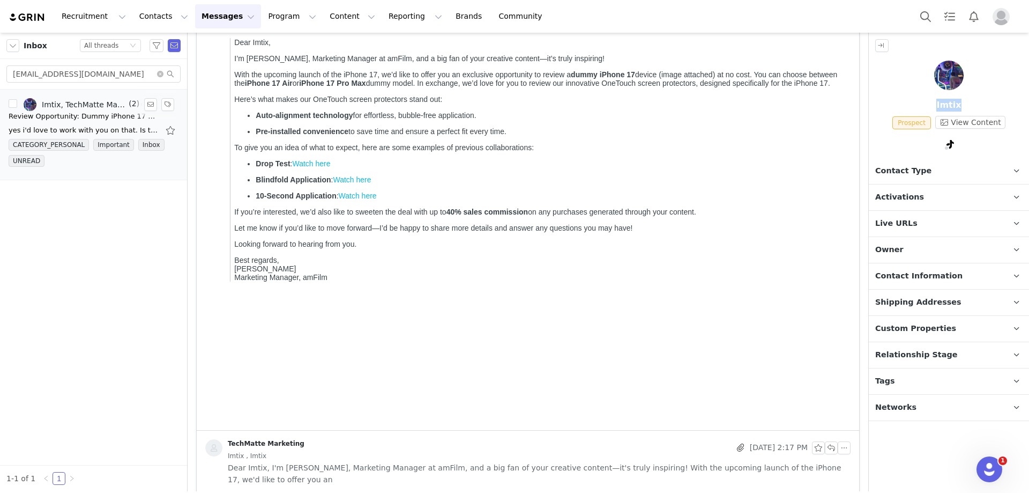
click at [87, 108] on div "Imtix, TechMatte Marketing" at bounding box center [84, 104] width 85 height 9
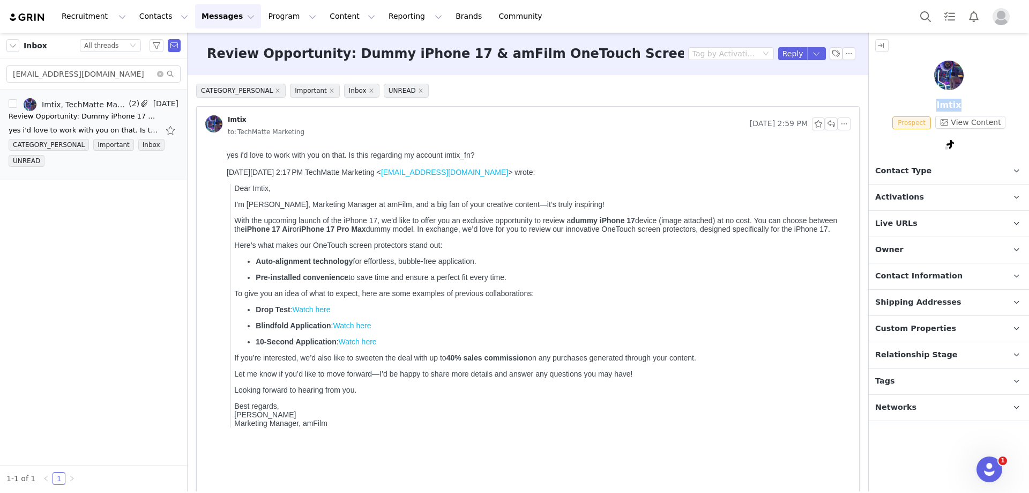
scroll to position [0, 0]
click at [73, 114] on div "Review Opportunity: Dummy iPhone 17 & amFilm OneTouch Screen Protectors" at bounding box center [84, 116] width 150 height 11
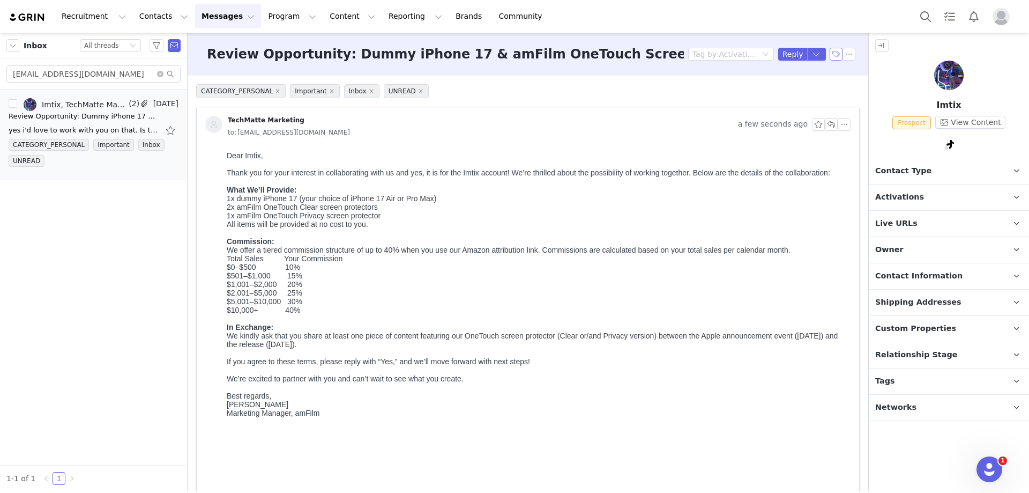
click at [830, 54] on button "button" at bounding box center [836, 54] width 13 height 13
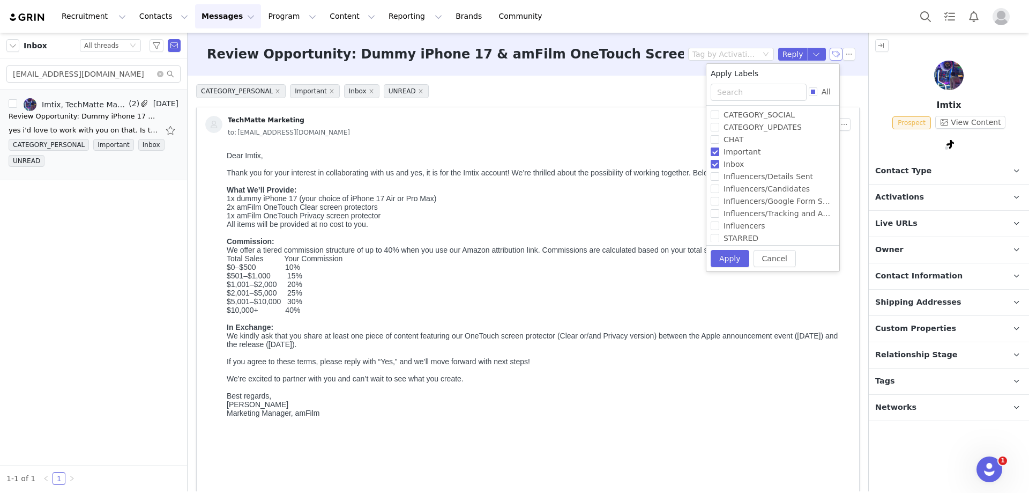
scroll to position [54, 0]
click at [716, 158] on input "Influencers/Details Sent" at bounding box center [715, 160] width 9 height 9
checkbox input "true"
click at [729, 255] on button "Apply" at bounding box center [725, 257] width 39 height 17
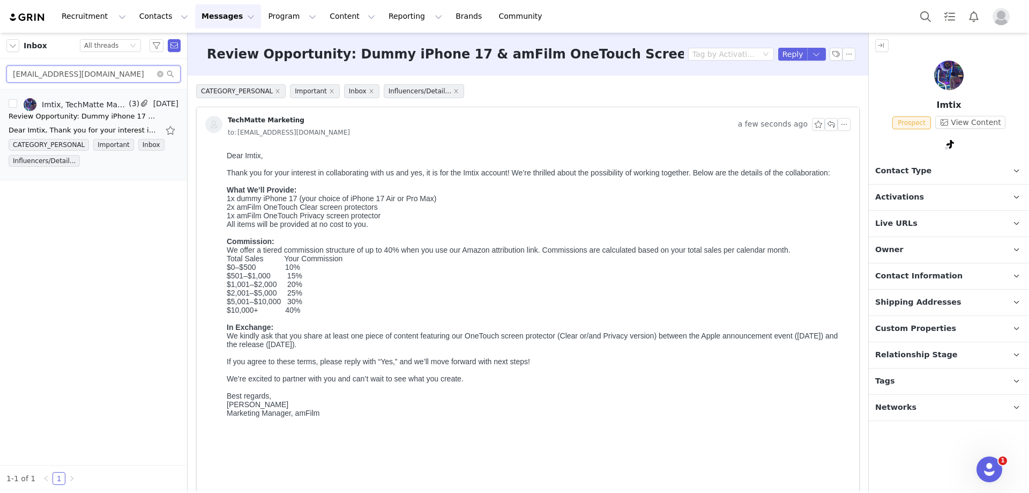
drag, startPoint x: 114, startPoint y: 77, endPoint x: -8, endPoint y: 75, distance: 122.3
click at [0, 75] on html "Recruitment Recruitment Creator Search Curated Lists Landing Pages Web Extensio…" at bounding box center [514, 246] width 1029 height 493
paste input "jfcortes10"
type input "jfcortes10@gmail.com"
click at [56, 127] on div "I am interested please forward me a sample On Fri, Aug 29, 2025 at 2:19 PM Tech…" at bounding box center [84, 130] width 150 height 11
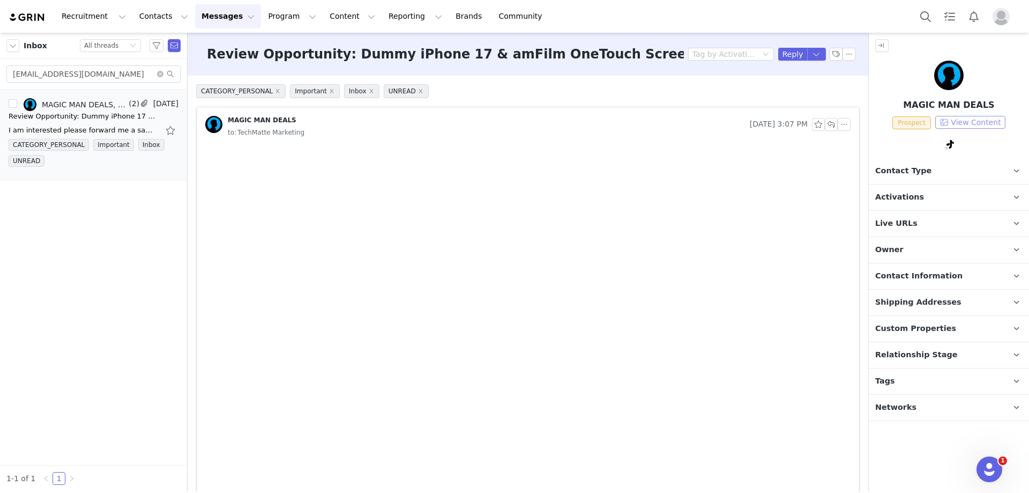
click at [997, 124] on button "View Content" at bounding box center [971, 122] width 70 height 13
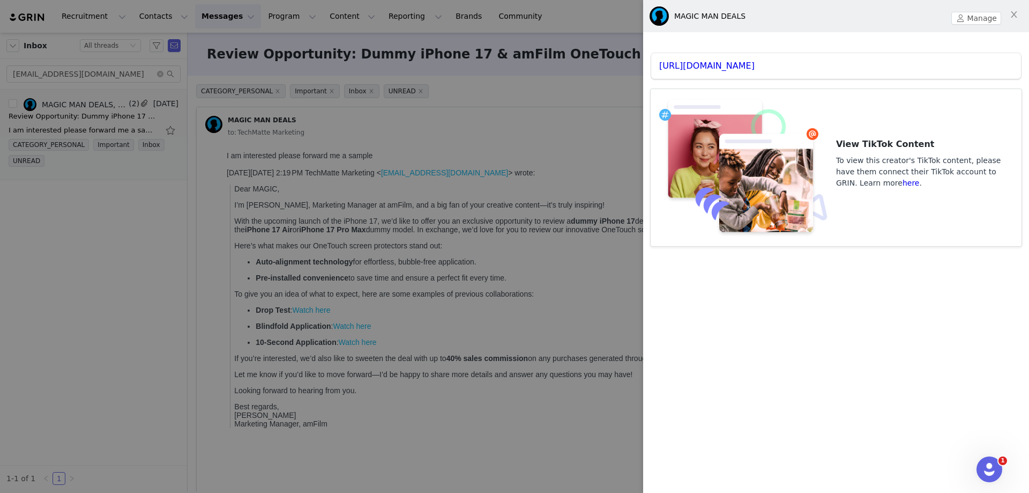
scroll to position [0, 0]
click at [738, 61] on link "https://www.tiktok.com/share/user/7024547461154833454" at bounding box center [706, 66] width 95 height 10
click at [312, 155] on div at bounding box center [514, 246] width 1029 height 493
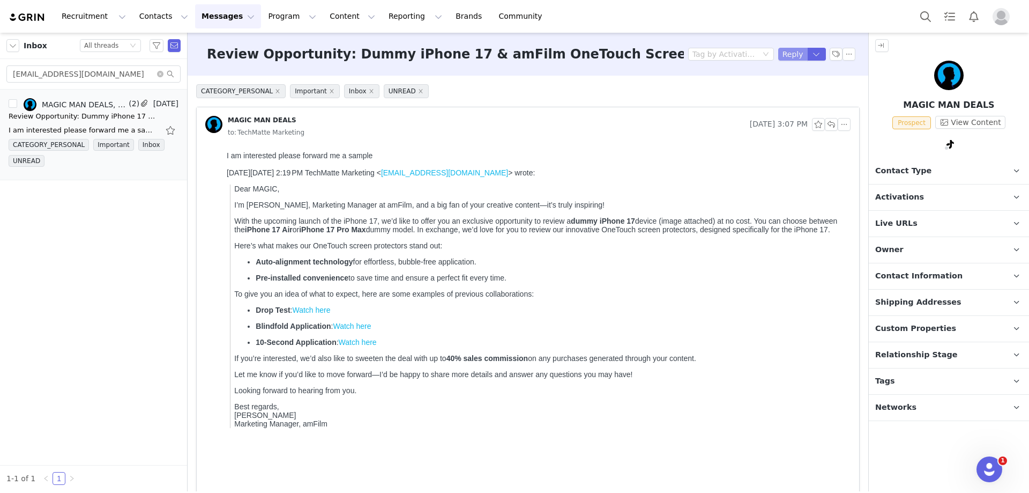
click at [792, 55] on button "Reply" at bounding box center [793, 54] width 29 height 13
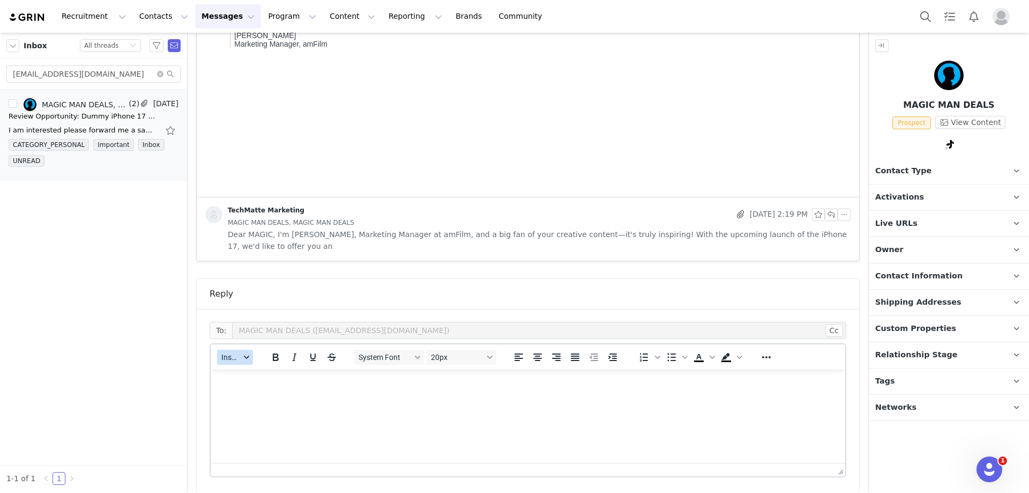
click at [237, 353] on span "Insert" at bounding box center [230, 357] width 19 height 9
click at [255, 366] on div "Insert Template" at bounding box center [274, 364] width 97 height 13
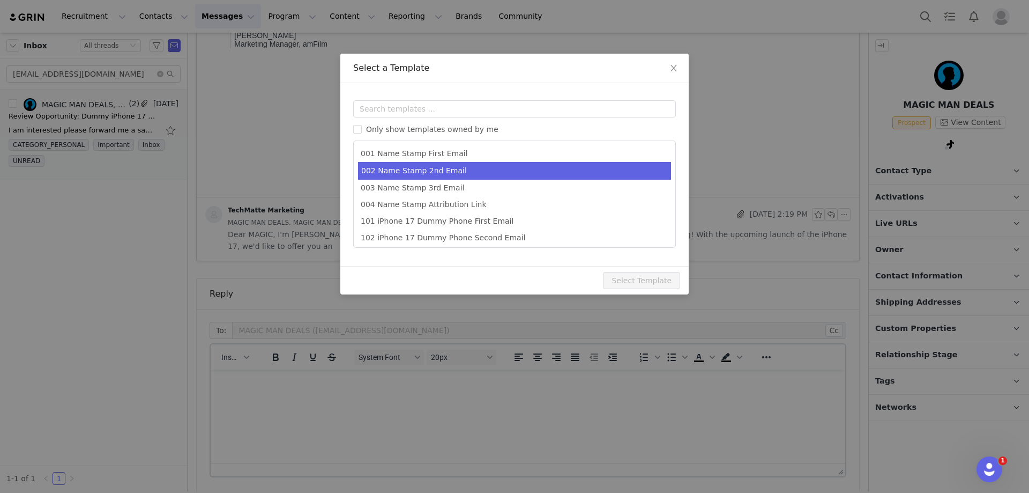
click at [470, 174] on li "002 Name Stamp 2nd Email" at bounding box center [514, 171] width 313 height 18
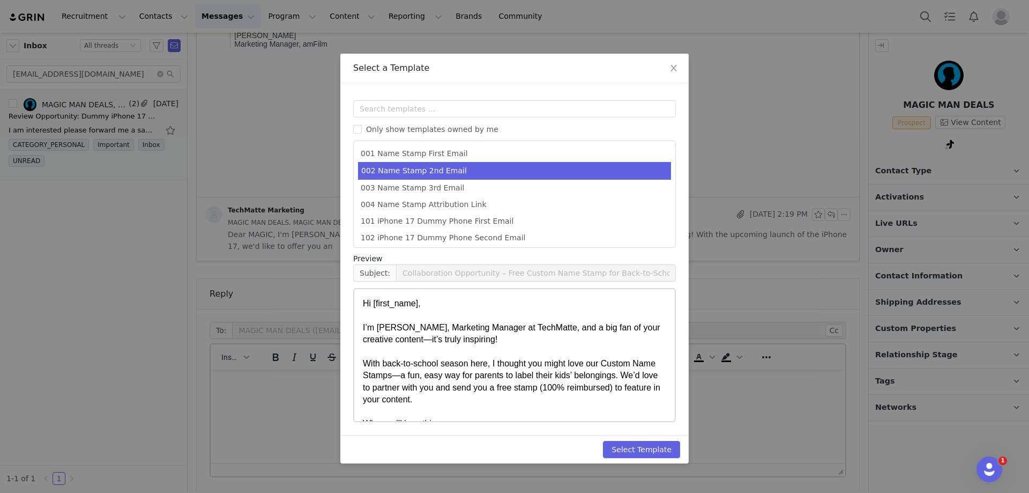
type input "Next Steps for Your TechMatte Name Stamp Partnership"
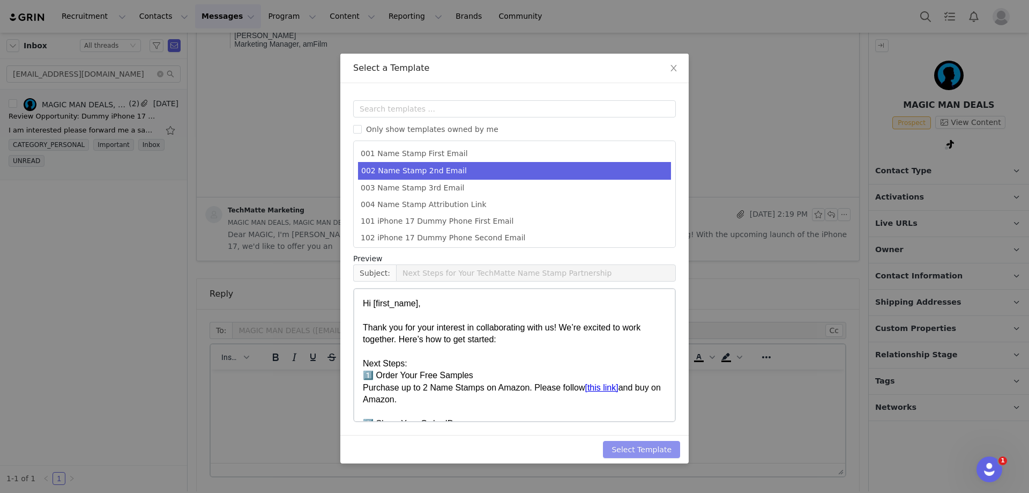
click at [649, 446] on button "Select Template" at bounding box center [641, 449] width 77 height 17
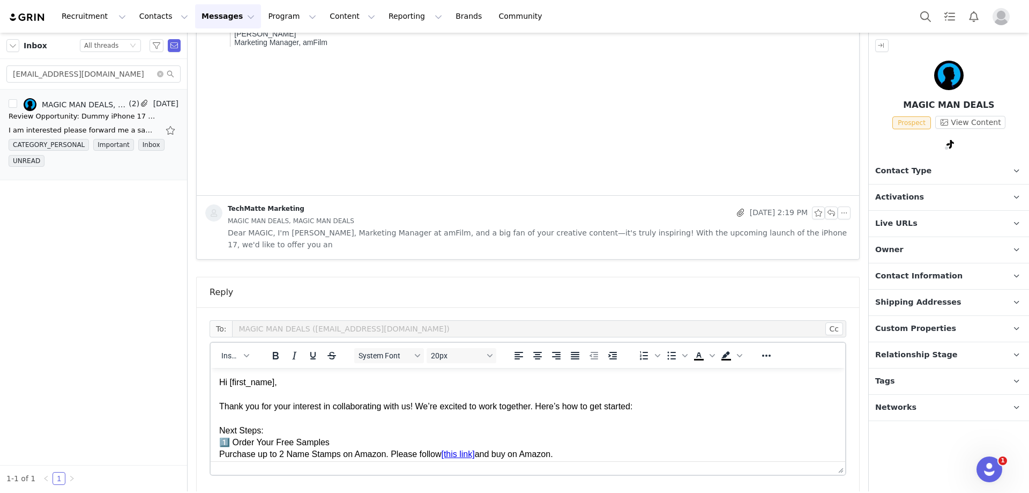
click at [287, 386] on div "Hi [first_name]," at bounding box center [528, 382] width 618 height 12
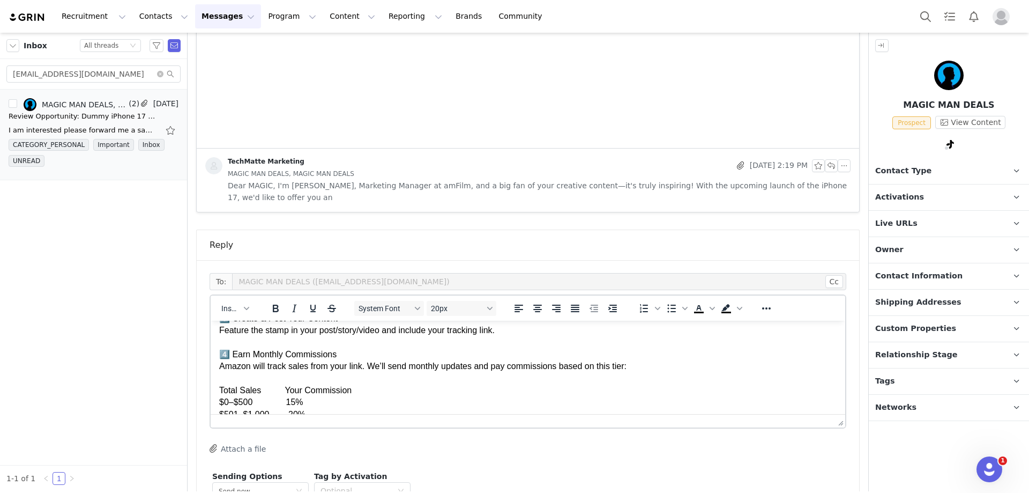
scroll to position [488, 0]
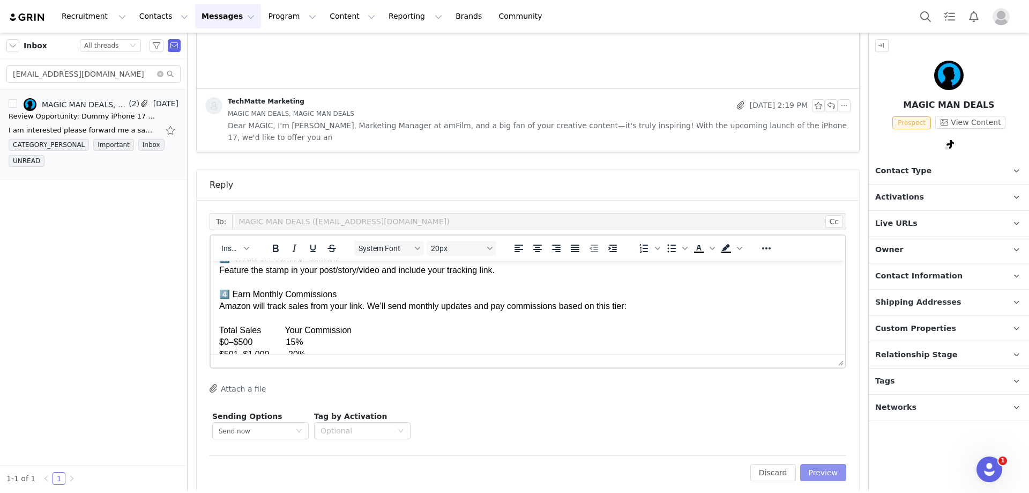
click at [816, 464] on button "Preview" at bounding box center [824, 472] width 47 height 17
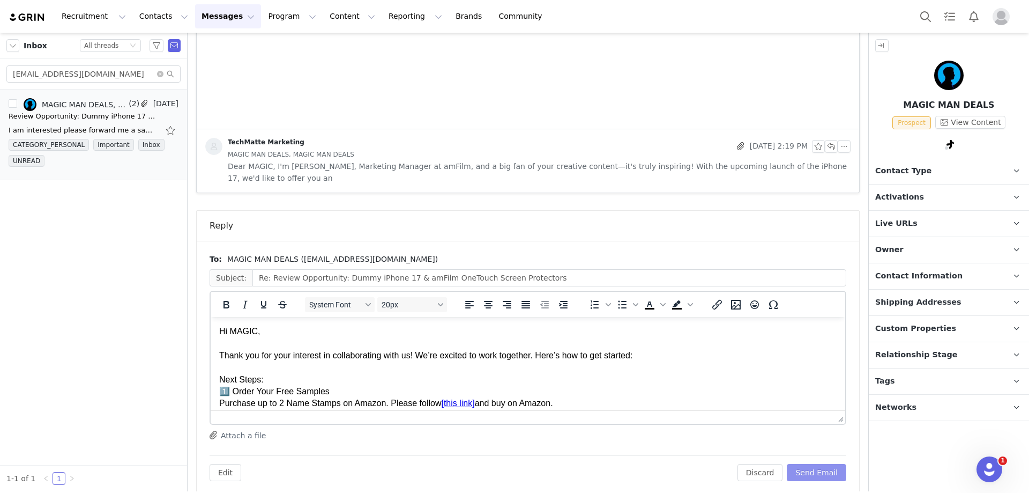
scroll to position [0, 0]
click at [266, 333] on div "Hi MAGIC," at bounding box center [528, 331] width 618 height 12
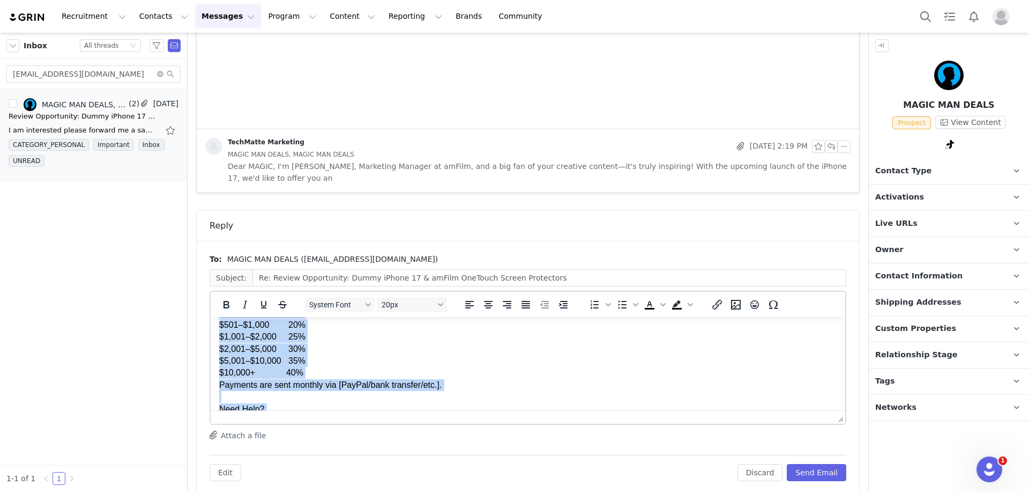
scroll to position [454, 0]
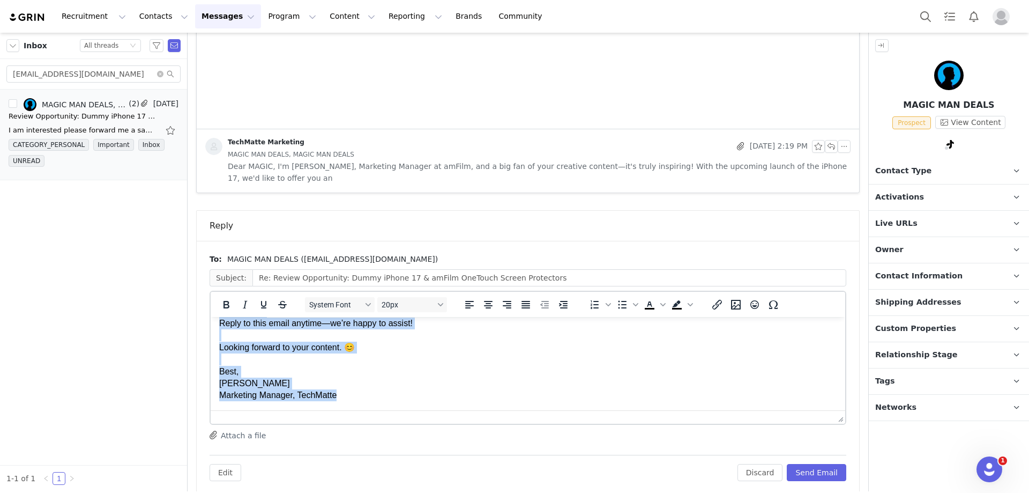
drag, startPoint x: 224, startPoint y: 333, endPoint x: 401, endPoint y: 449, distance: 211.8
click at [401, 410] on html "Hi, Thank you for your interest in collaborating with us! We’re excited to work…" at bounding box center [528, 192] width 635 height 438
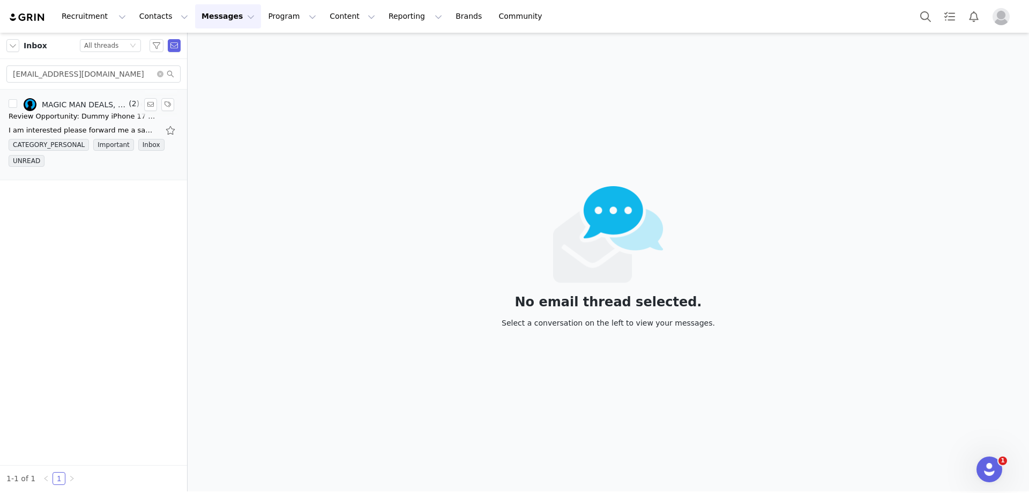
click at [48, 128] on div "I am interested please forward me a sample [DATE][DATE] 2:19 PM TechMatte Marke…" at bounding box center [84, 130] width 150 height 11
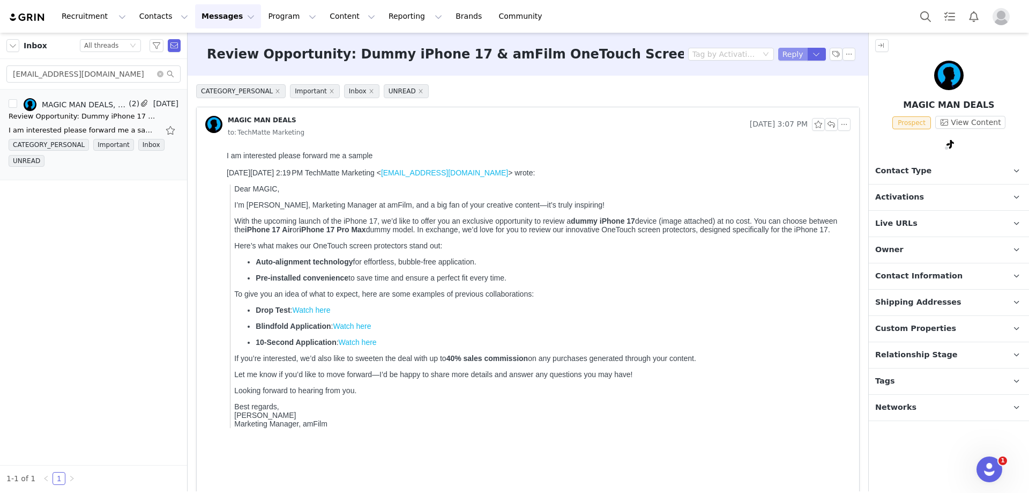
click at [787, 50] on button "Reply" at bounding box center [793, 54] width 29 height 13
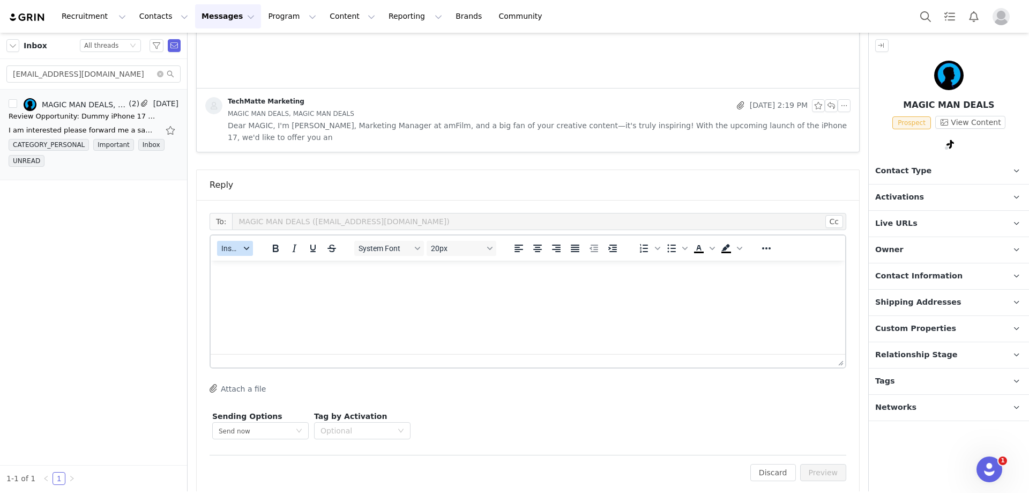
click at [232, 244] on span "Insert" at bounding box center [230, 248] width 19 height 9
click at [232, 257] on div "Insert Template" at bounding box center [274, 255] width 97 height 13
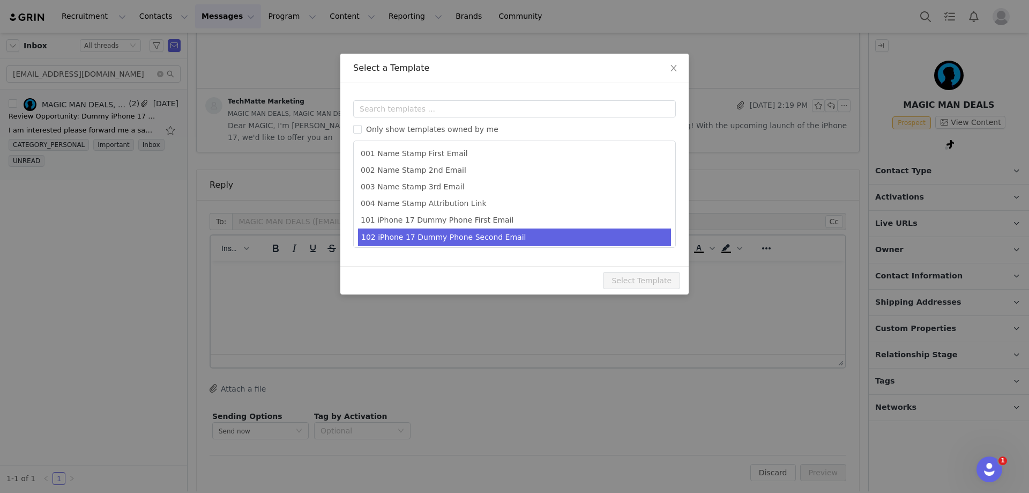
click at [428, 233] on li "102 iPhone 17 Dummy Phone Second Email" at bounding box center [514, 237] width 313 height 18
type input "Collaboration Details: Dummy iPhone 17 & amFilm OneTouch Screen Protectors"
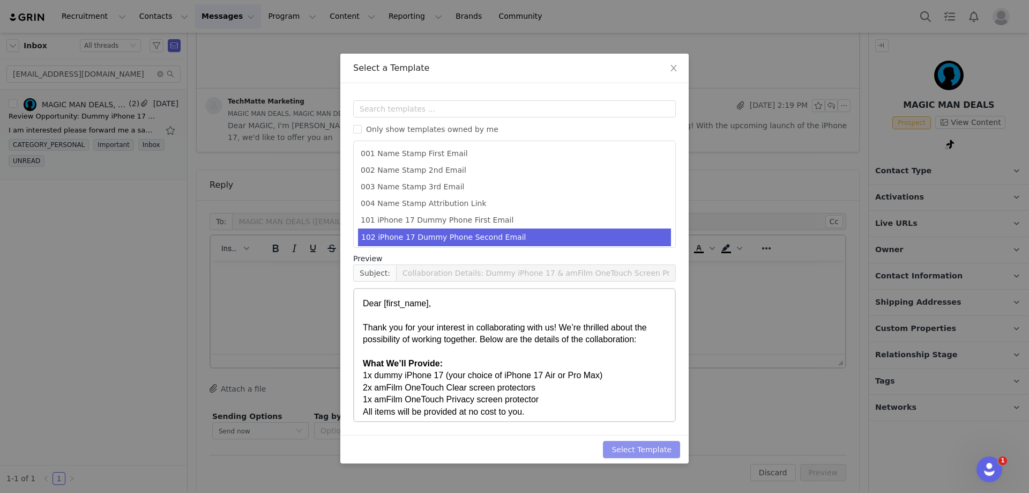
click at [626, 450] on button "Select Template" at bounding box center [641, 449] width 77 height 17
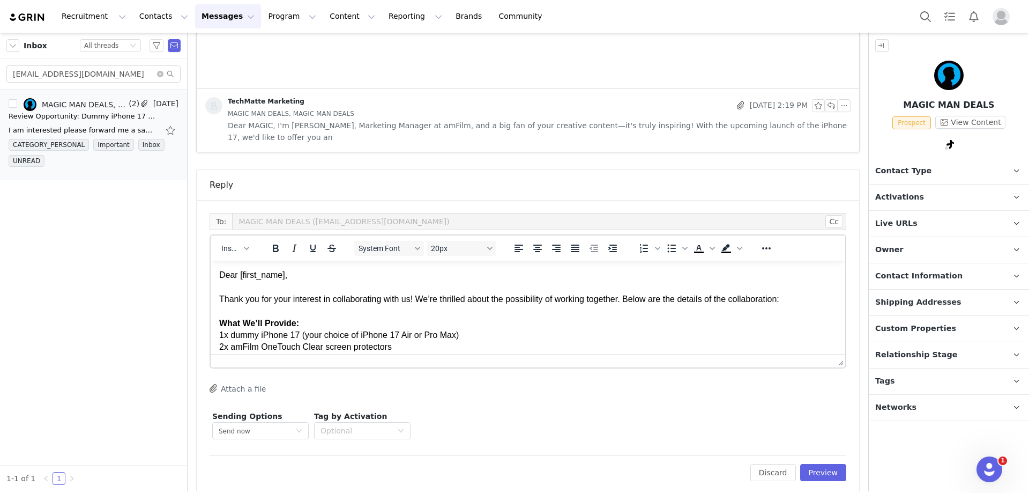
click at [431, 269] on html "Dear [first_name], Thank you for your interest in collaborating with us! We’re …" at bounding box center [528, 462] width 635 height 402
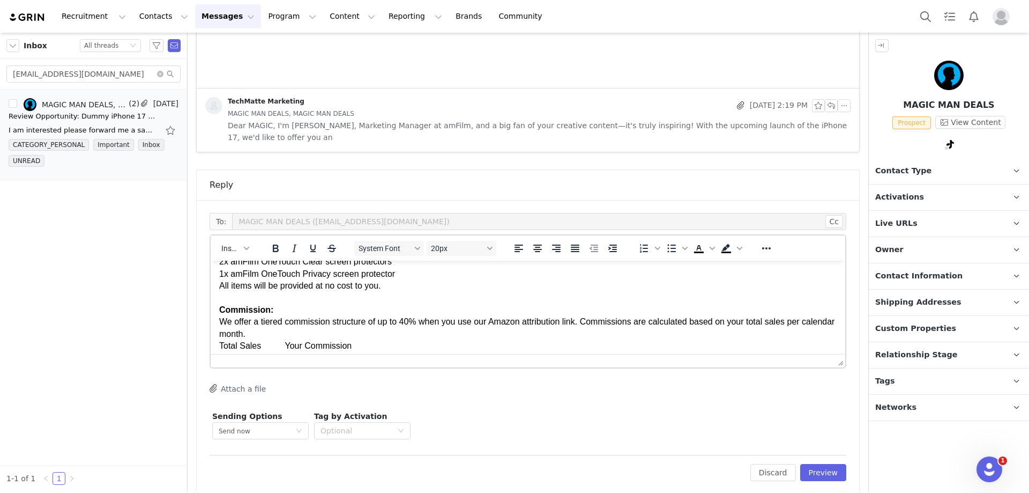
scroll to position [107, 0]
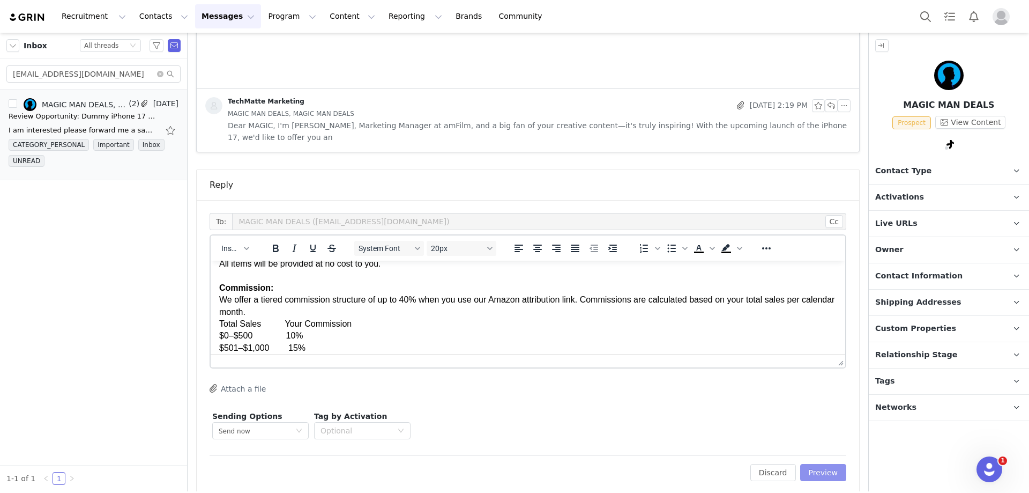
click at [831, 465] on button "Preview" at bounding box center [824, 472] width 47 height 17
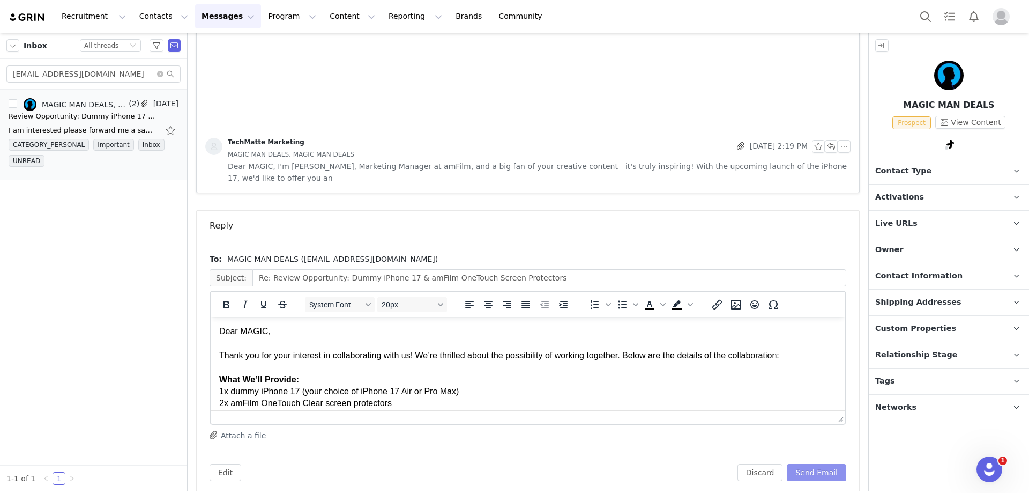
scroll to position [0, 0]
drag, startPoint x: 280, startPoint y: 336, endPoint x: 250, endPoint y: 335, distance: 30.6
click at [250, 335] on div "Dear MAGIC," at bounding box center [528, 331] width 618 height 12
click at [418, 373] on div "Rich Text Area. Press ALT-0 for help." at bounding box center [528, 367] width 618 height 12
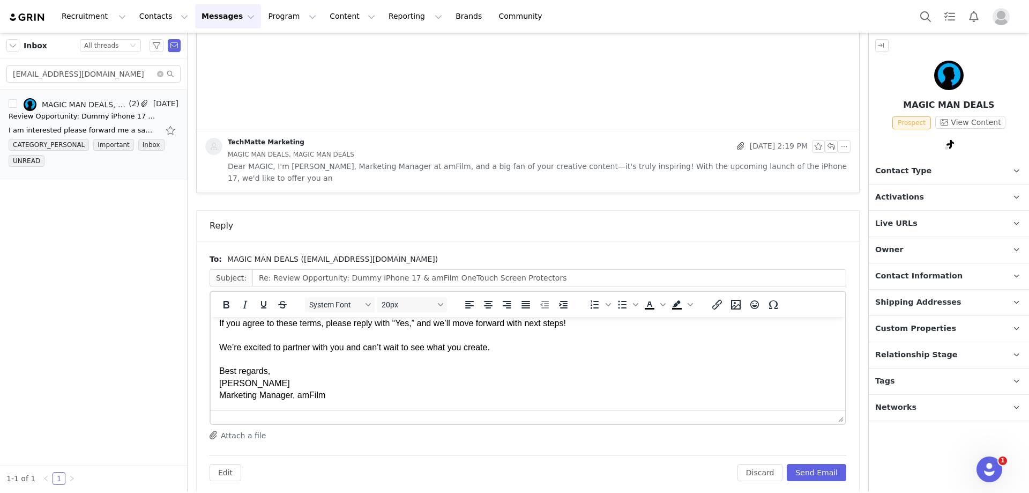
scroll to position [424, 0]
click at [827, 464] on button "Send Email" at bounding box center [817, 472] width 60 height 17
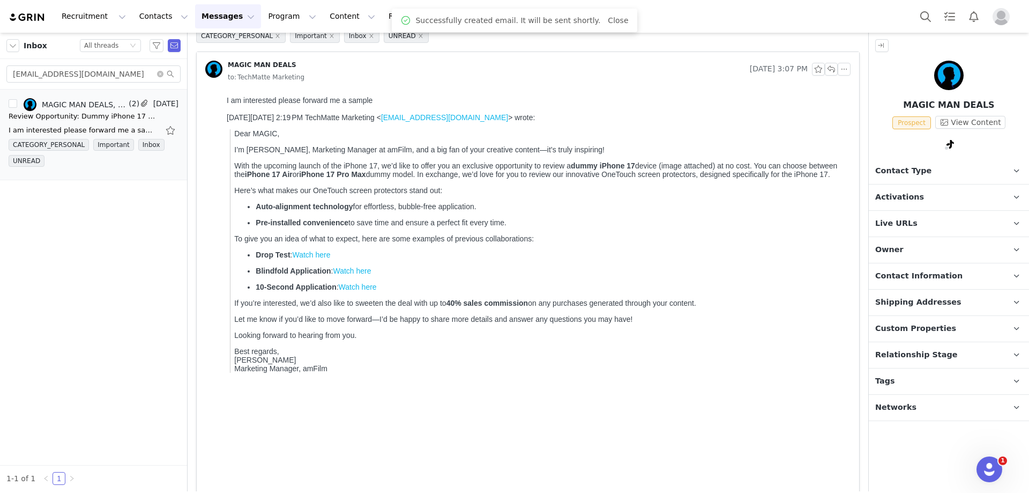
scroll to position [0, 0]
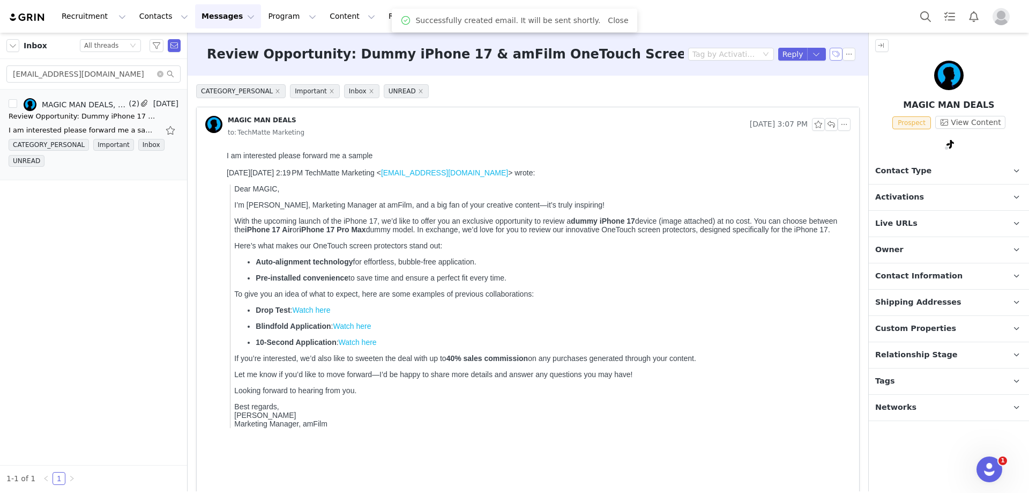
click at [830, 60] on button "button" at bounding box center [836, 54] width 13 height 13
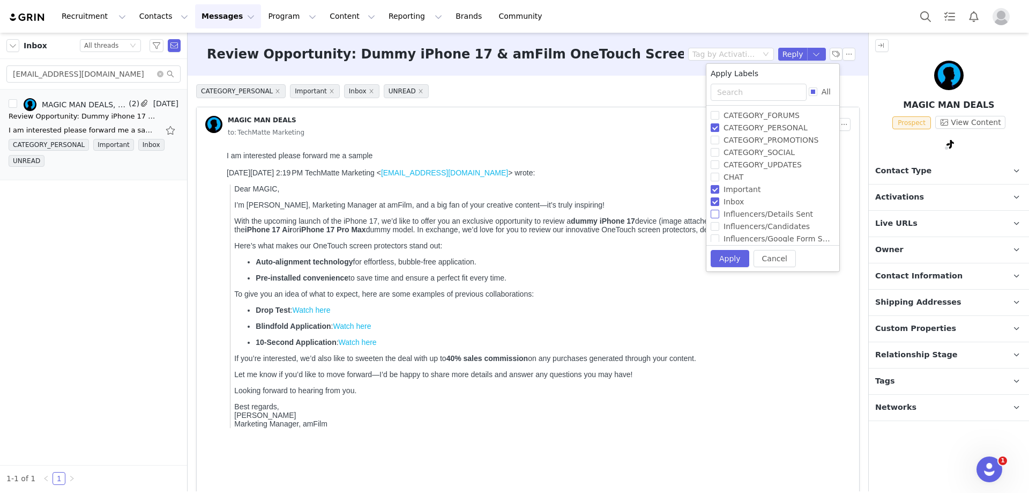
click at [716, 216] on input "Influencers/Details Sent" at bounding box center [715, 214] width 9 height 9
checkbox input "true"
click at [721, 257] on button "Apply" at bounding box center [725, 257] width 39 height 17
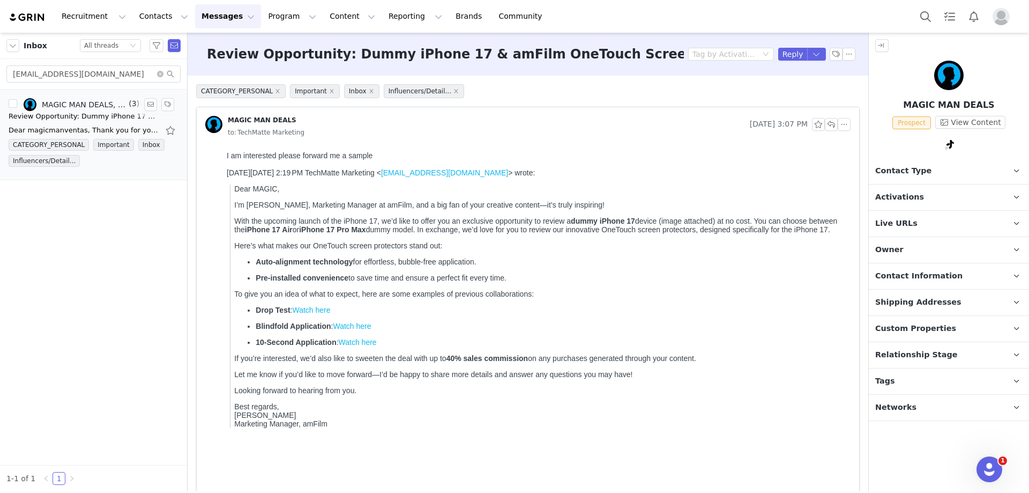
click at [122, 119] on div "Review Opportunity: Dummy iPhone 17 & amFilm OneTouch Screen Protectors" at bounding box center [84, 116] width 150 height 11
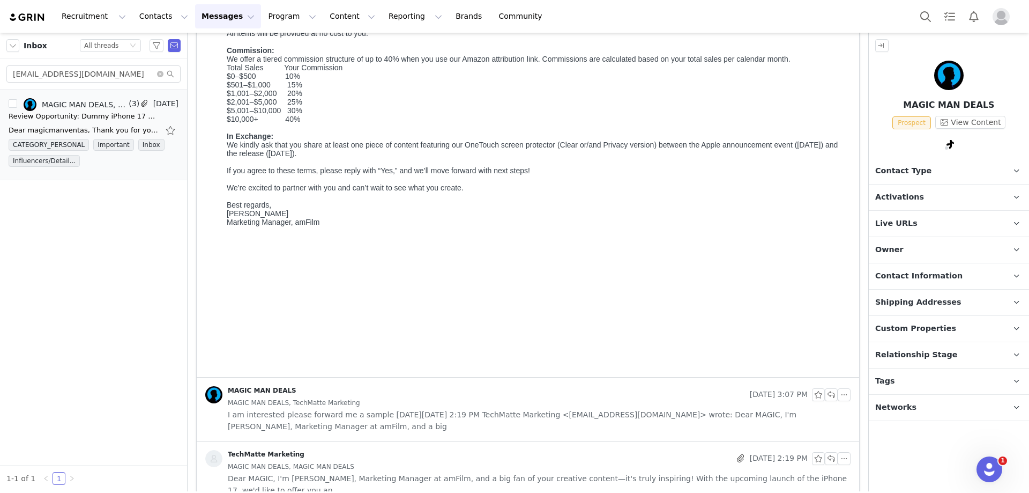
scroll to position [202, 0]
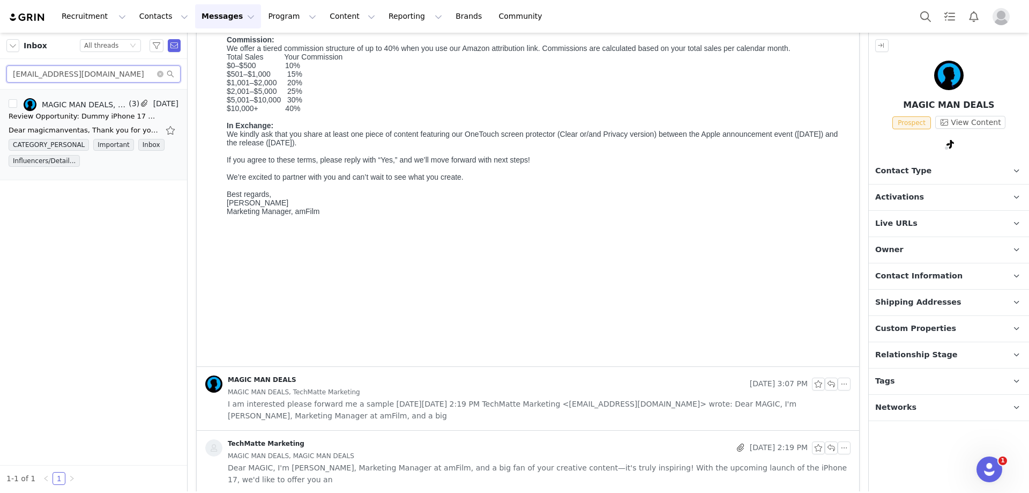
drag, startPoint x: 88, startPoint y: 72, endPoint x: 9, endPoint y: 75, distance: 79.4
click at [9, 75] on input "jfcortes10@gmail.com" at bounding box center [93, 73] width 174 height 17
paste input "blueangelcava2"
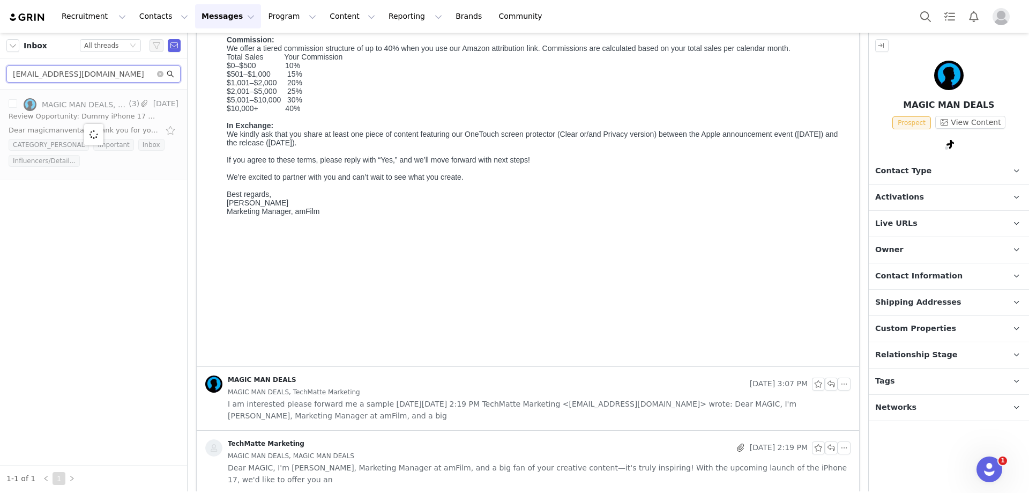
type input "blueangelcava2@gmail.com"
click at [173, 75] on icon "icon: search" at bounding box center [171, 74] width 8 height 8
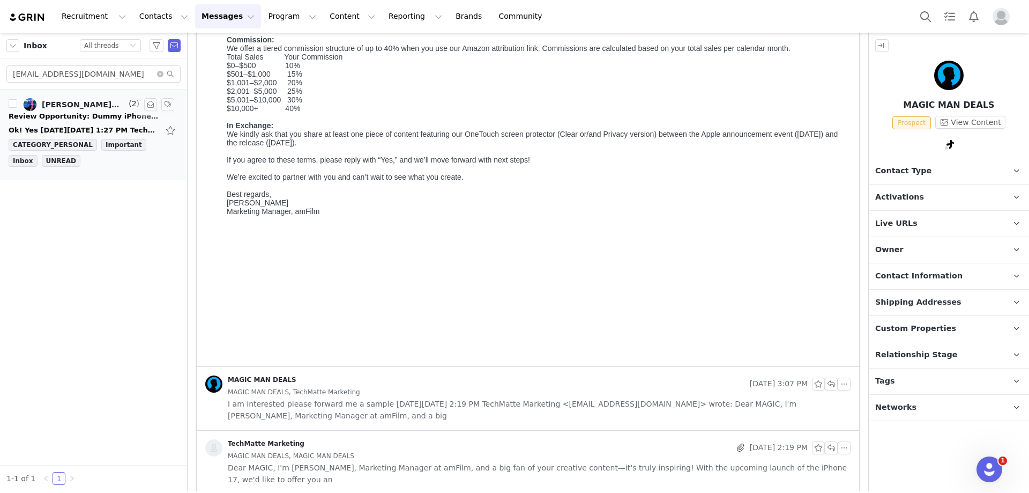
click at [123, 120] on div "Review Opportunity: Dummy iPhone 17 & amFilm OneTouch Screen Protectors" at bounding box center [84, 116] width 150 height 11
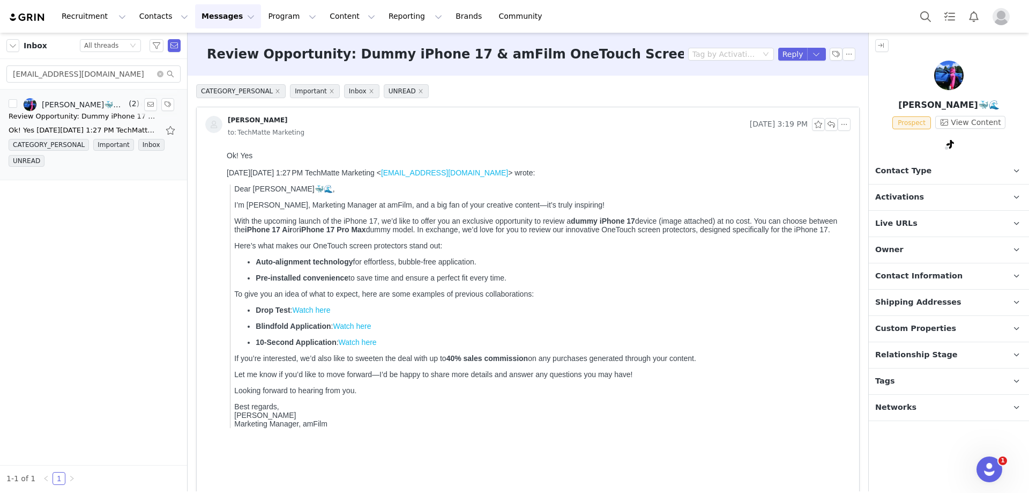
scroll to position [0, 0]
click at [979, 123] on button "View Content" at bounding box center [971, 122] width 70 height 13
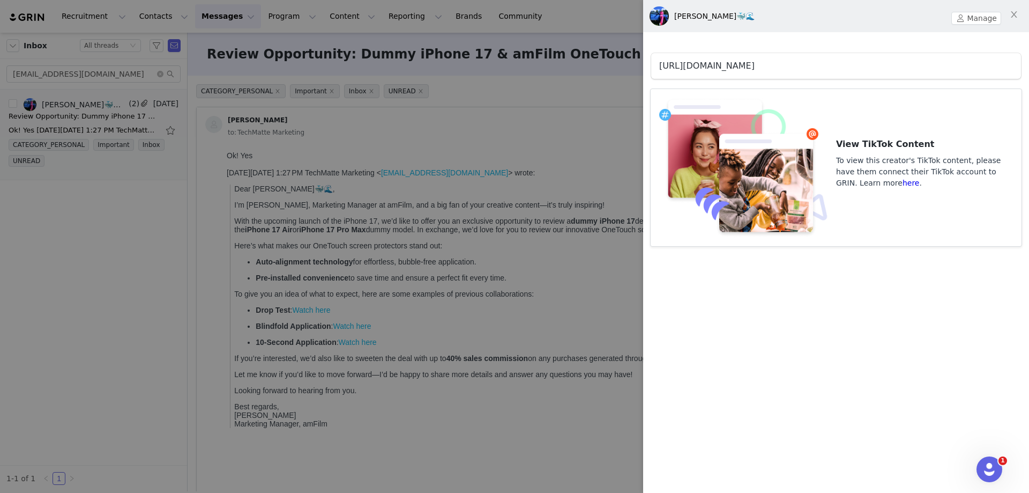
click at [755, 68] on link "https://www.tiktok.com/@squishykitty2020" at bounding box center [706, 66] width 95 height 10
click at [371, 128] on div at bounding box center [514, 246] width 1029 height 493
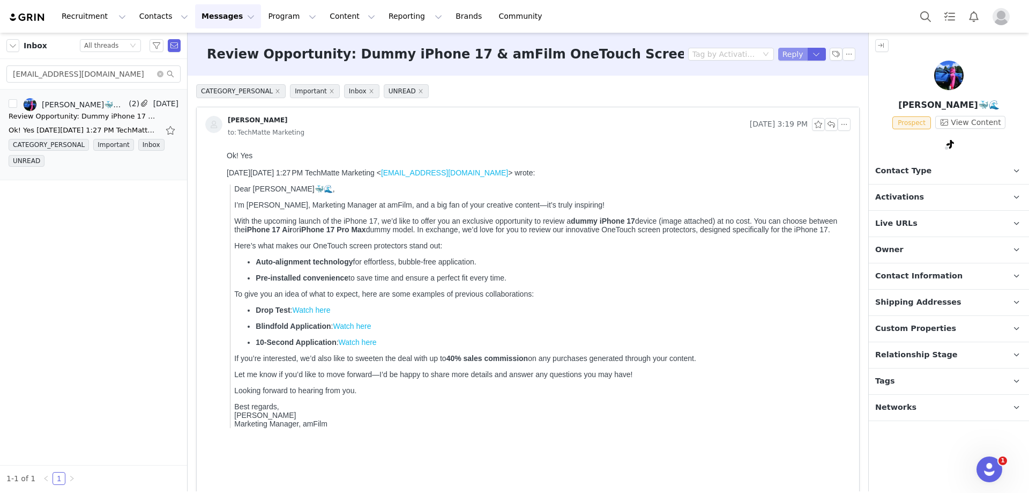
drag, startPoint x: 789, startPoint y: 51, endPoint x: 783, endPoint y: 65, distance: 14.6
click at [789, 51] on button "Reply" at bounding box center [793, 54] width 29 height 13
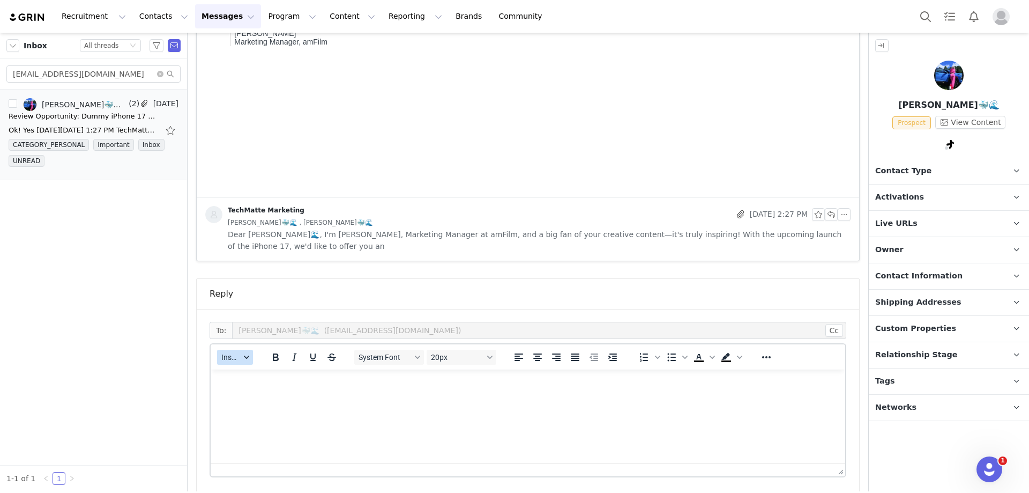
click at [242, 354] on div "button" at bounding box center [246, 356] width 9 height 5
click at [263, 364] on div "Insert Template" at bounding box center [274, 364] width 97 height 13
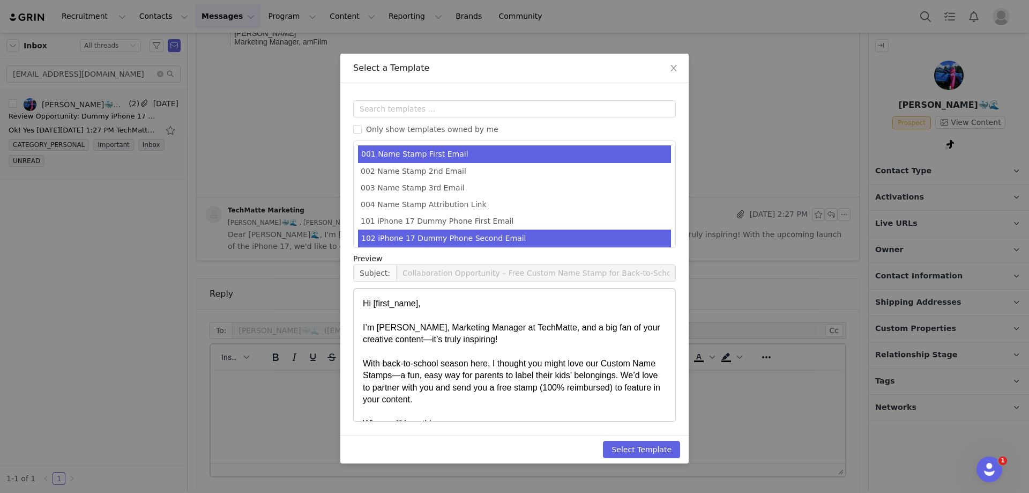
click at [562, 237] on li "102 iPhone 17 Dummy Phone Second Email" at bounding box center [514, 238] width 313 height 18
type input "Collaboration Details: Dummy iPhone 17 & amFilm OneTouch Screen Protectors"
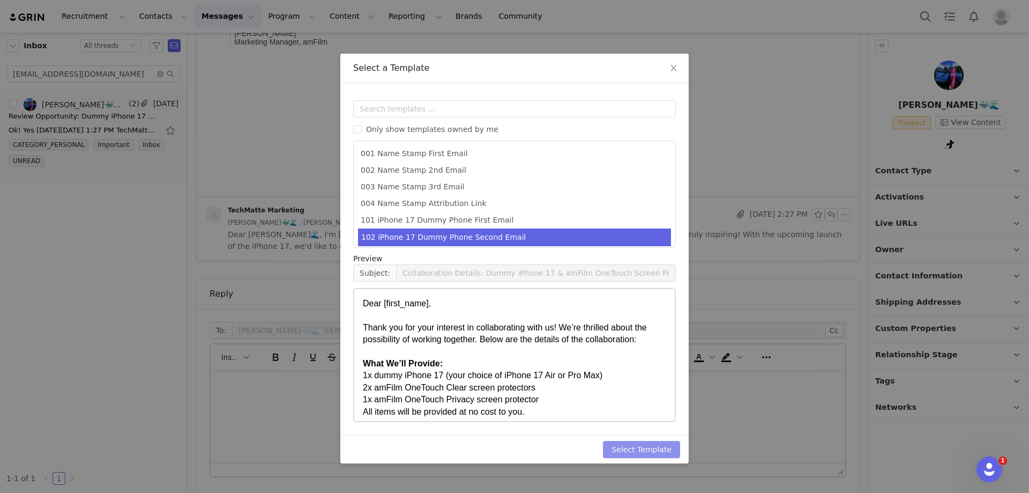
click at [636, 449] on button "Select Template" at bounding box center [641, 449] width 77 height 17
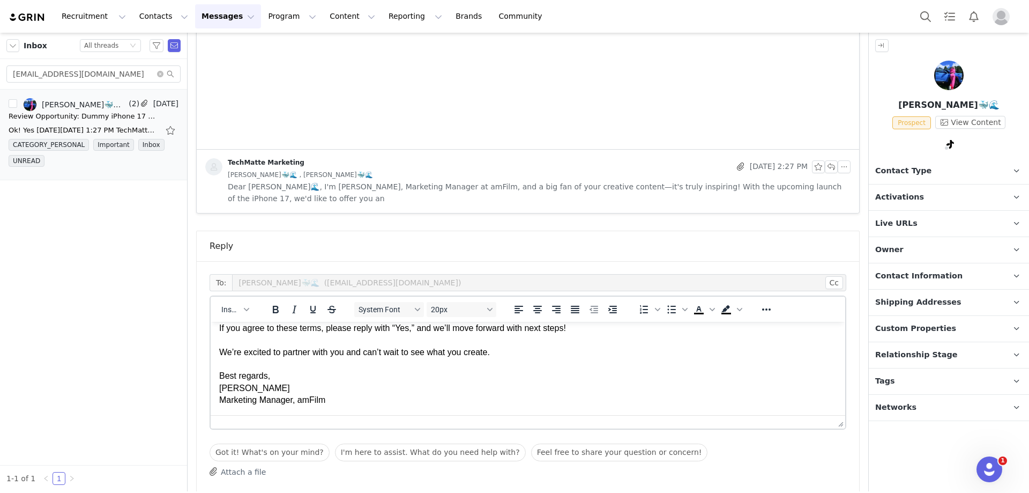
scroll to position [489, 0]
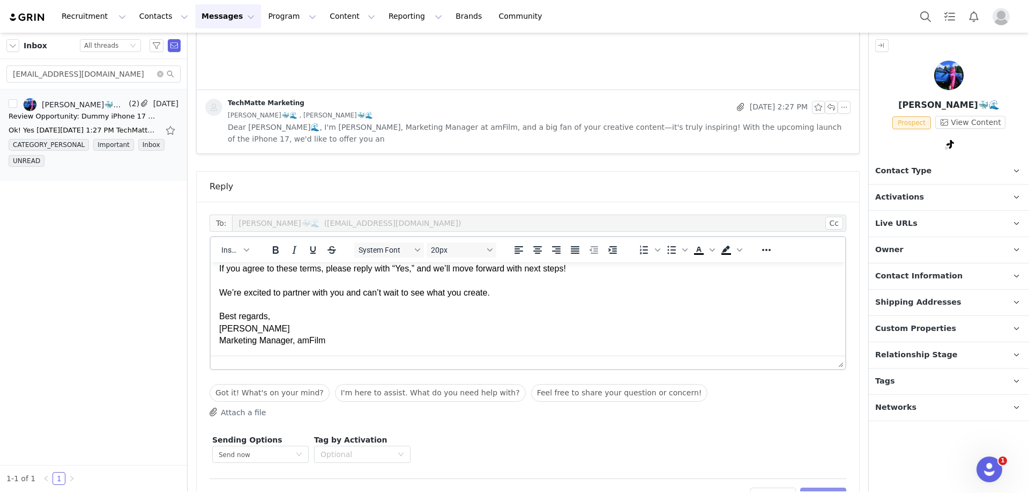
click at [810, 487] on button "Preview" at bounding box center [824, 495] width 47 height 17
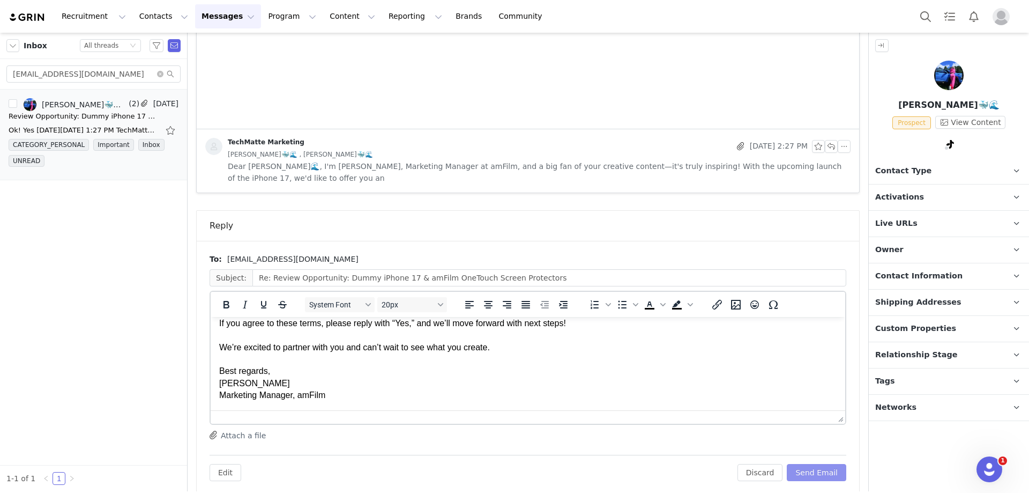
scroll to position [424, 0]
click at [804, 464] on button "Send Email" at bounding box center [817, 472] width 60 height 17
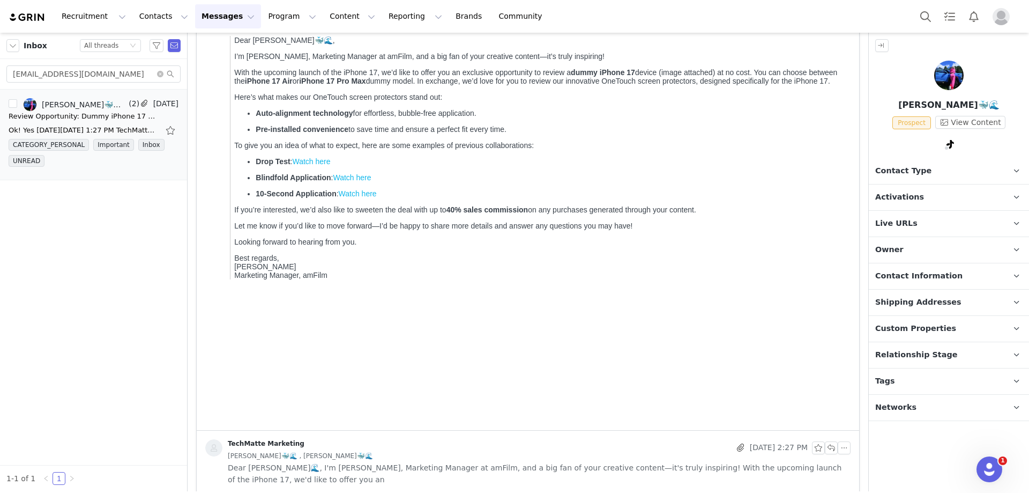
scroll to position [0, 0]
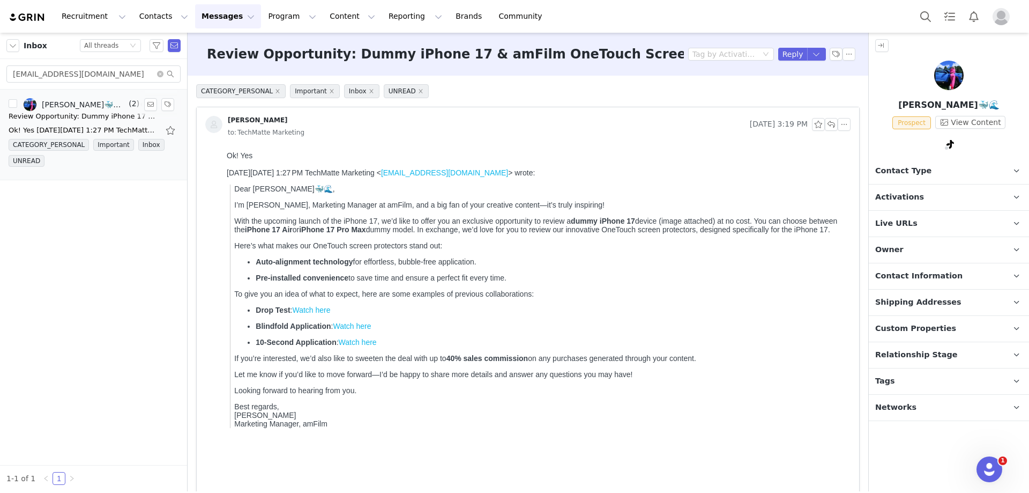
click at [78, 117] on div "Review Opportunity: Dummy iPhone 17 & amFilm OneTouch Screen Protectors" at bounding box center [84, 116] width 150 height 11
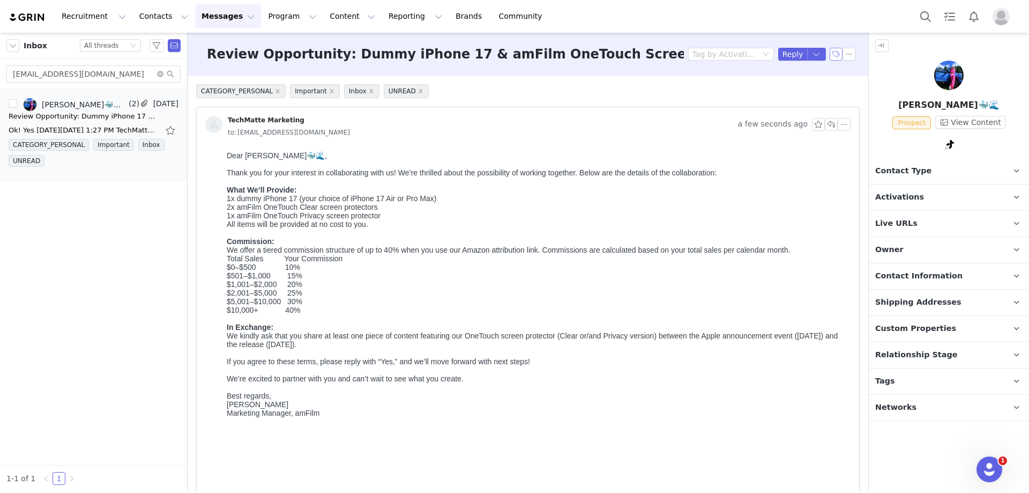
click at [830, 52] on button "button" at bounding box center [836, 54] width 13 height 13
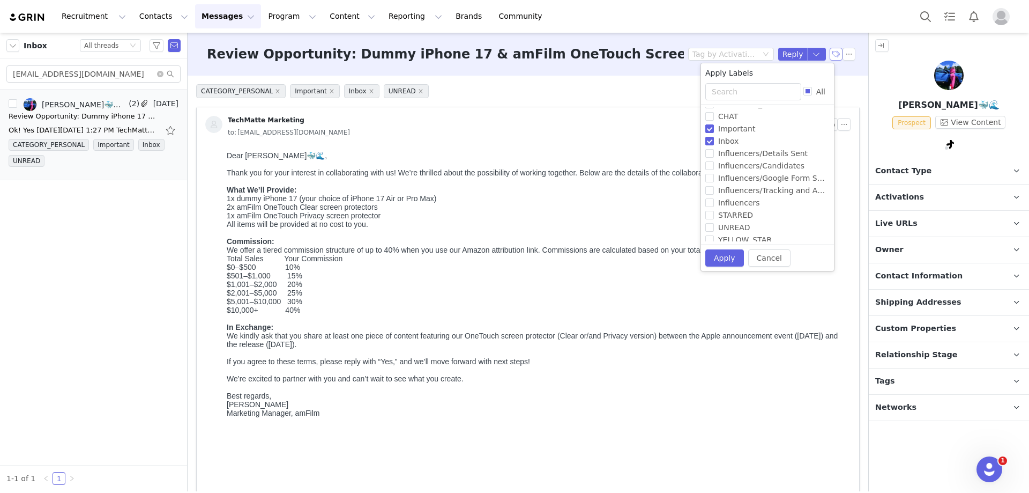
scroll to position [65, 0]
click at [709, 160] on input "Influencers/Candidates" at bounding box center [710, 160] width 9 height 9
checkbox input "true"
click at [712, 146] on input "Influencers/Details Sent" at bounding box center [710, 148] width 9 height 9
checkbox input "true"
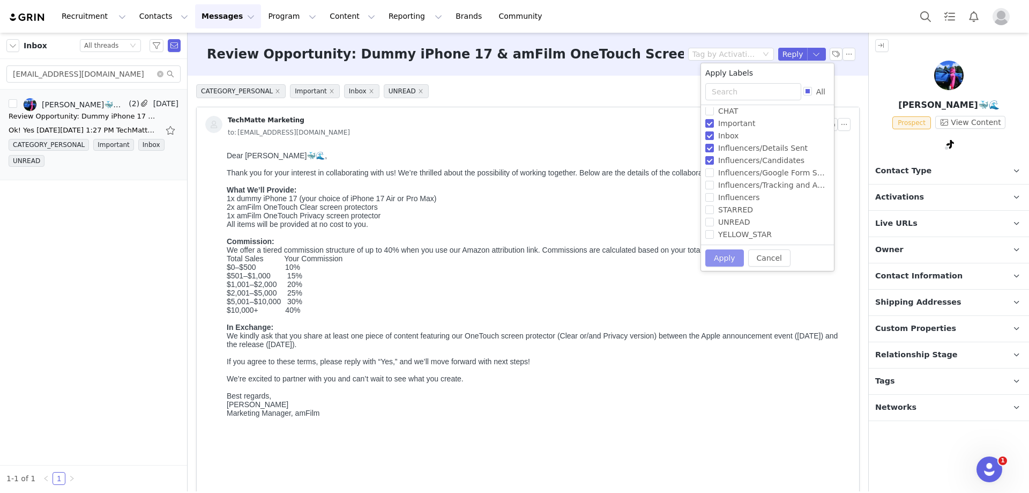
click at [724, 258] on button "Apply" at bounding box center [725, 257] width 39 height 17
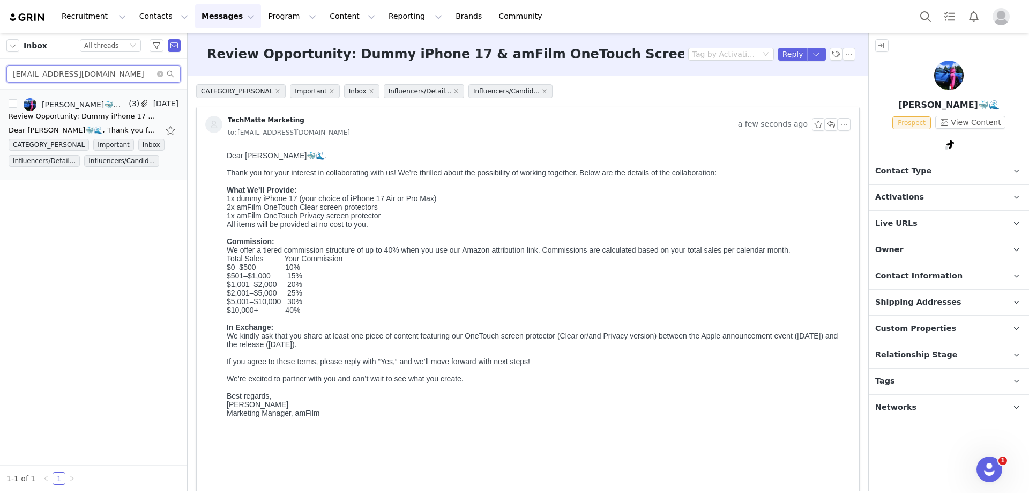
drag, startPoint x: 105, startPoint y: 78, endPoint x: 32, endPoint y: 77, distance: 72.4
click at [0, 78] on html "Recruitment Recruitment Creator Search Curated Lists Landing Pages Web Extensio…" at bounding box center [514, 246] width 1029 height 493
paste input "halovalentinee"
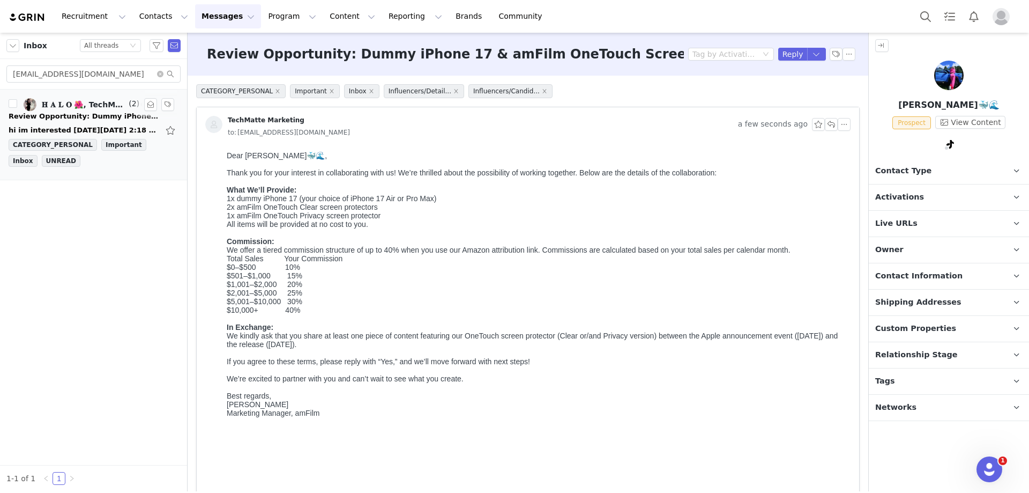
click at [81, 122] on div "hi im interested On Fri, Aug 29, 2025 at 2:18 PM TechMatte Marketing <marketing…" at bounding box center [94, 130] width 170 height 17
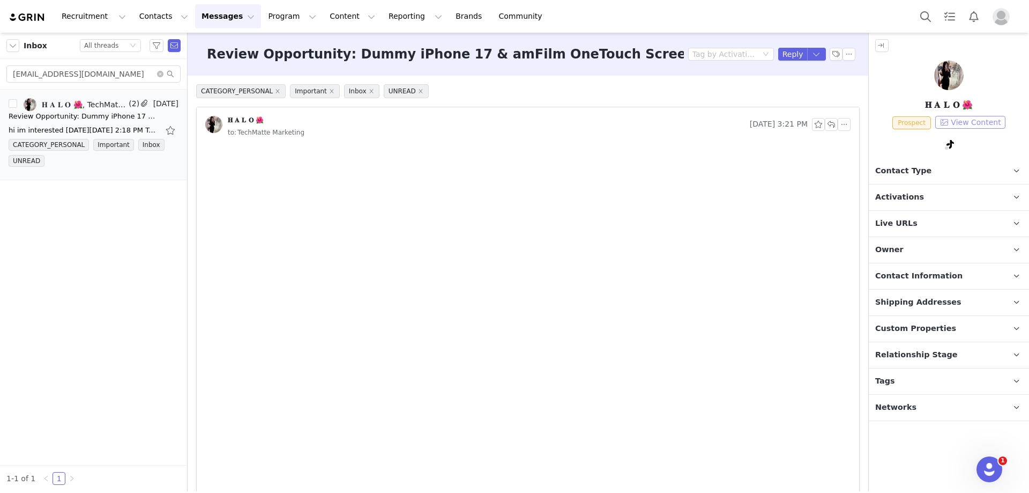
click at [955, 120] on button "View Content" at bounding box center [971, 122] width 70 height 13
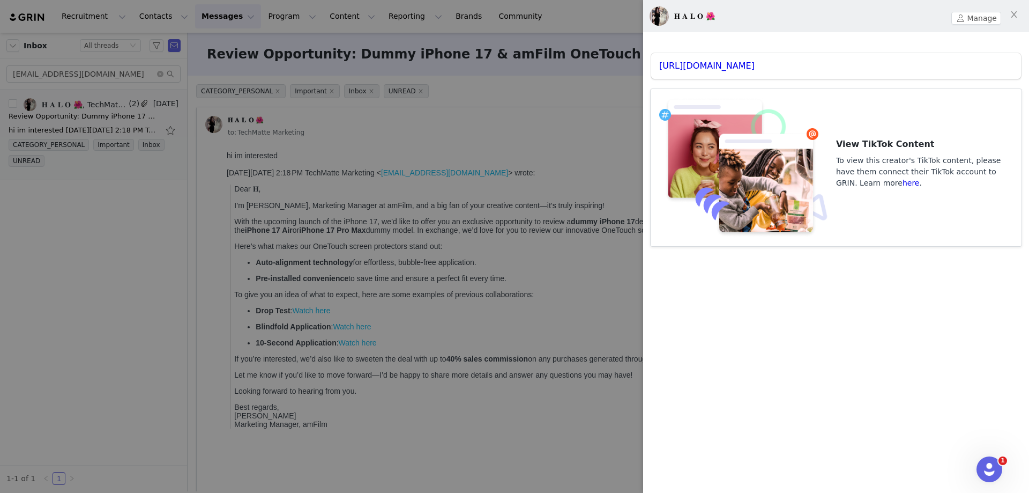
scroll to position [0, 0]
click at [755, 69] on link "https://www.tiktok.com/@bvbyhalo" at bounding box center [706, 66] width 95 height 10
click at [398, 151] on div at bounding box center [514, 246] width 1029 height 493
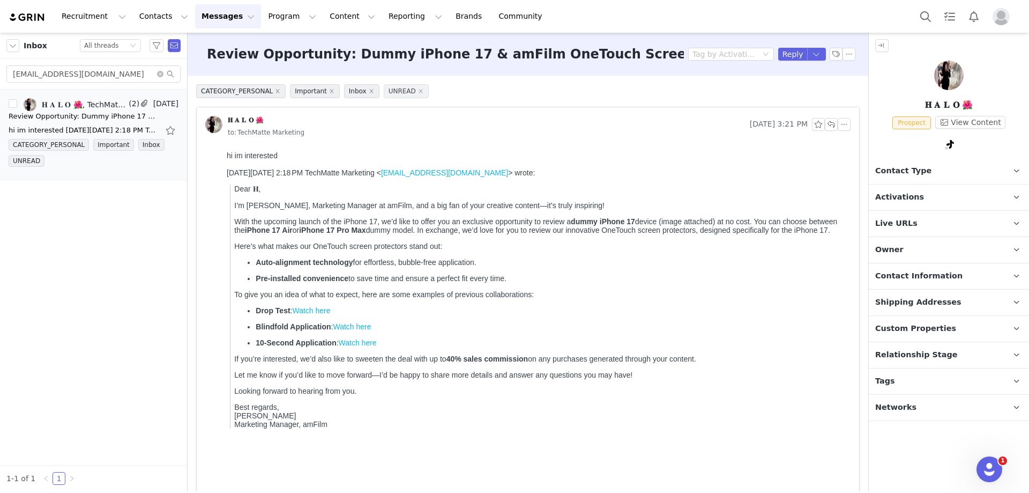
click at [412, 88] on span "UNREAD" at bounding box center [406, 91] width 45 height 14
click at [418, 90] on icon "icon: close" at bounding box center [420, 90] width 5 height 5
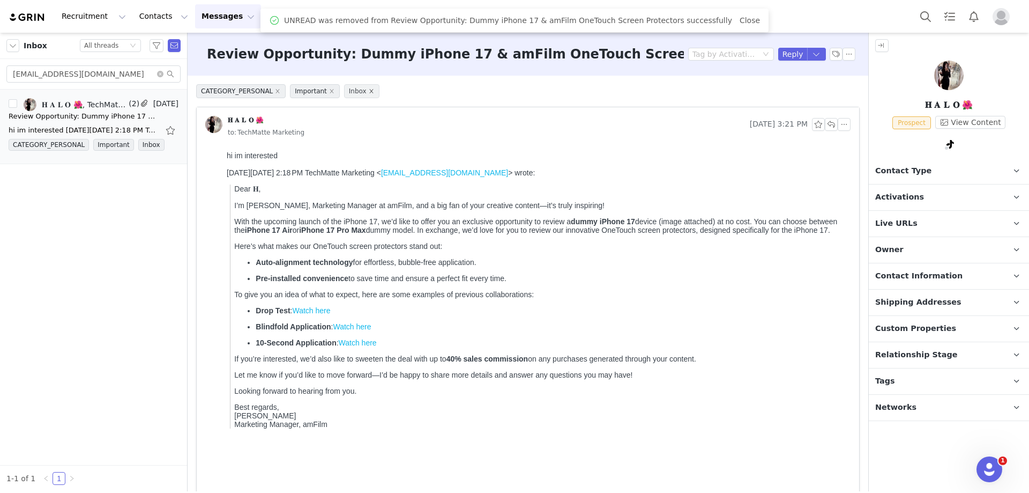
click at [369, 91] on icon "icon: close" at bounding box center [371, 90] width 5 height 5
click at [329, 90] on icon "icon: close" at bounding box center [331, 90] width 5 height 5
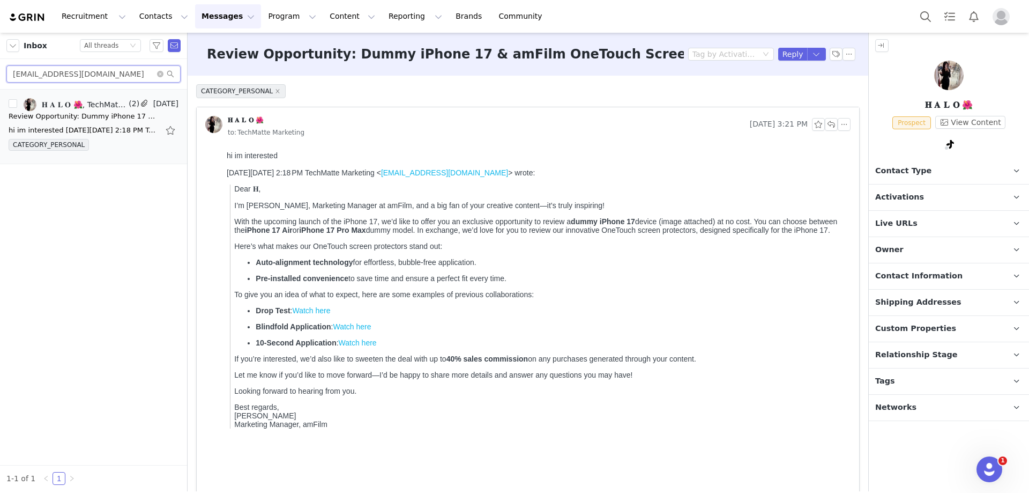
drag, startPoint x: 112, startPoint y: 73, endPoint x: 7, endPoint y: 69, distance: 105.2
click at [7, 69] on input "halovalentinee@gmail.com" at bounding box center [93, 73] width 174 height 17
paste input "yama@ycaagency"
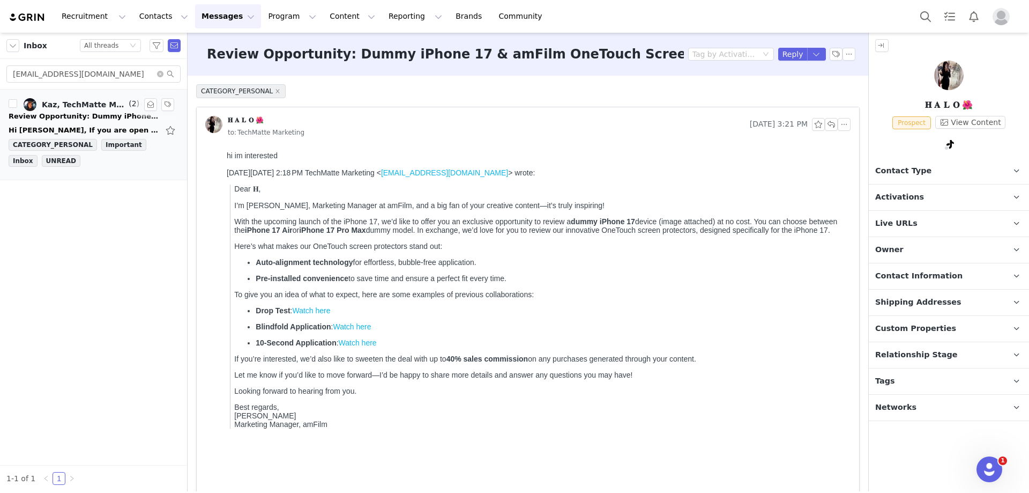
click at [106, 122] on div "Hi Daniel, If you are open to a flat rate, we would be open to this! Yama Kader…" at bounding box center [94, 130] width 170 height 17
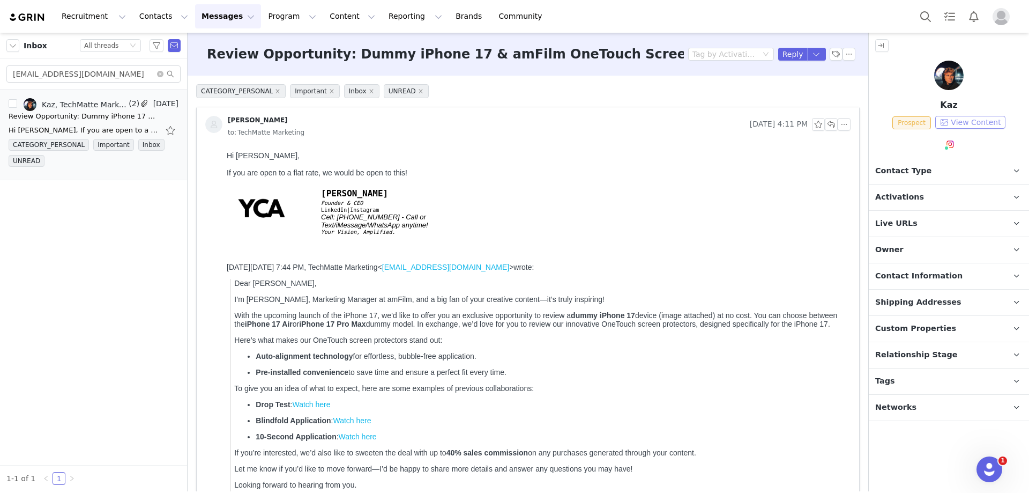
click at [959, 124] on button "View Content" at bounding box center [971, 122] width 70 height 13
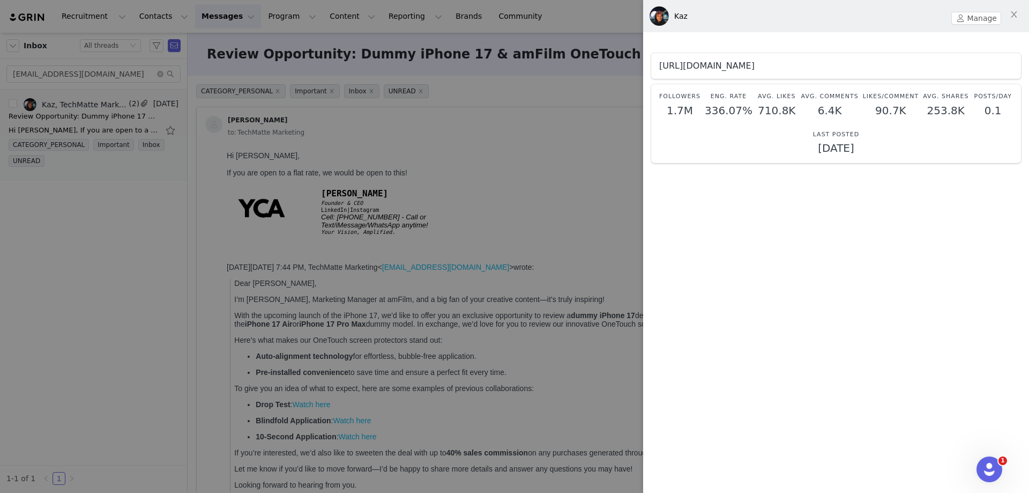
click at [755, 66] on link "https://www.instagram.com/kazsawyer" at bounding box center [706, 66] width 95 height 10
click at [581, 224] on div at bounding box center [514, 246] width 1029 height 493
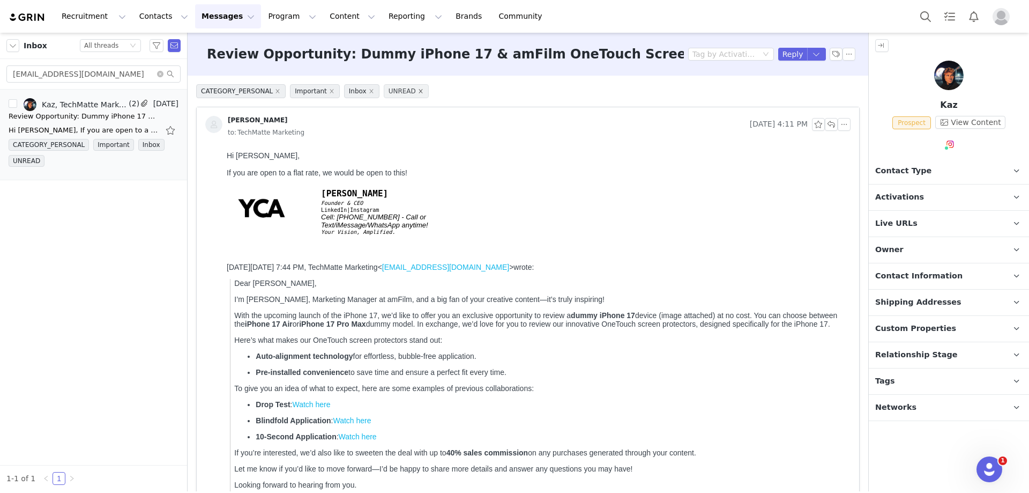
click at [418, 89] on icon "icon: close" at bounding box center [420, 90] width 5 height 5
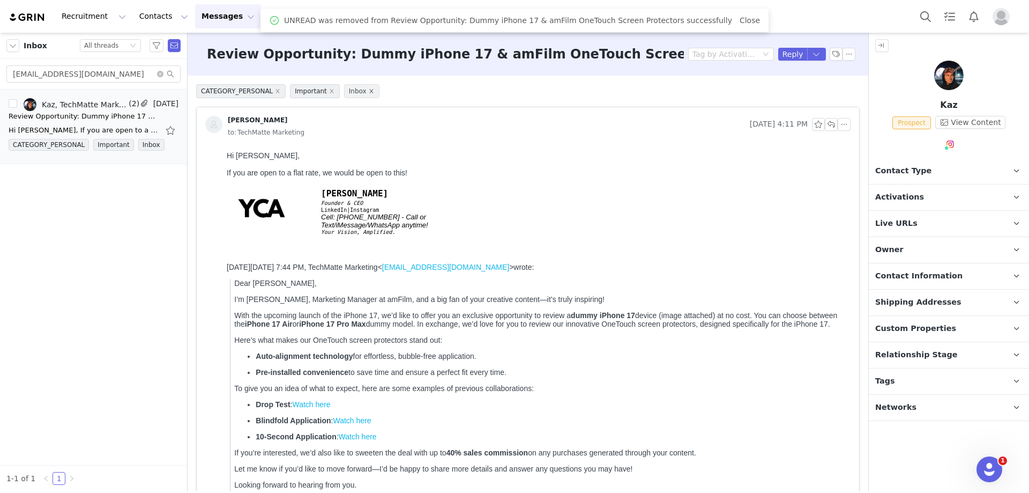
click at [369, 91] on icon "icon: close" at bounding box center [371, 90] width 5 height 5
click at [329, 92] on icon "icon: close" at bounding box center [331, 90] width 5 height 5
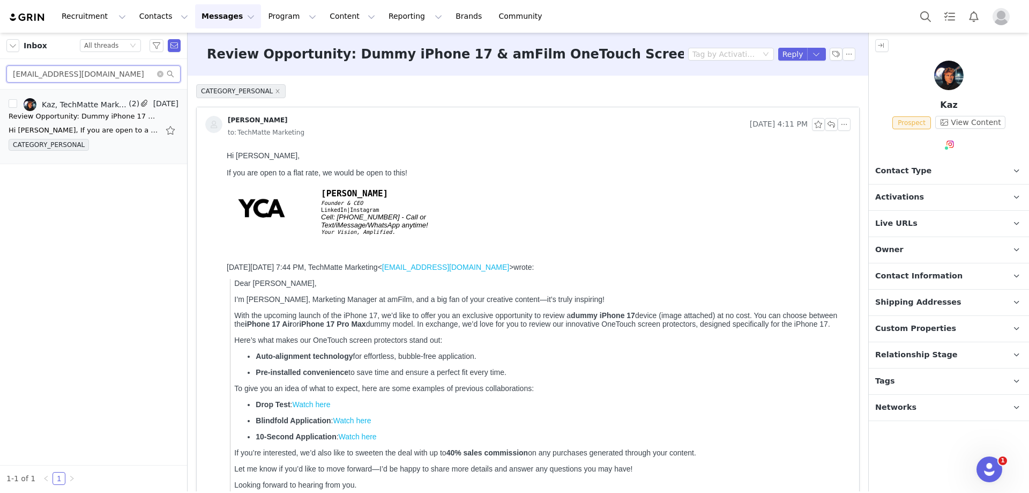
drag, startPoint x: 89, startPoint y: 71, endPoint x: -16, endPoint y: 67, distance: 104.6
click at [0, 67] on html "Recruitment Recruitment Creator Search Curated Lists Landing Pages Web Extensio…" at bounding box center [514, 246] width 1029 height 493
paste input "zxlartech@gmail"
type input "zxlartech@gmail.com"
click at [172, 73] on icon "icon: search" at bounding box center [170, 74] width 7 height 7
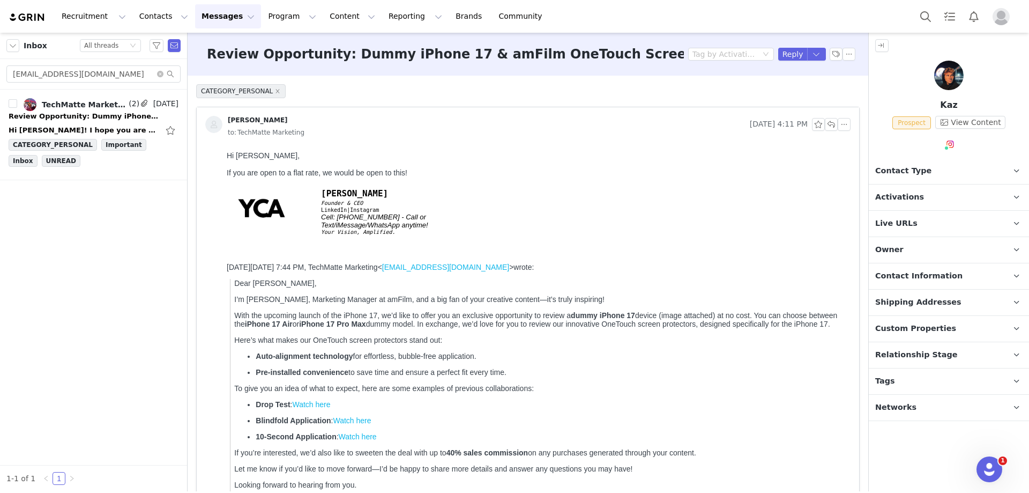
click at [1011, 87] on div at bounding box center [949, 78] width 160 height 34
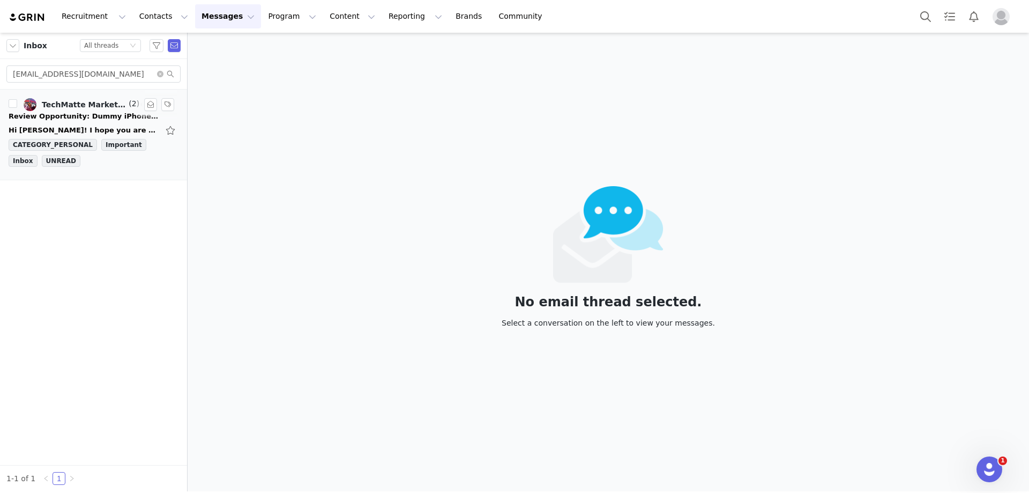
click at [57, 109] on link "TechMatte Marketing, ZAYLEN LA ROSA" at bounding box center [75, 104] width 103 height 13
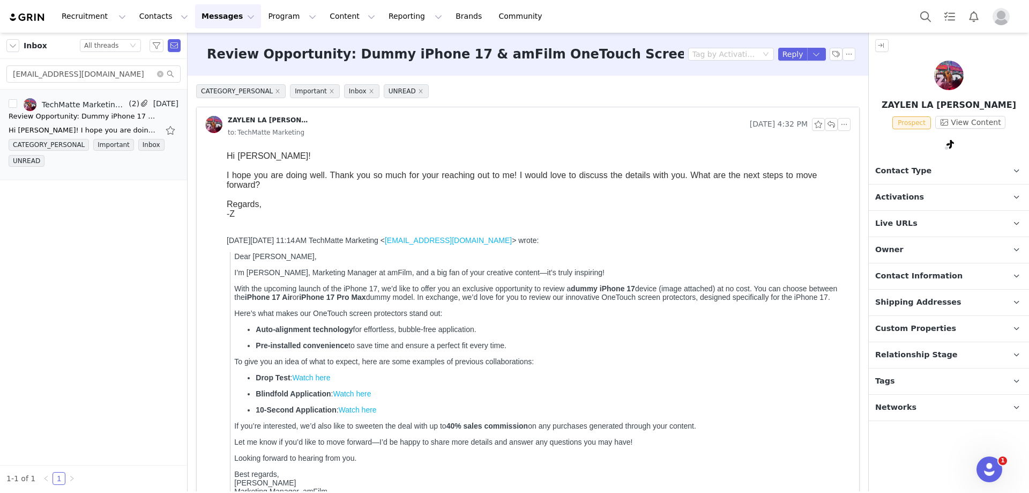
click at [857, 93] on div "CATEGORY_PERSONAL Important Inbox UNREAD ZAYLEN LA ROSA Aug 29, 2025 4:32 PM to…" at bounding box center [528, 403] width 681 height 655
click at [984, 120] on button "View Content" at bounding box center [971, 122] width 70 height 13
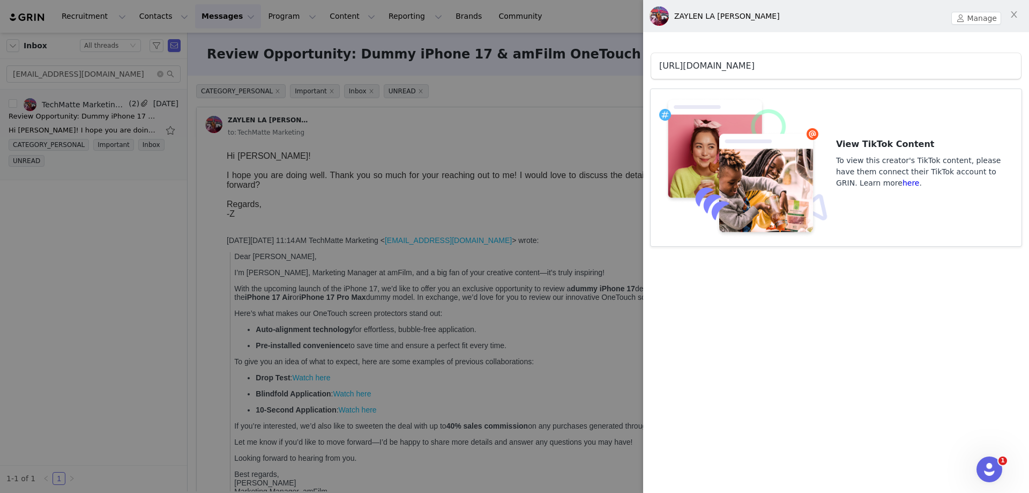
click at [755, 66] on link "https://www.tiktok.com/@zxlarpcs" at bounding box center [706, 66] width 95 height 10
click at [439, 264] on div at bounding box center [514, 246] width 1029 height 493
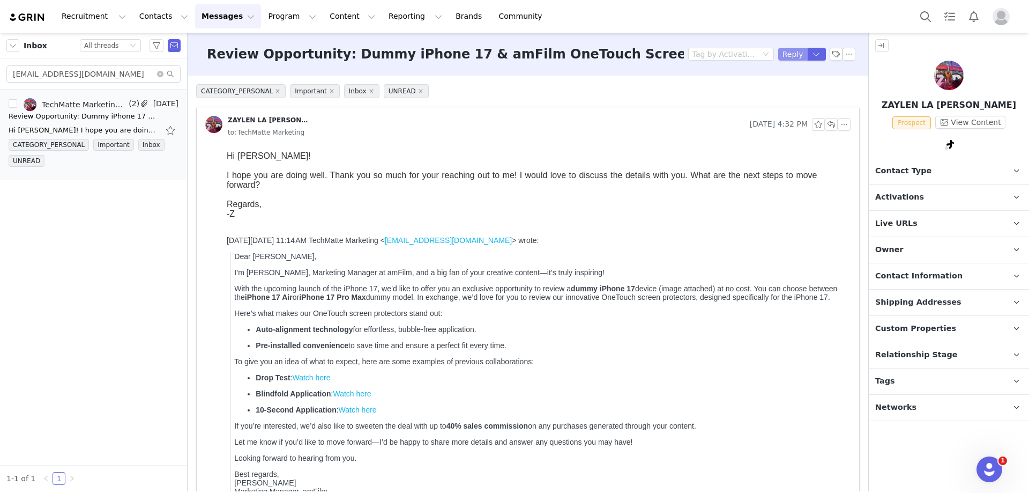
click at [788, 57] on button "Reply" at bounding box center [793, 54] width 29 height 13
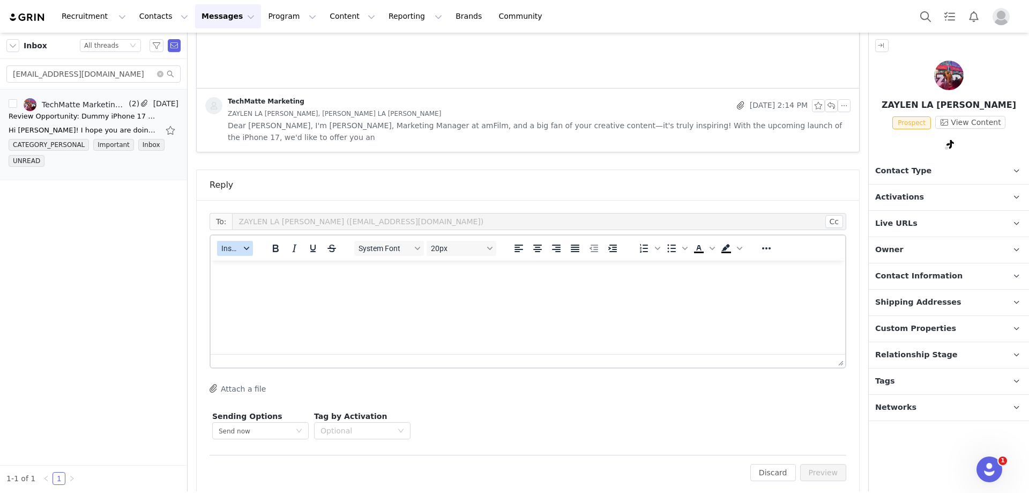
click at [227, 244] on span "Insert" at bounding box center [230, 248] width 19 height 9
click at [239, 256] on div "Insert Template" at bounding box center [274, 255] width 97 height 13
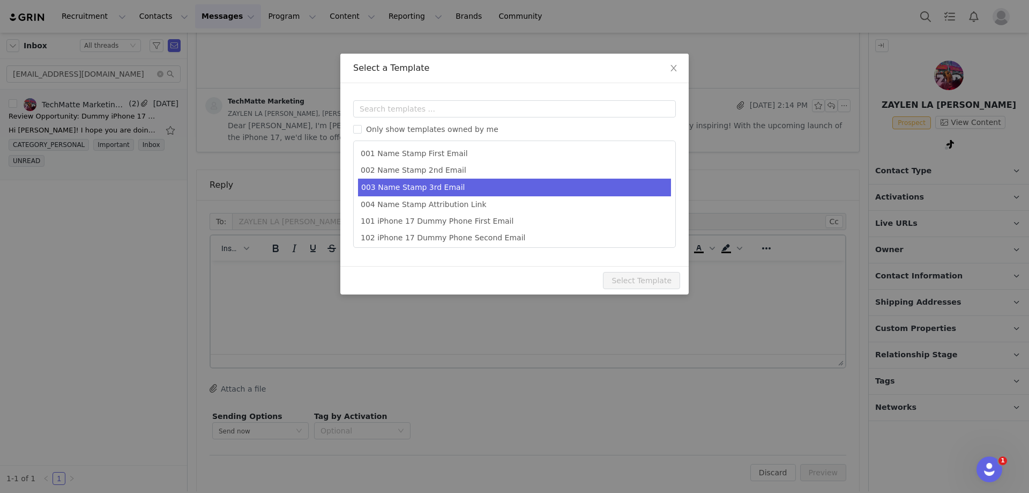
scroll to position [53, 0]
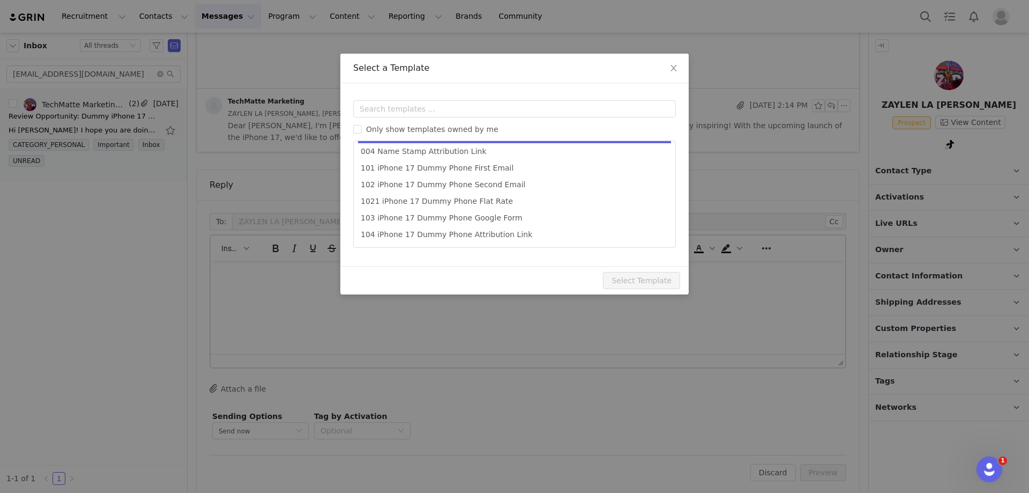
click at [491, 181] on li "102 iPhone 17 Dummy Phone Second Email" at bounding box center [514, 184] width 313 height 17
type input "Collaboration Details: Dummy iPhone 17 & amFilm OneTouch Screen Protectors"
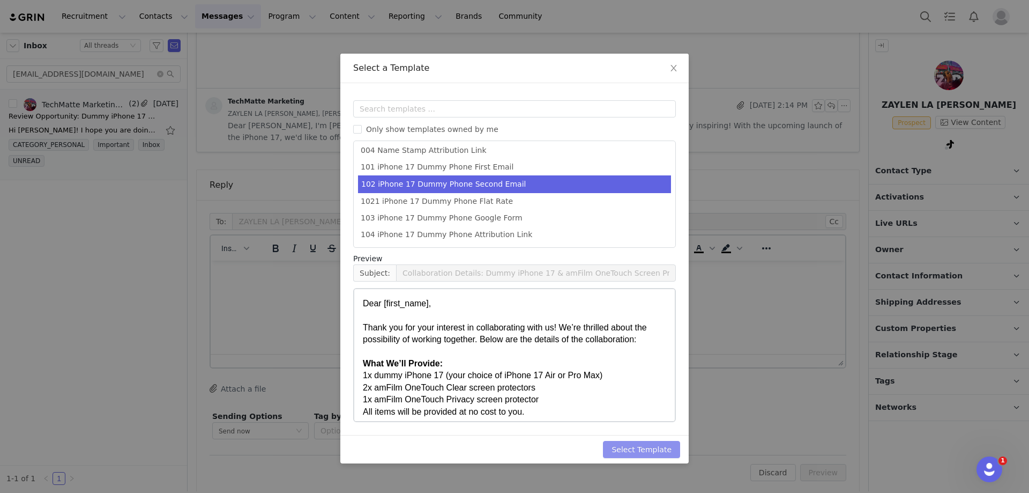
click at [640, 454] on button "Select Template" at bounding box center [641, 449] width 77 height 17
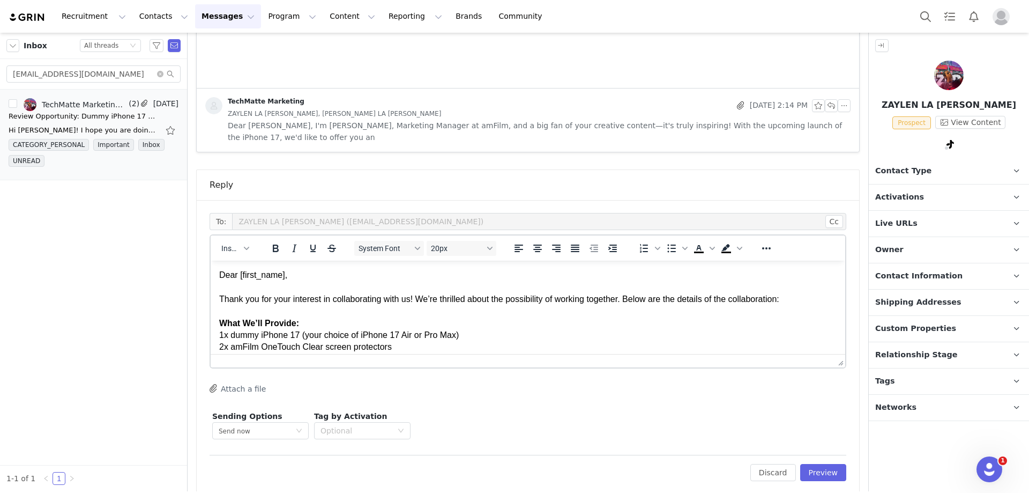
scroll to position [0, 0]
click at [809, 464] on button "Preview" at bounding box center [824, 472] width 47 height 17
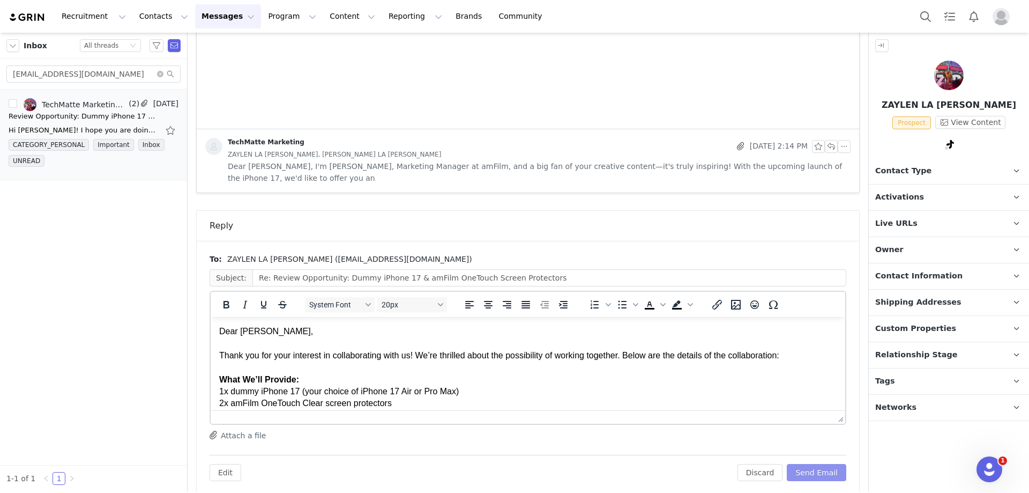
click at [814, 464] on button "Send Email" at bounding box center [817, 472] width 60 height 17
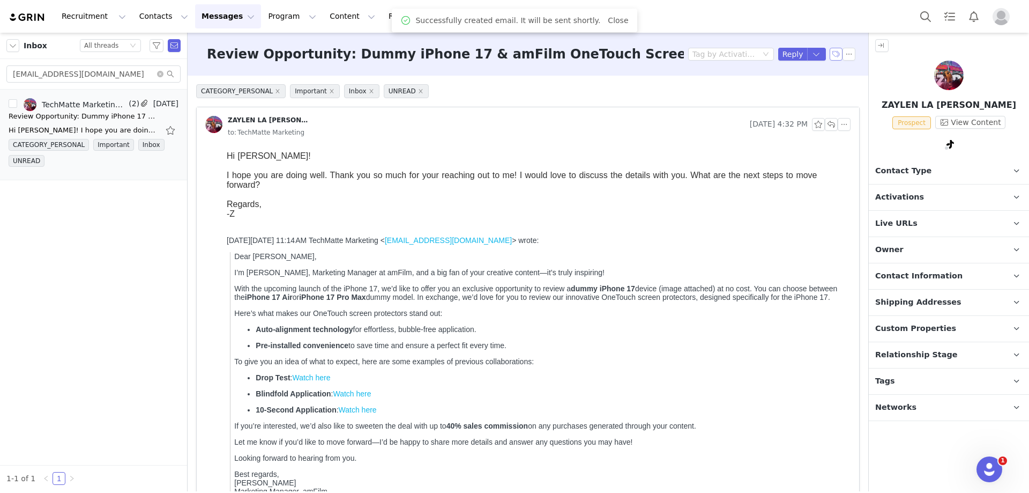
click at [830, 50] on button "button" at bounding box center [836, 54] width 13 height 13
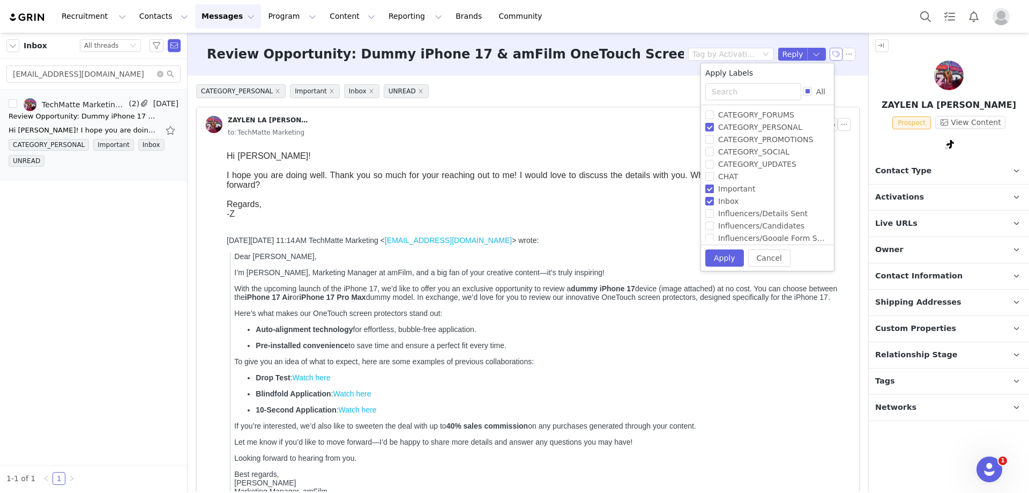
scroll to position [54, 0]
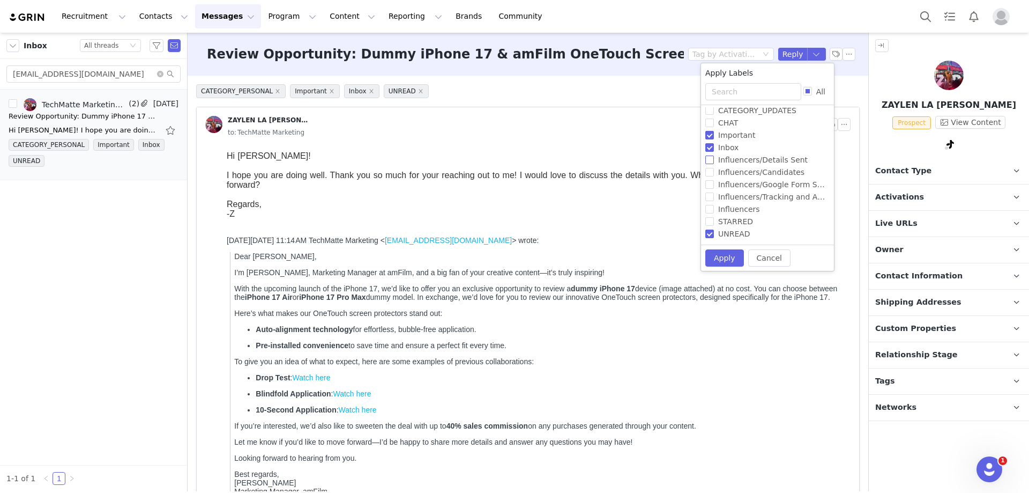
click at [712, 159] on input "Influencers/Details Sent" at bounding box center [710, 159] width 9 height 9
checkbox input "true"
click at [723, 256] on button "Apply" at bounding box center [725, 257] width 39 height 17
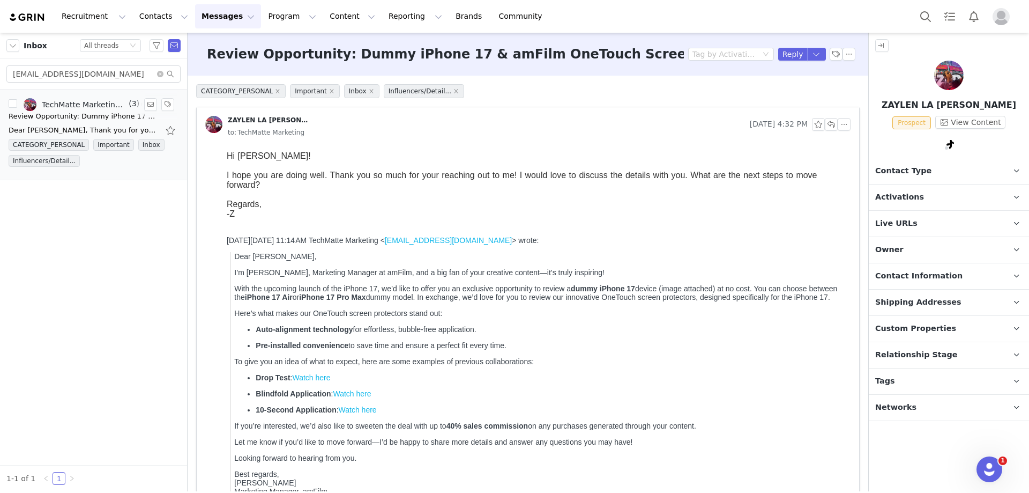
click at [99, 120] on div "Review Opportunity: Dummy iPhone 17 & amFilm OneTouch Screen Protectors" at bounding box center [84, 116] width 150 height 11
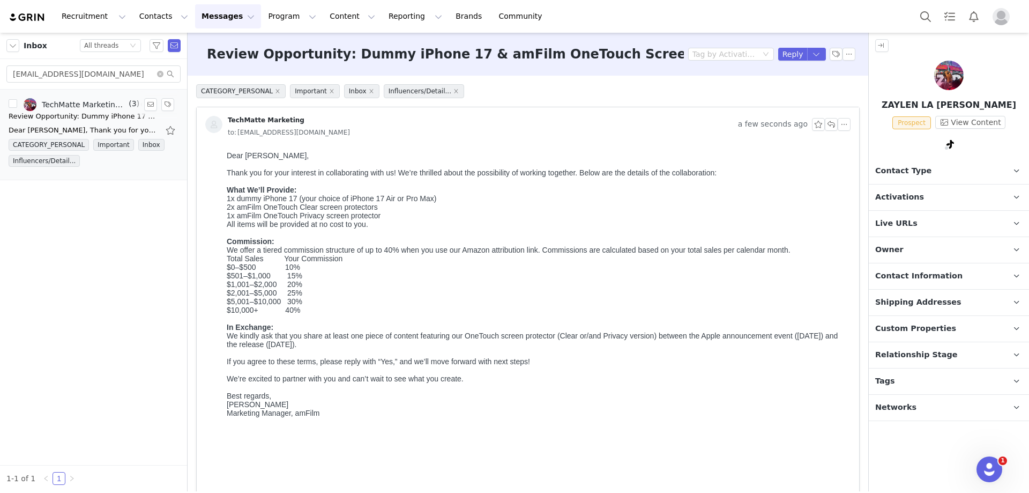
scroll to position [0, 0]
drag, startPoint x: 91, startPoint y: 77, endPoint x: 13, endPoint y: 75, distance: 77.8
click at [13, 75] on input "zxlartech@gmail.com" at bounding box center [93, 73] width 174 height 17
paste input "vladteplin"
click at [72, 125] on div "Hi Daniel, Thanks for getting back to me! I'd be happy to move forward at $600 …" at bounding box center [84, 130] width 150 height 11
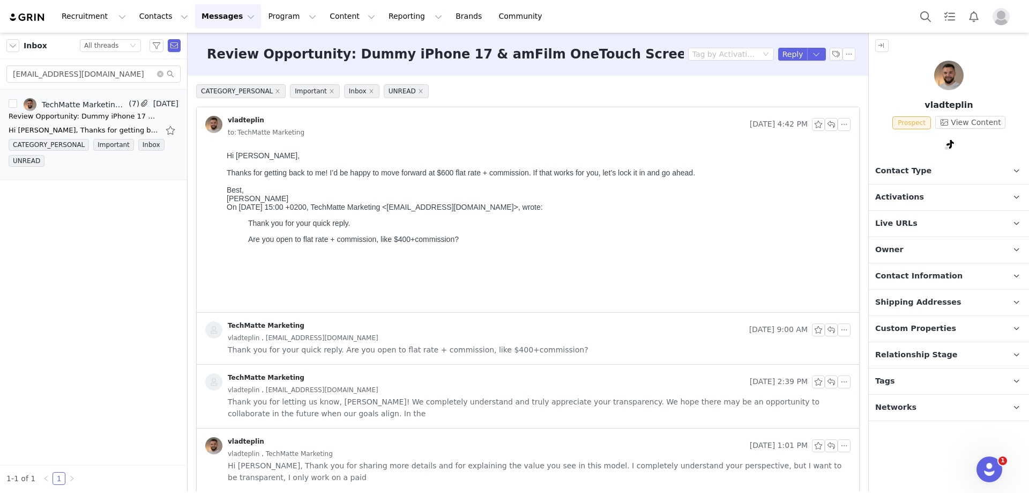
click at [396, 330] on div "TechMatte Marketing" at bounding box center [475, 329] width 540 height 17
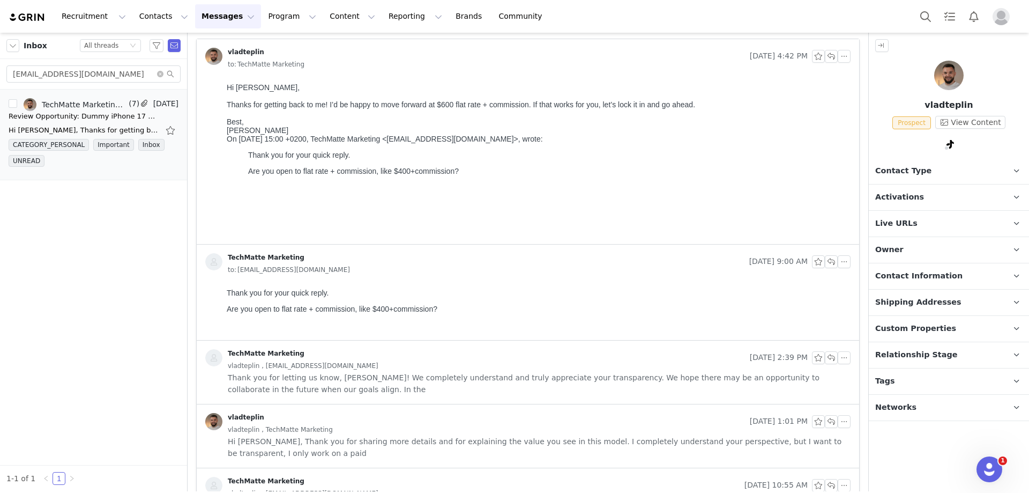
scroll to position [161, 0]
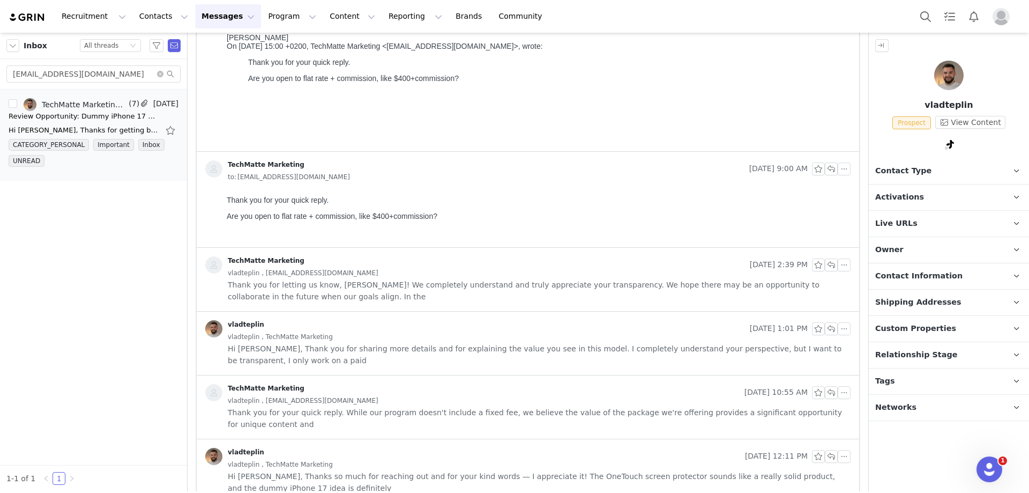
click at [384, 273] on div "vladteplin , vladteplin@gmail.com" at bounding box center [539, 273] width 623 height 12
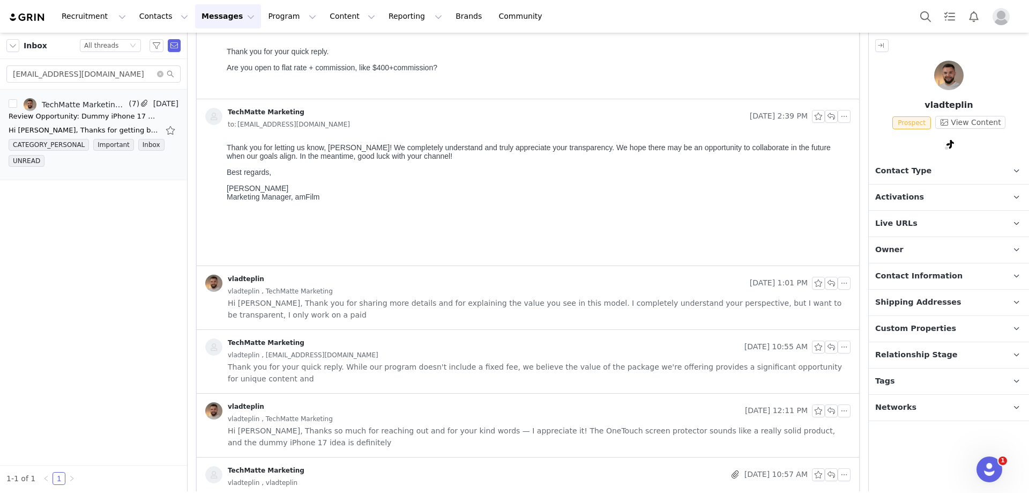
scroll to position [322, 0]
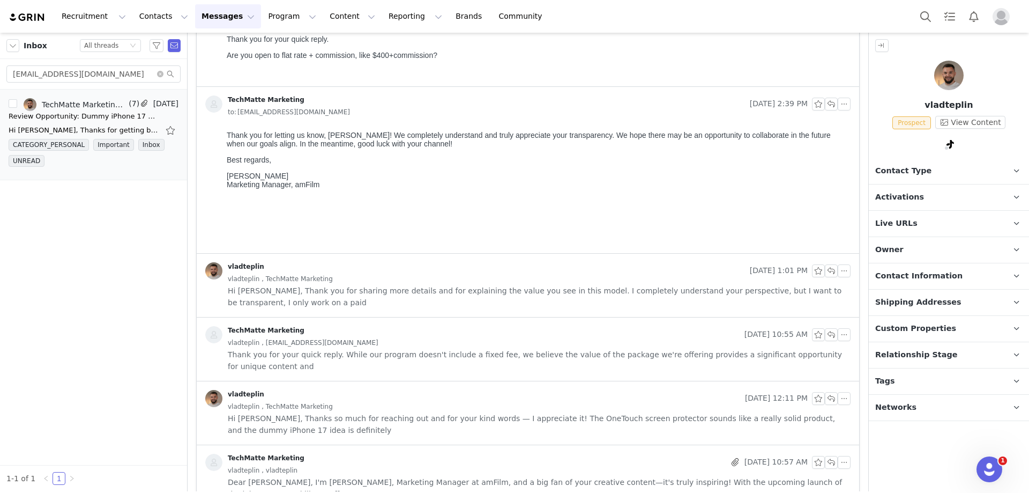
click at [391, 289] on span "Hi Daniel, Thank you for sharing more details and for explaining the value you …" at bounding box center [539, 297] width 623 height 24
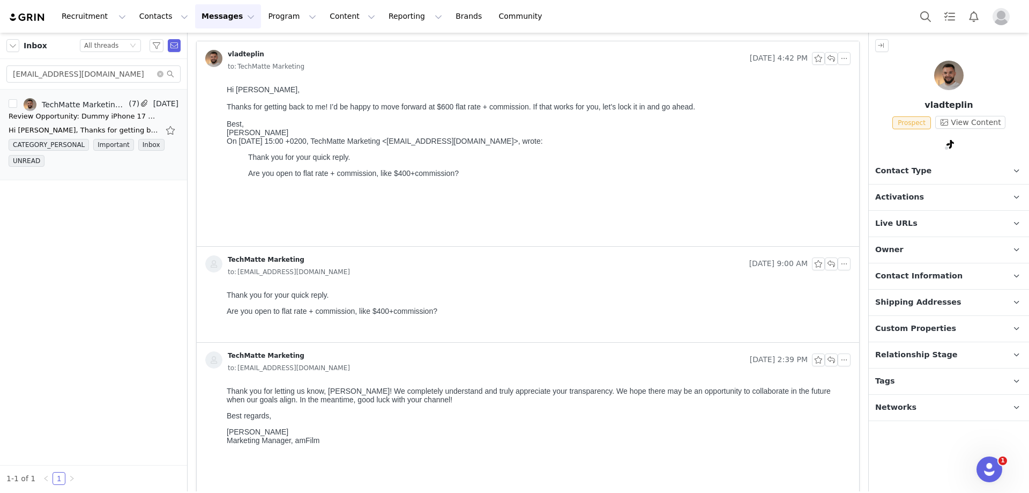
scroll to position [54, 0]
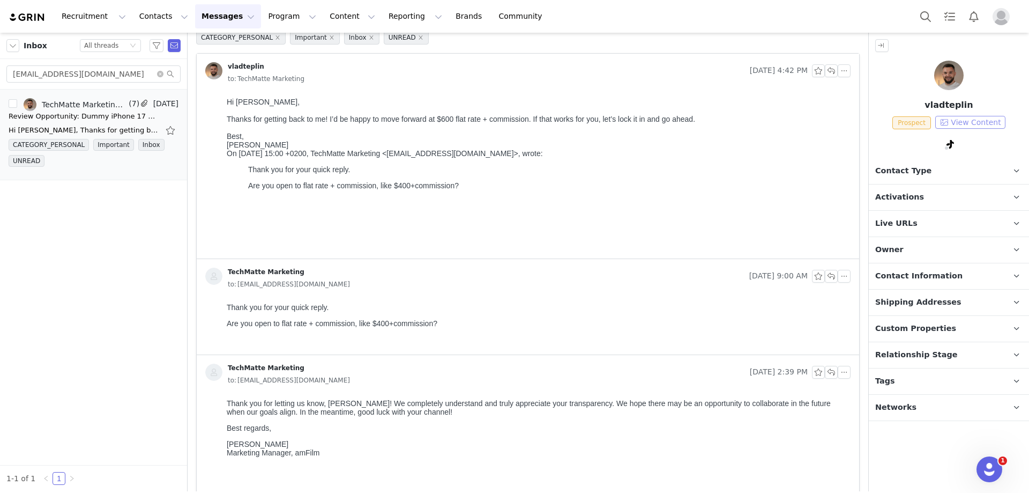
click at [969, 120] on button "View Content" at bounding box center [971, 122] width 70 height 13
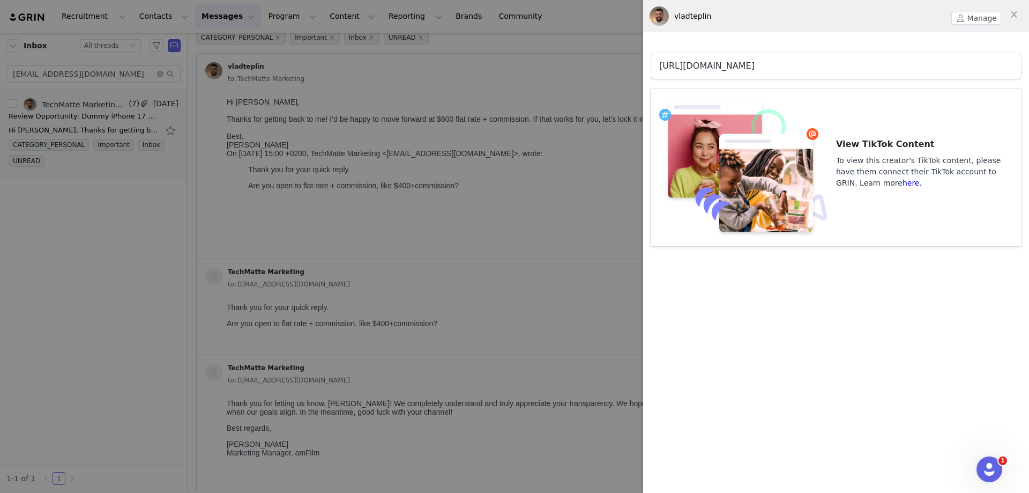
click at [755, 67] on link "https://www.tiktok.com/@vladteplin" at bounding box center [706, 66] width 95 height 10
click at [944, 270] on div "vladteplin Manage https://www.tiktok.com/@vladteplin View TikTok Content To vie…" at bounding box center [836, 246] width 386 height 493
click at [615, 258] on div at bounding box center [514, 246] width 1029 height 493
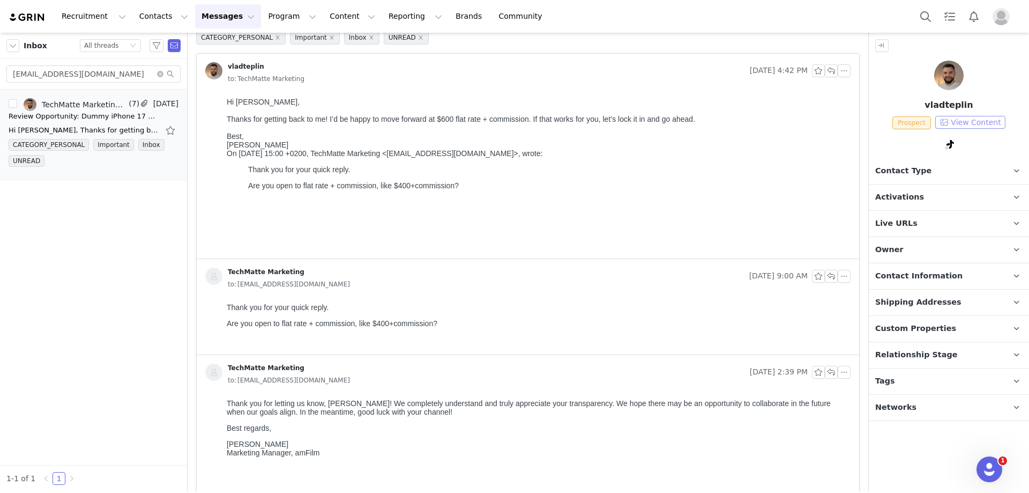
click at [956, 118] on button "View Content" at bounding box center [971, 122] width 70 height 13
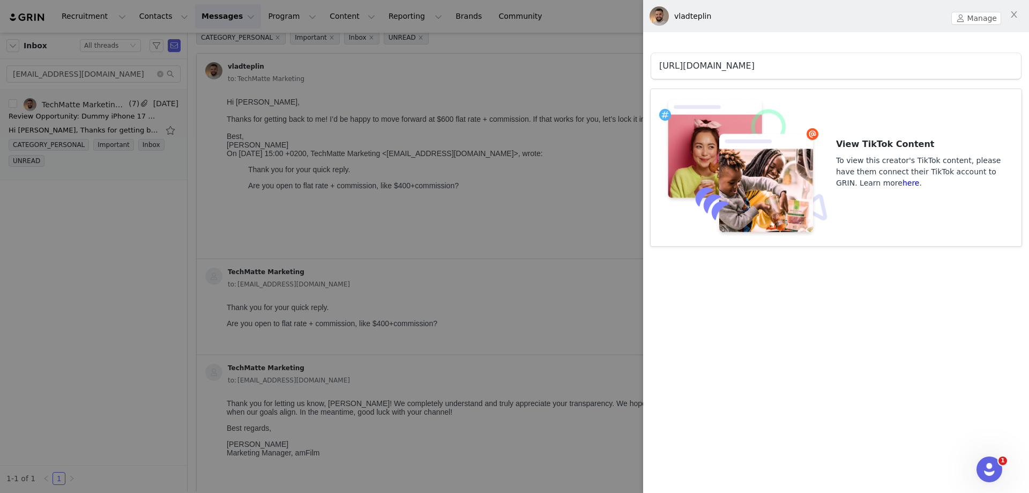
click at [755, 68] on link "https://www.tiktok.com/@vladteplin" at bounding box center [706, 66] width 95 height 10
click at [751, 70] on link "https://www.tiktok.com/@vladteplin" at bounding box center [706, 66] width 95 height 10
click at [64, 75] on div at bounding box center [514, 246] width 1029 height 493
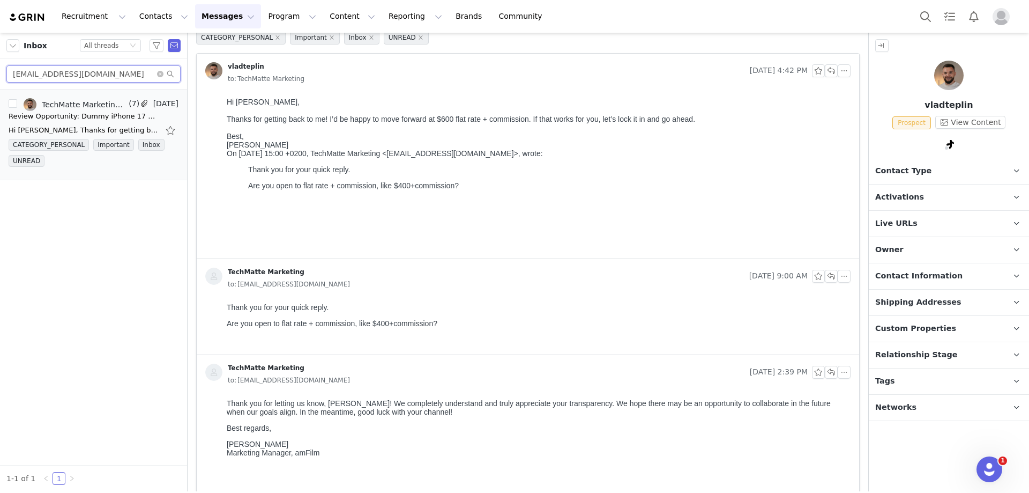
click at [64, 75] on input "vladteplin@gmail.com" at bounding box center [93, 73] width 174 height 17
paste input "julianna3055zaz"
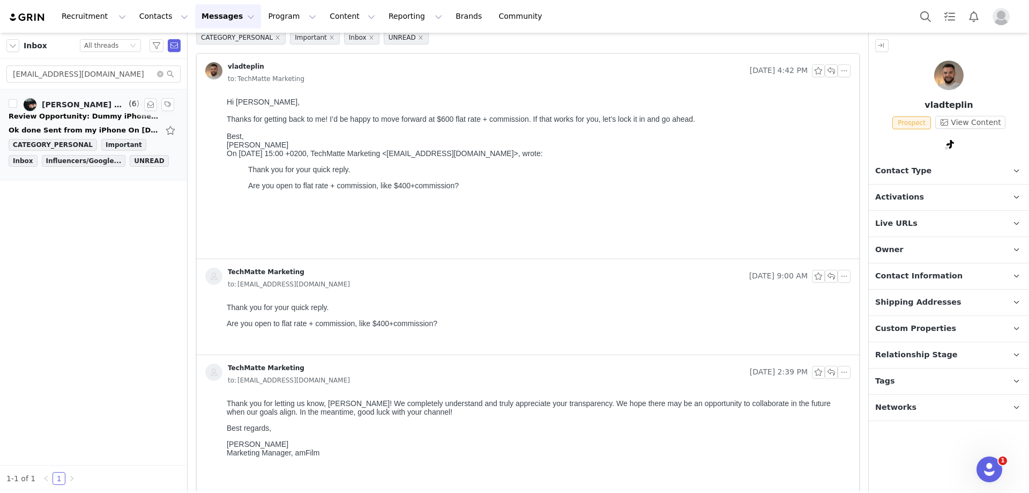
click at [87, 117] on div "Review Opportunity: Dummy iPhone 17 & amFilm OneTouch Screen Protectors" at bounding box center [84, 116] width 150 height 11
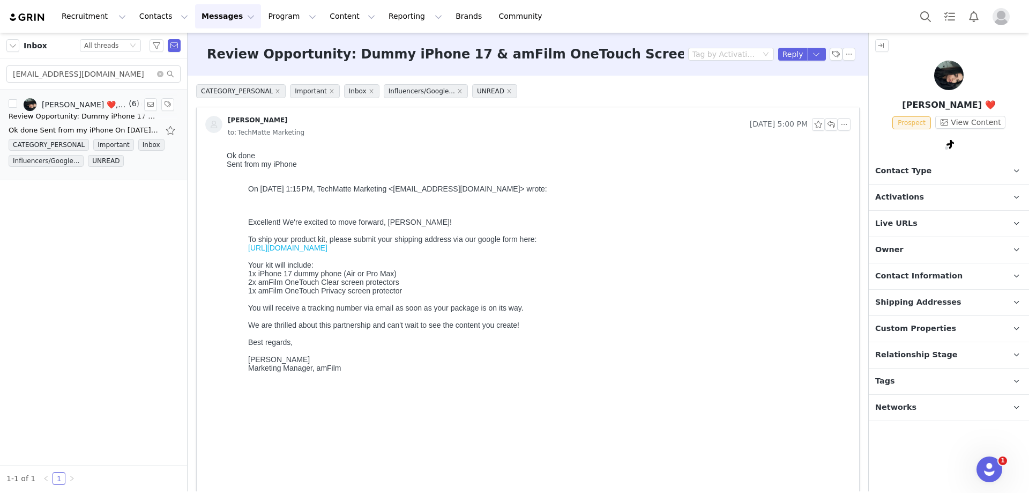
scroll to position [0, 0]
drag, startPoint x: 111, startPoint y: 74, endPoint x: -28, endPoint y: 76, distance: 139.4
click at [0, 76] on html "Recruitment Recruitment Creator Search Curated Lists Landing Pages Web Extensio…" at bounding box center [514, 246] width 1029 height 493
paste input "brycereactsofficial"
click at [113, 108] on div "Bryce, bryce lapham, TechMatte Marketing" at bounding box center [84, 104] width 85 height 9
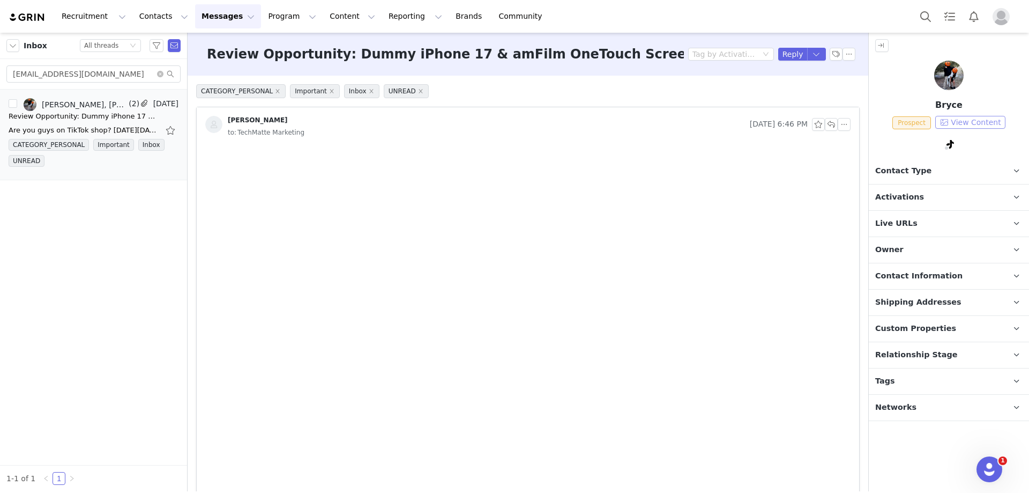
click at [986, 122] on button "View Content" at bounding box center [971, 122] width 70 height 13
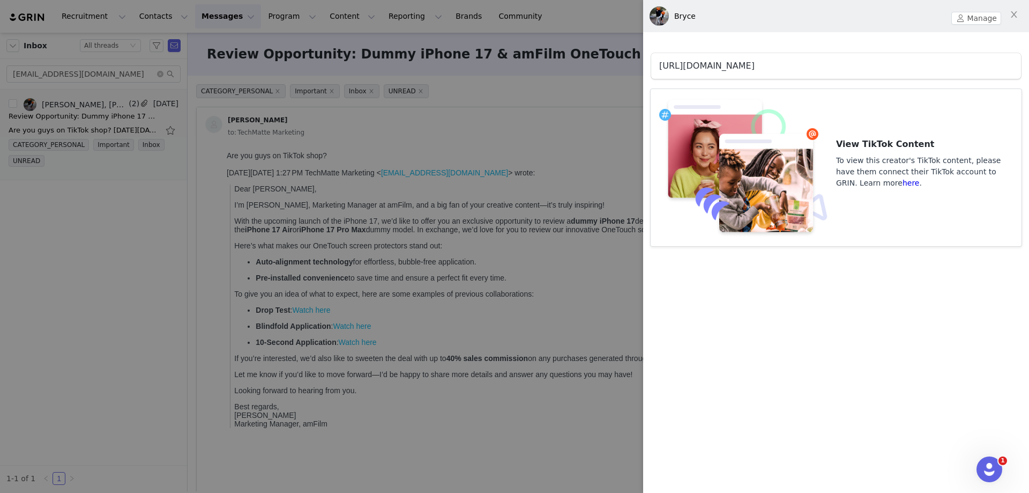
click at [755, 68] on link "https://www.tiktok.com/@lfamshopfinds" at bounding box center [706, 66] width 95 height 10
click at [106, 279] on div at bounding box center [514, 246] width 1029 height 493
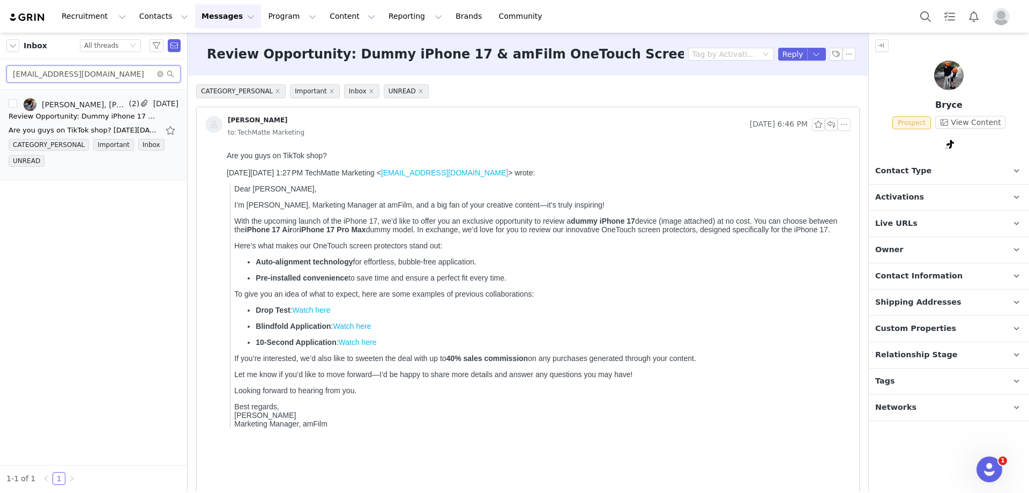
drag, startPoint x: 124, startPoint y: 73, endPoint x: 13, endPoint y: 73, distance: 111.5
click at [13, 73] on input "brycereactsofficial@gmail.com" at bounding box center [93, 73] width 174 height 17
paste input "school@sheastech"
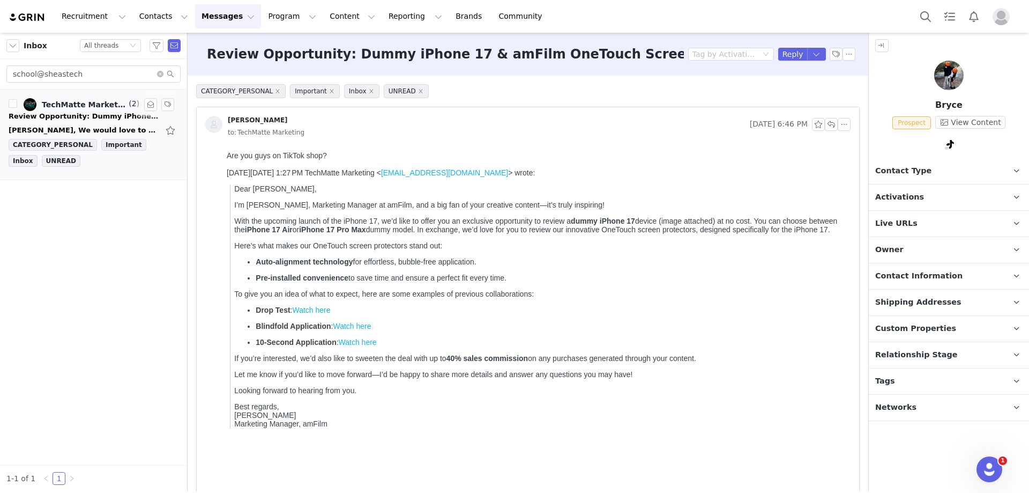
click at [97, 122] on div "Daniel, We would love to help. We don't do commission work (they are too inflex…" at bounding box center [94, 130] width 170 height 17
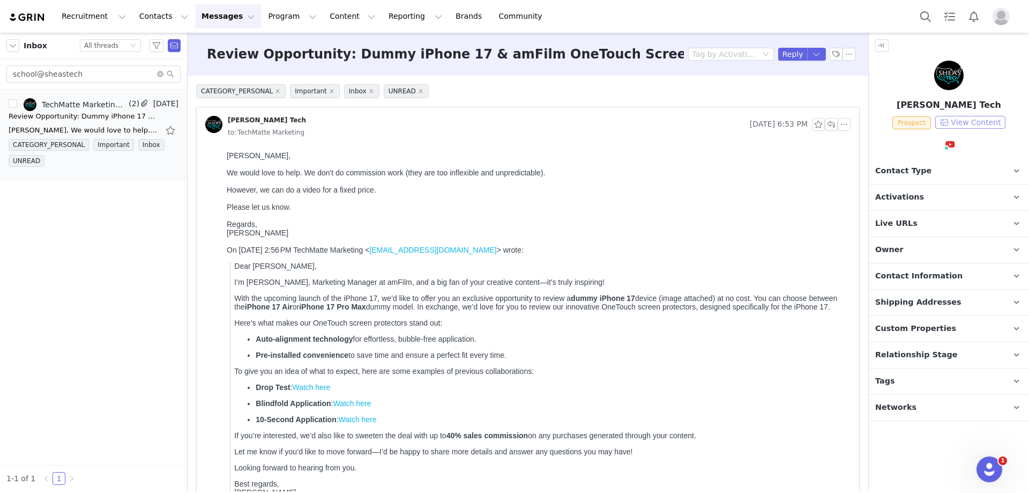
click at [974, 119] on button "View Content" at bounding box center [971, 122] width 70 height 13
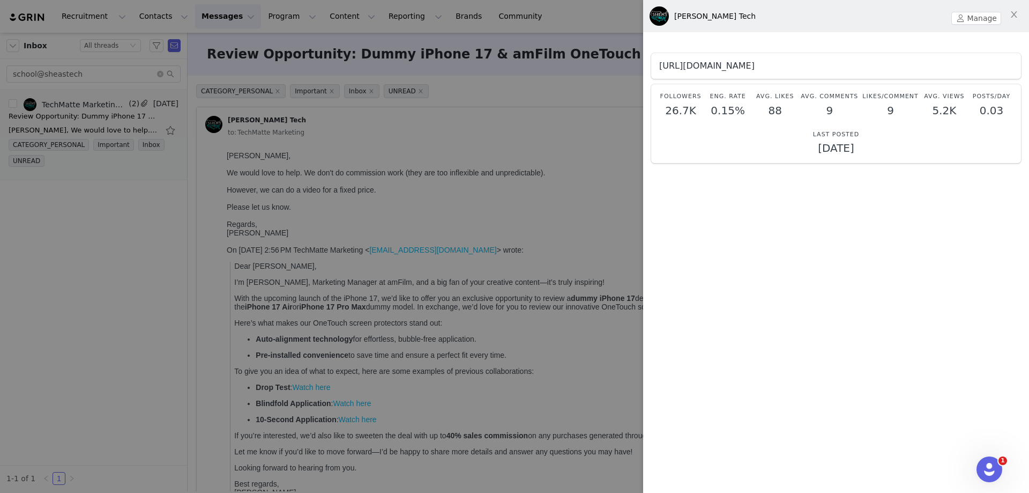
click at [755, 68] on link "https://www.youtube.com/@sheastech" at bounding box center [706, 66] width 95 height 10
click at [1016, 9] on button "Close" at bounding box center [1014, 15] width 30 height 30
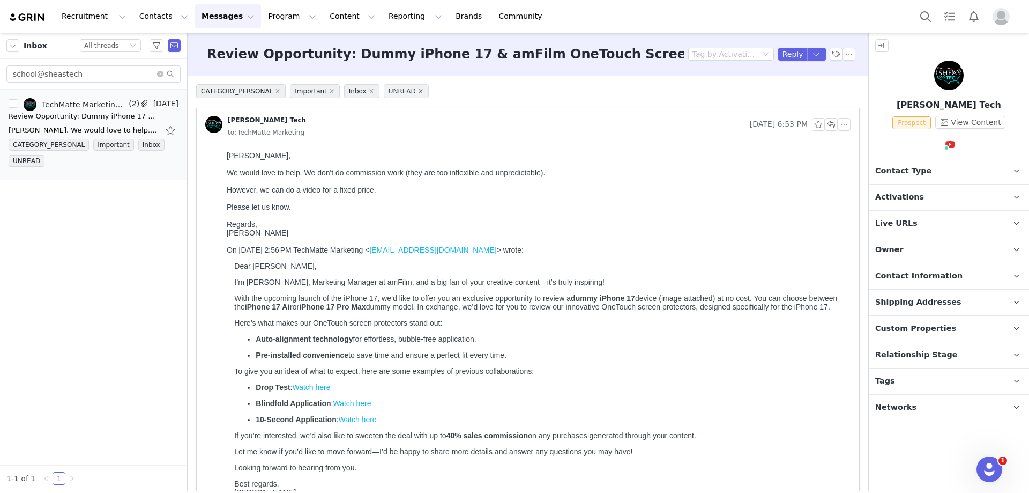
click at [419, 92] on icon "icon: close" at bounding box center [421, 91] width 4 height 4
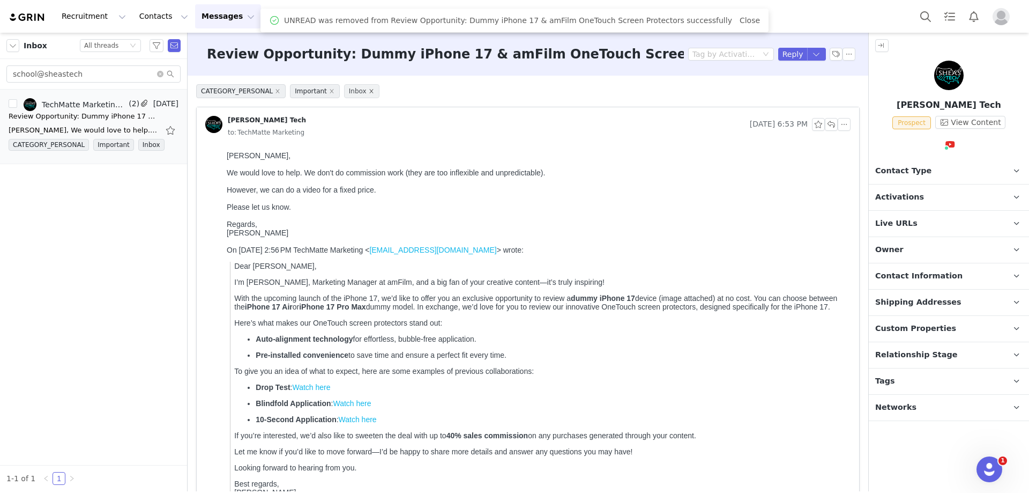
click at [369, 92] on icon "icon: close" at bounding box center [371, 91] width 4 height 4
click at [330, 92] on icon "icon: close" at bounding box center [332, 91] width 4 height 4
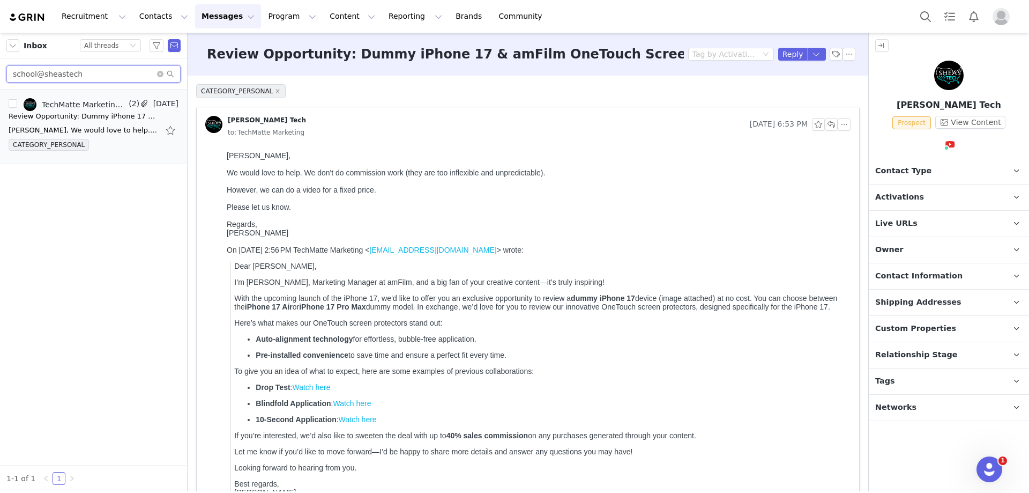
drag, startPoint x: 115, startPoint y: 71, endPoint x: 8, endPoint y: 74, distance: 106.7
click at [8, 74] on input "school@sheastech" at bounding box center [93, 73] width 174 height 17
paste input "vaughnfry@gmail.com"
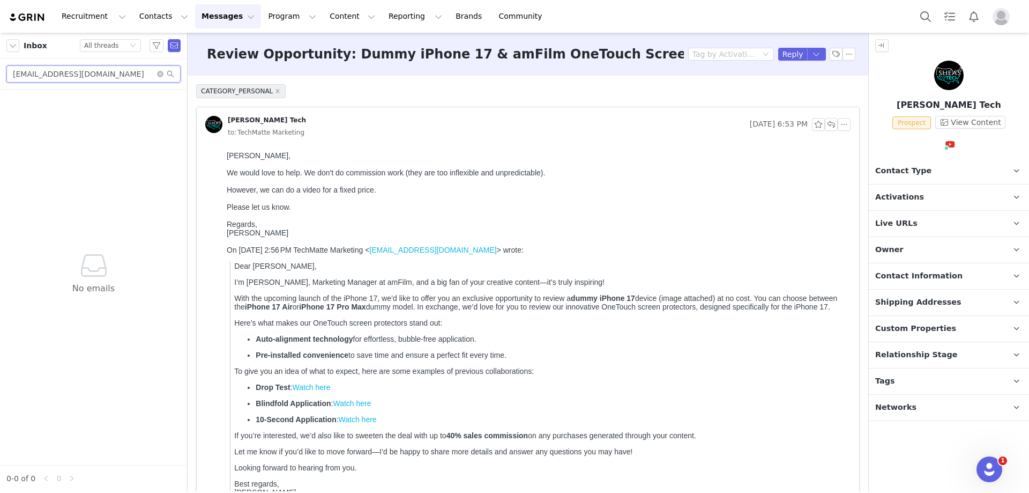
click at [137, 70] on input "svaughnfry@gmail.com" at bounding box center [93, 73] width 174 height 17
type input "svaughnfry@gmail.com"
click at [785, 57] on button "Reply" at bounding box center [793, 54] width 29 height 13
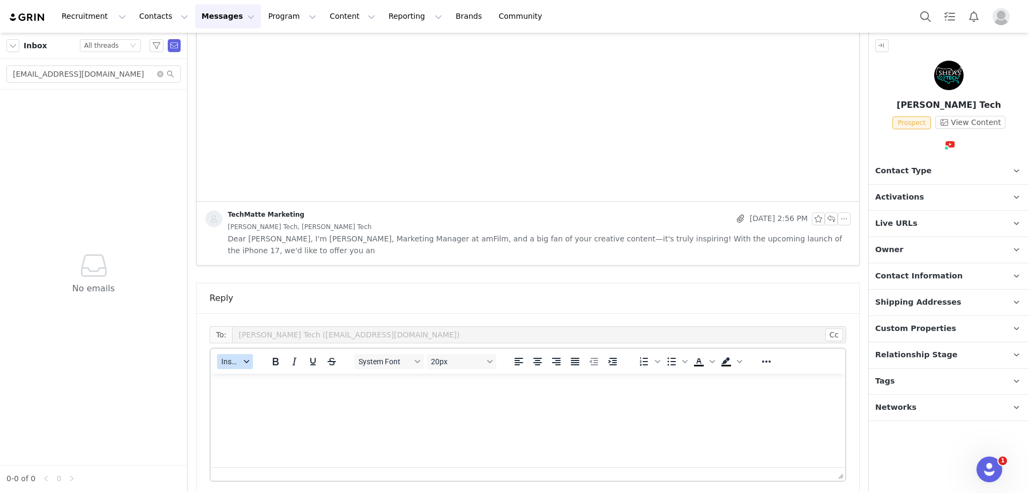
click at [223, 357] on span "Insert" at bounding box center [230, 361] width 19 height 9
click at [235, 369] on div "Insert Template" at bounding box center [274, 368] width 97 height 13
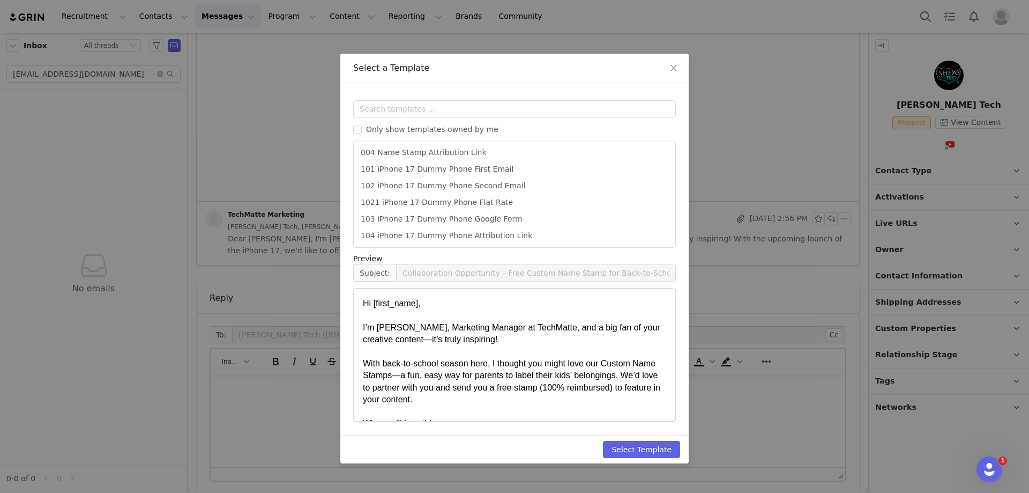
scroll to position [53, 0]
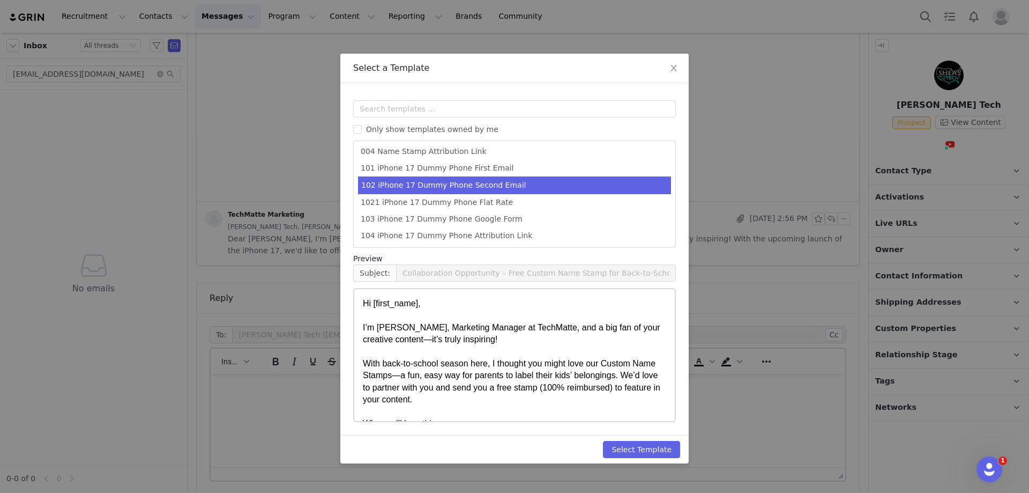
click at [510, 184] on li "102 iPhone 17 Dummy Phone Second Email" at bounding box center [514, 185] width 313 height 18
type input "Collaboration Details: Dummy iPhone 17 & amFilm OneTouch Screen Protectors"
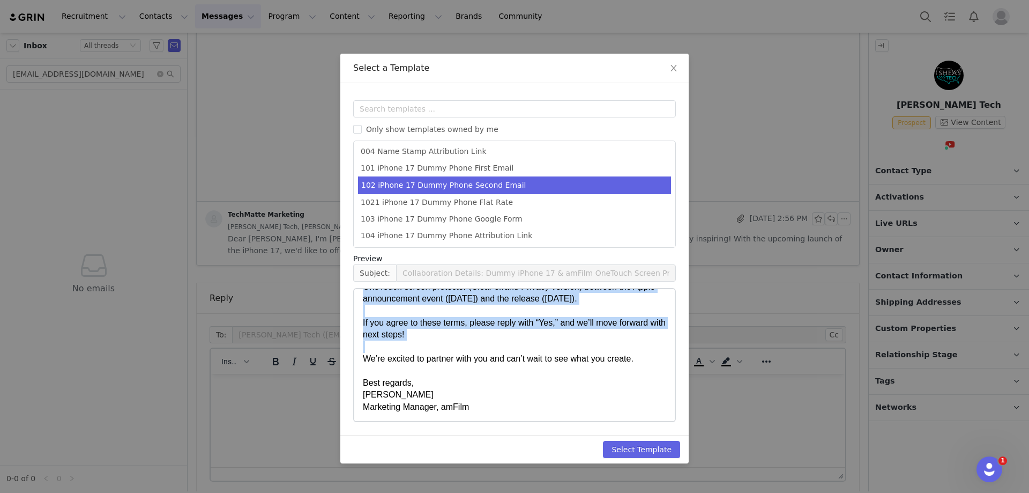
scroll to position [490, 0]
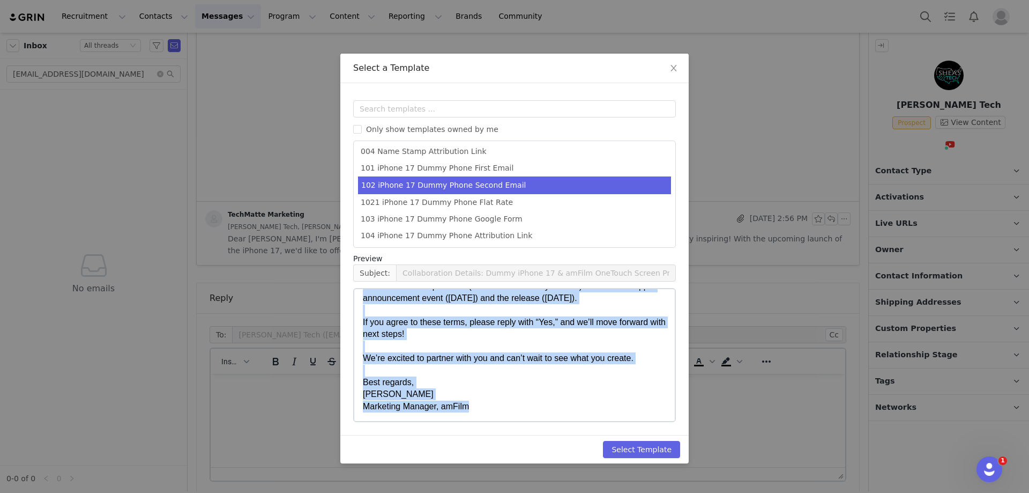
drag, startPoint x: 366, startPoint y: 309, endPoint x: 512, endPoint y: 417, distance: 181.5
click at [512, 417] on html "Dear [first_name], Thank you for your interest in collaborating with us! We’re …" at bounding box center [514, 196] width 321 height 449
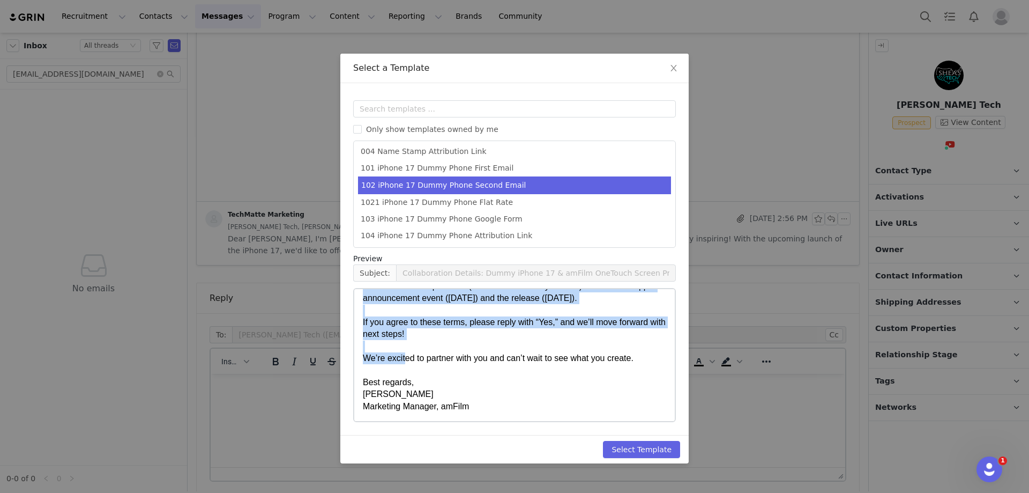
drag, startPoint x: 395, startPoint y: 337, endPoint x: 416, endPoint y: 321, distance: 26.0
drag, startPoint x: 416, startPoint y: 321, endPoint x: 390, endPoint y: 353, distance: 40.9
click at [390, 365] on div "Rich Text Area. Press ALT-0 for help." at bounding box center [514, 371] width 303 height 12
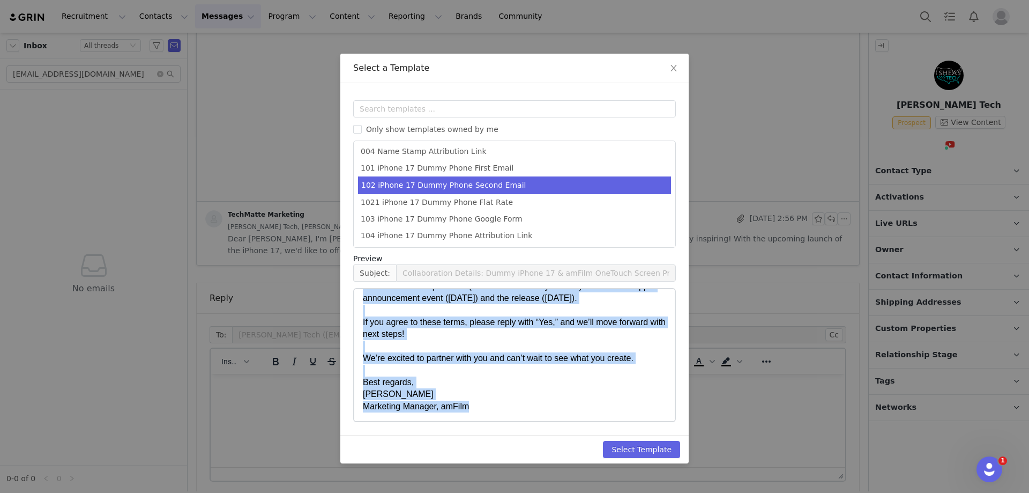
drag, startPoint x: 505, startPoint y: 405, endPoint x: 517, endPoint y: 403, distance: 11.9
click at [517, 403] on div "Marketing Manager, amFilm" at bounding box center [514, 407] width 303 height 12
drag, startPoint x: 402, startPoint y: 336, endPoint x: 386, endPoint y: 360, distance: 29.7
click at [386, 365] on div "Rich Text Area. Press ALT-0 for help." at bounding box center [514, 371] width 303 height 12
drag, startPoint x: 500, startPoint y: 406, endPoint x: 510, endPoint y: 403, distance: 11.4
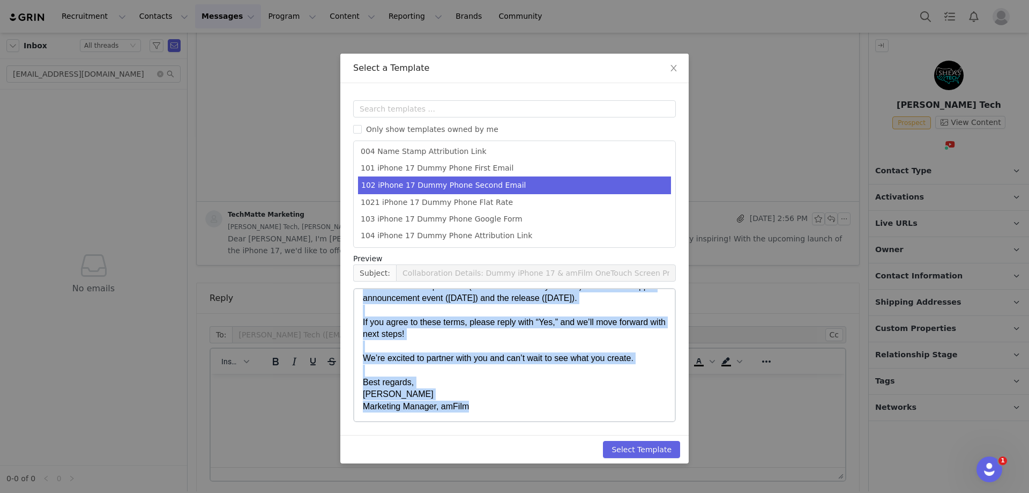
click at [510, 403] on div "Marketing Manager, amFilm" at bounding box center [514, 407] width 303 height 12
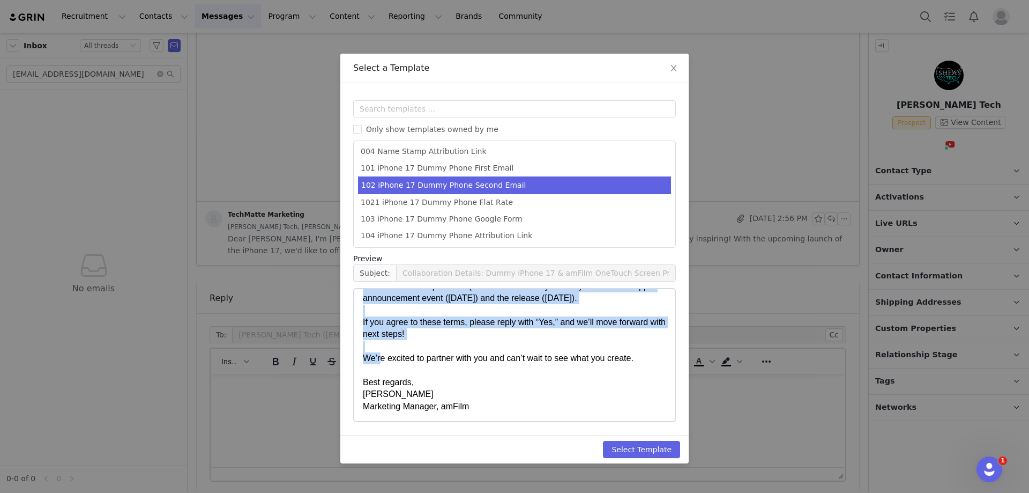
click at [389, 352] on div "We’re excited to partner with you and can’t wait to see what you create." at bounding box center [514, 358] width 303 height 12
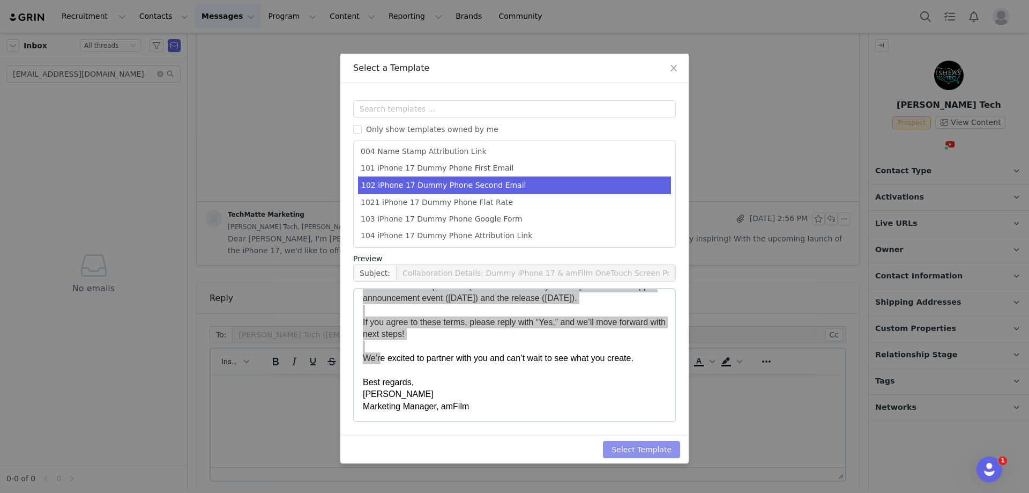
click at [627, 446] on button "Select Template" at bounding box center [641, 449] width 77 height 17
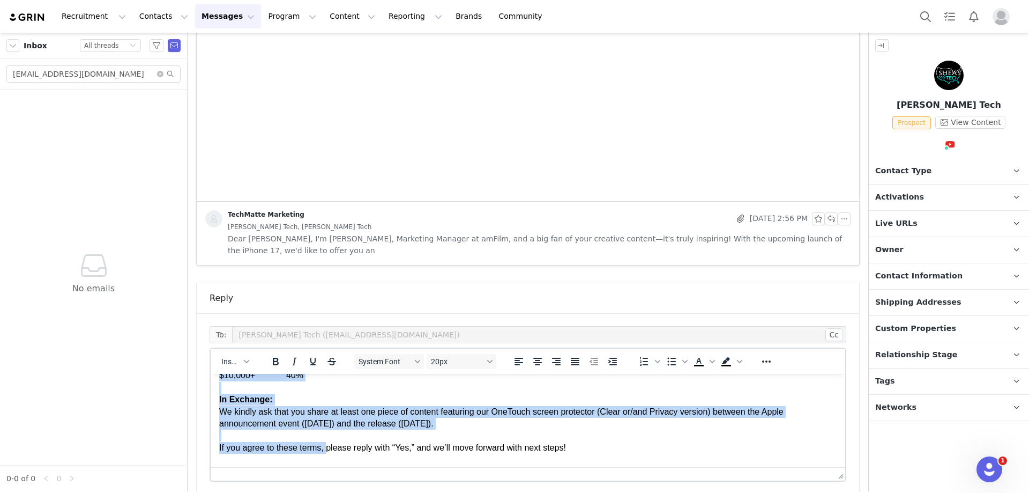
scroll to position [424, 0]
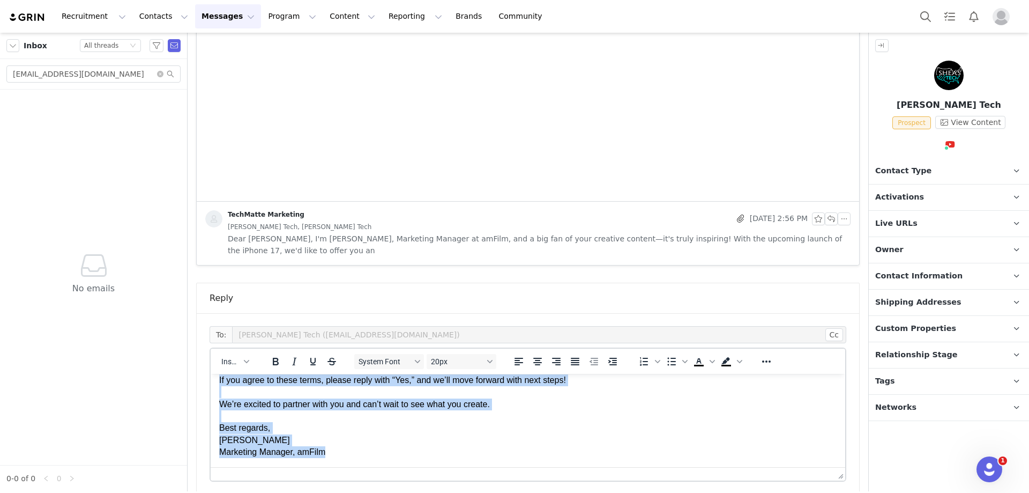
drag, startPoint x: 224, startPoint y: 395, endPoint x: 355, endPoint y: 476, distance: 154.0
click at [355, 467] on html "Dear First Name ﻿ , Thank you for your interest in collaborating with us! We’re…" at bounding box center [528, 266] width 635 height 402
drag, startPoint x: 275, startPoint y: 451, endPoint x: 375, endPoint y: 454, distance: 100.3
click at [375, 454] on div "Marketing Manager, amFilm" at bounding box center [528, 452] width 618 height 12
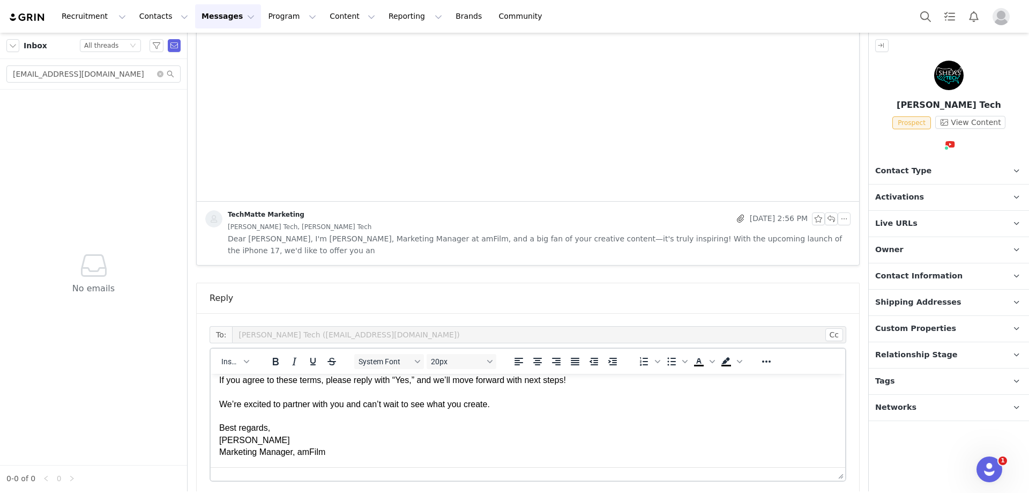
drag, startPoint x: 327, startPoint y: 447, endPoint x: 380, endPoint y: 457, distance: 54.0
click at [380, 457] on html "Dear First Name , Thank you for your interest in collaborating with us! We’re t…" at bounding box center [528, 266] width 635 height 402
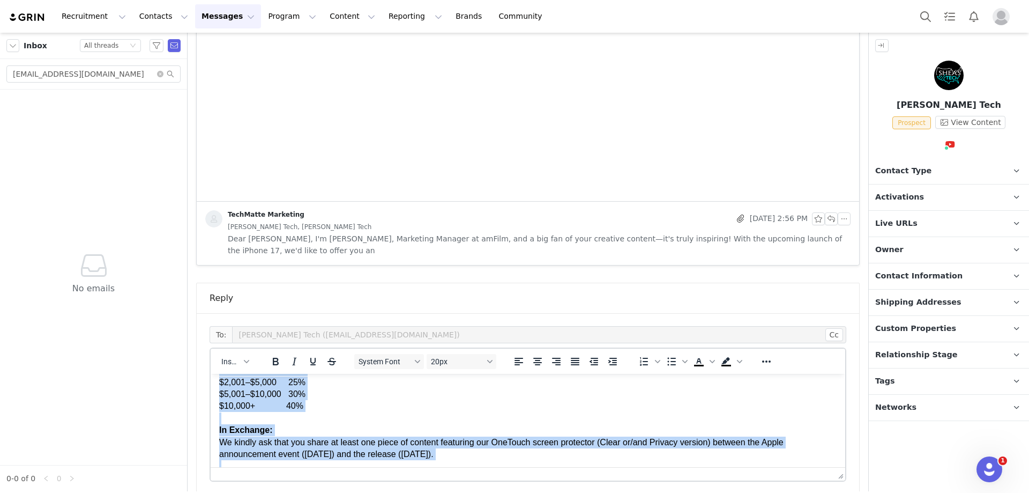
scroll to position [0, 0]
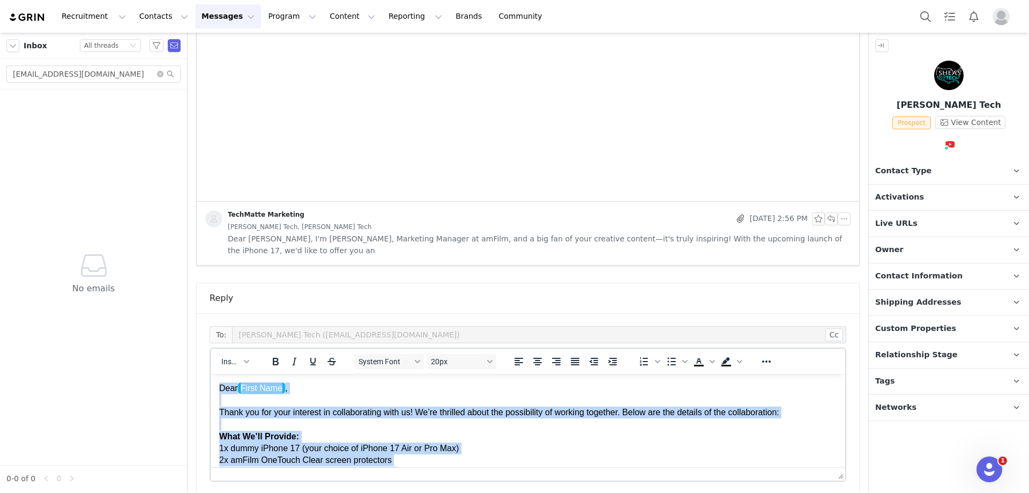
drag, startPoint x: 357, startPoint y: 448, endPoint x: 158, endPoint y: 355, distance: 219.5
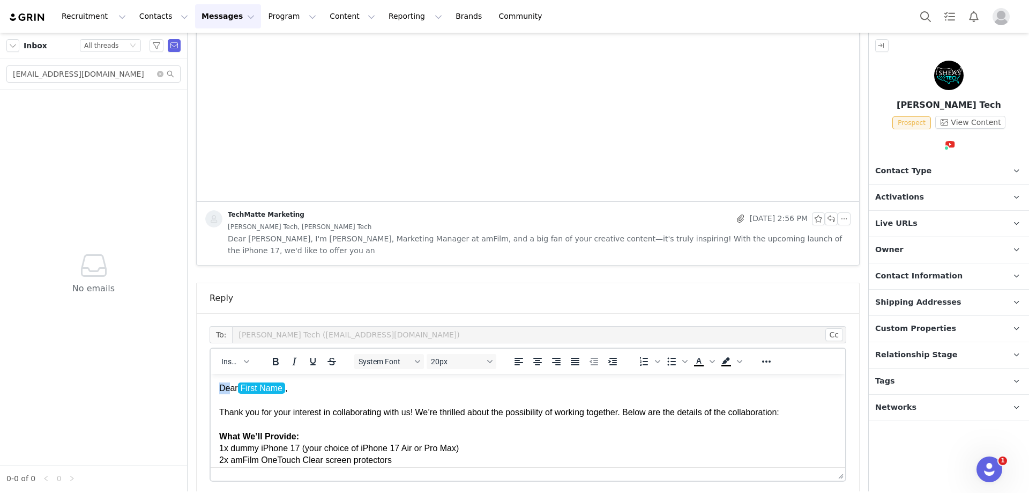
click at [232, 392] on div "Dear First Name ," at bounding box center [528, 388] width 618 height 12
click at [223, 394] on div "Dear First Name ," at bounding box center [528, 388] width 618 height 12
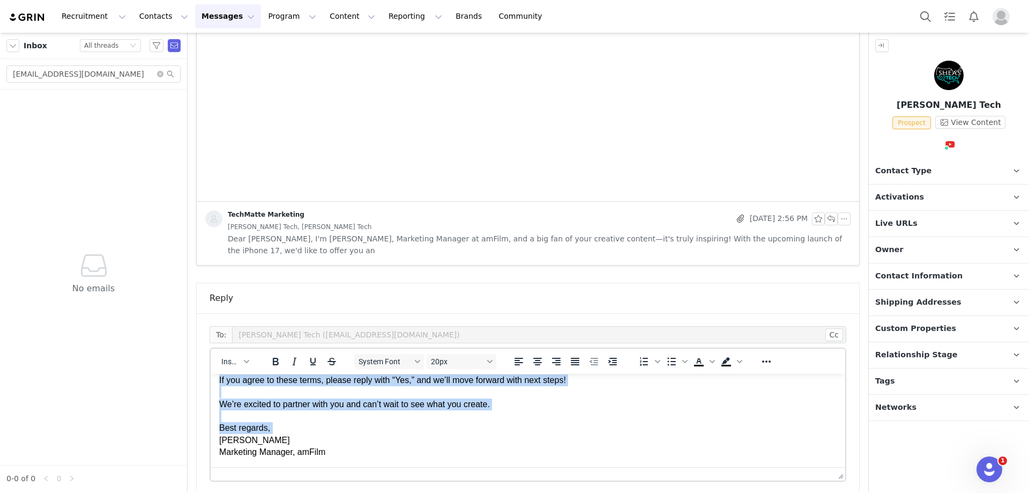
scroll to position [424, 0]
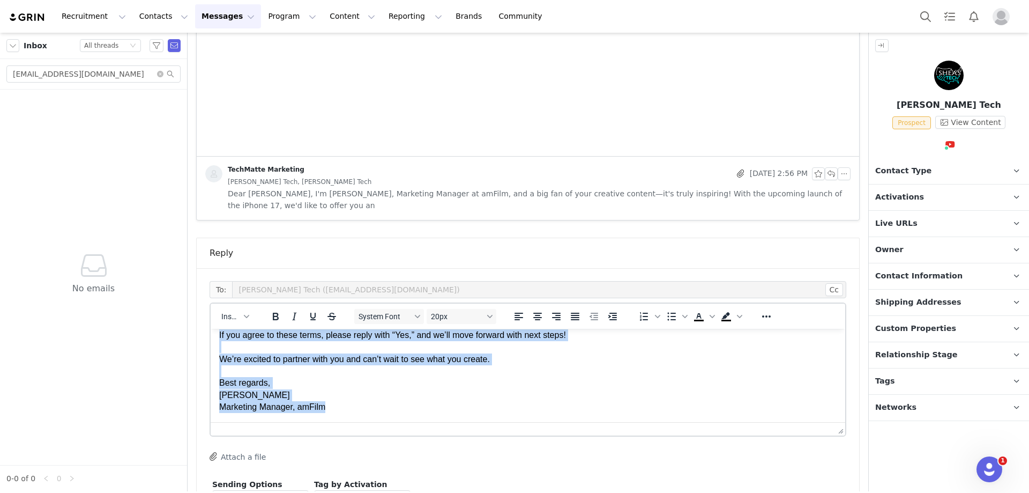
drag, startPoint x: 223, startPoint y: 349, endPoint x: 573, endPoint y: 732, distance: 519.2
click at [411, 422] on html "Dear First Name , Thank you for your interest in collaborating with us! We’re t…" at bounding box center [528, 221] width 635 height 402
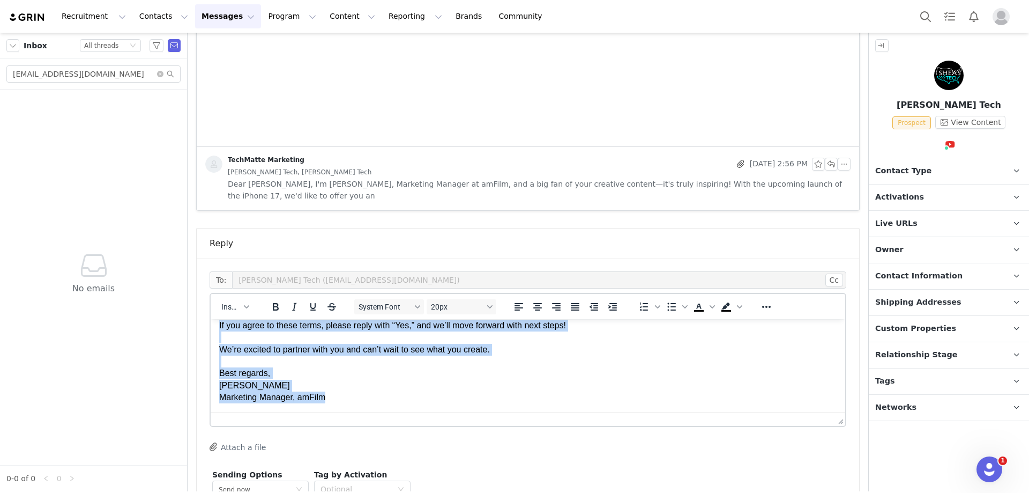
drag, startPoint x: 278, startPoint y: 366, endPoint x: 390, endPoint y: 410, distance: 119.9
click at [390, 410] on html "Dear First Name , Thank you for your interest in collaborating with us! We’re t…" at bounding box center [528, 212] width 635 height 402
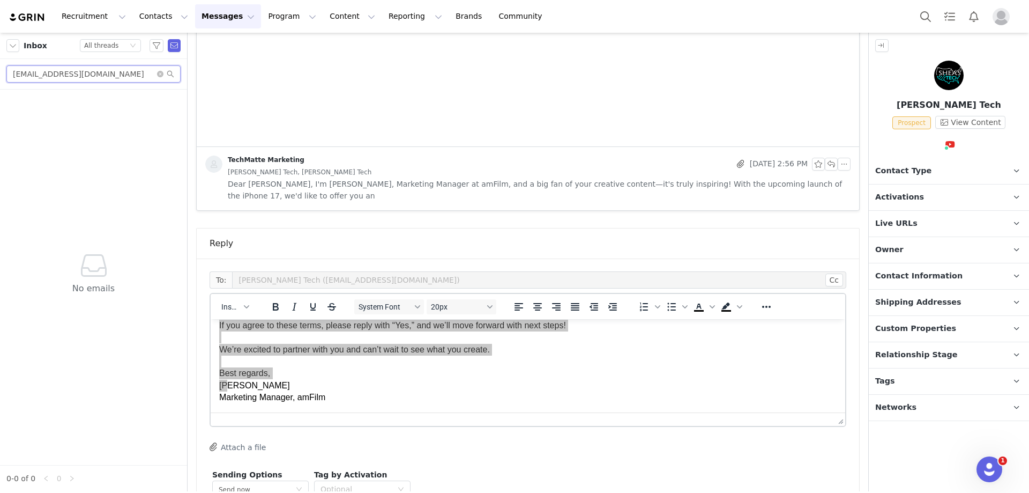
click at [75, 72] on input "svaughnfry@gmail.com" at bounding box center [93, 73] width 174 height 17
